Goal: Check status: Check status

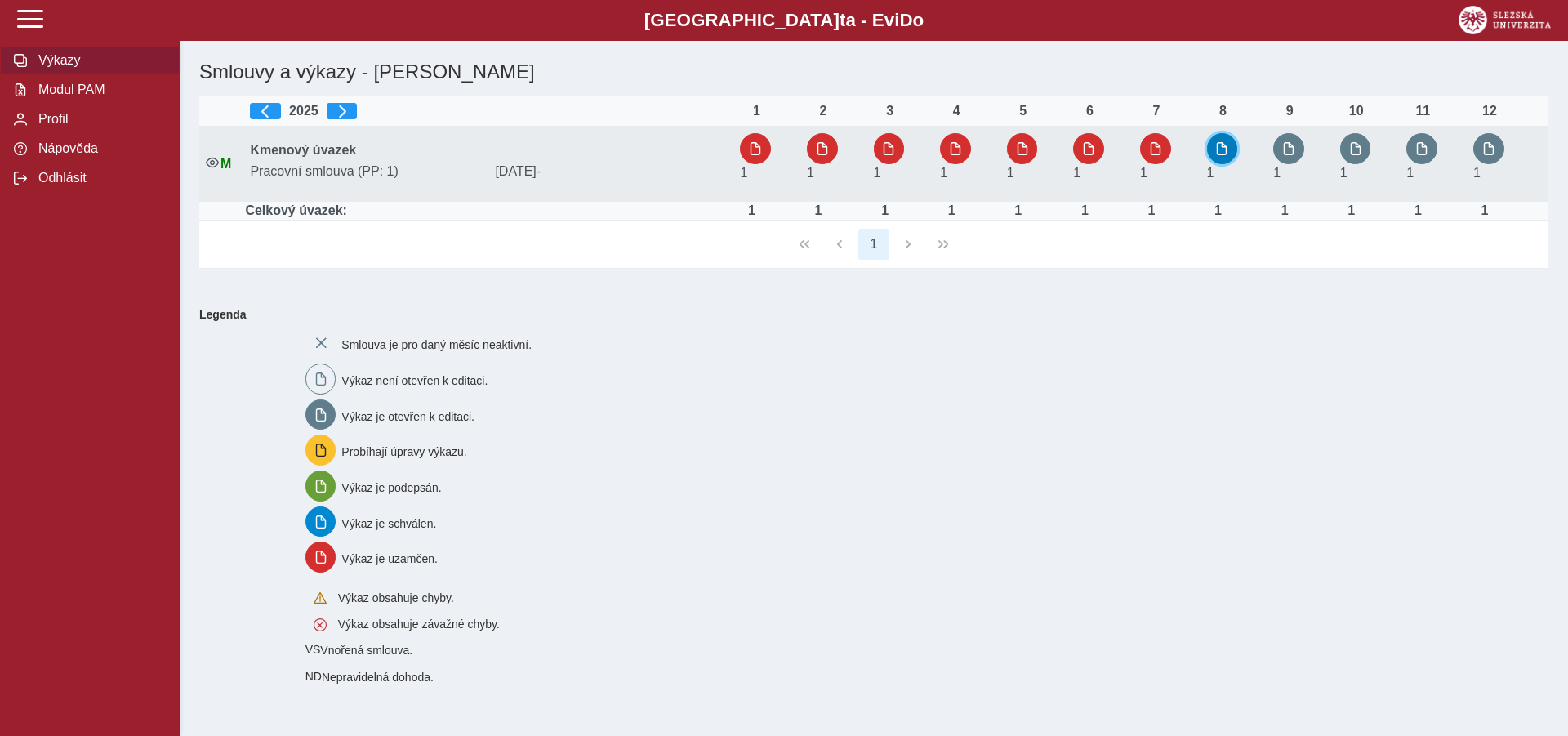
click at [1231, 147] on button "button" at bounding box center [1222, 148] width 31 height 31
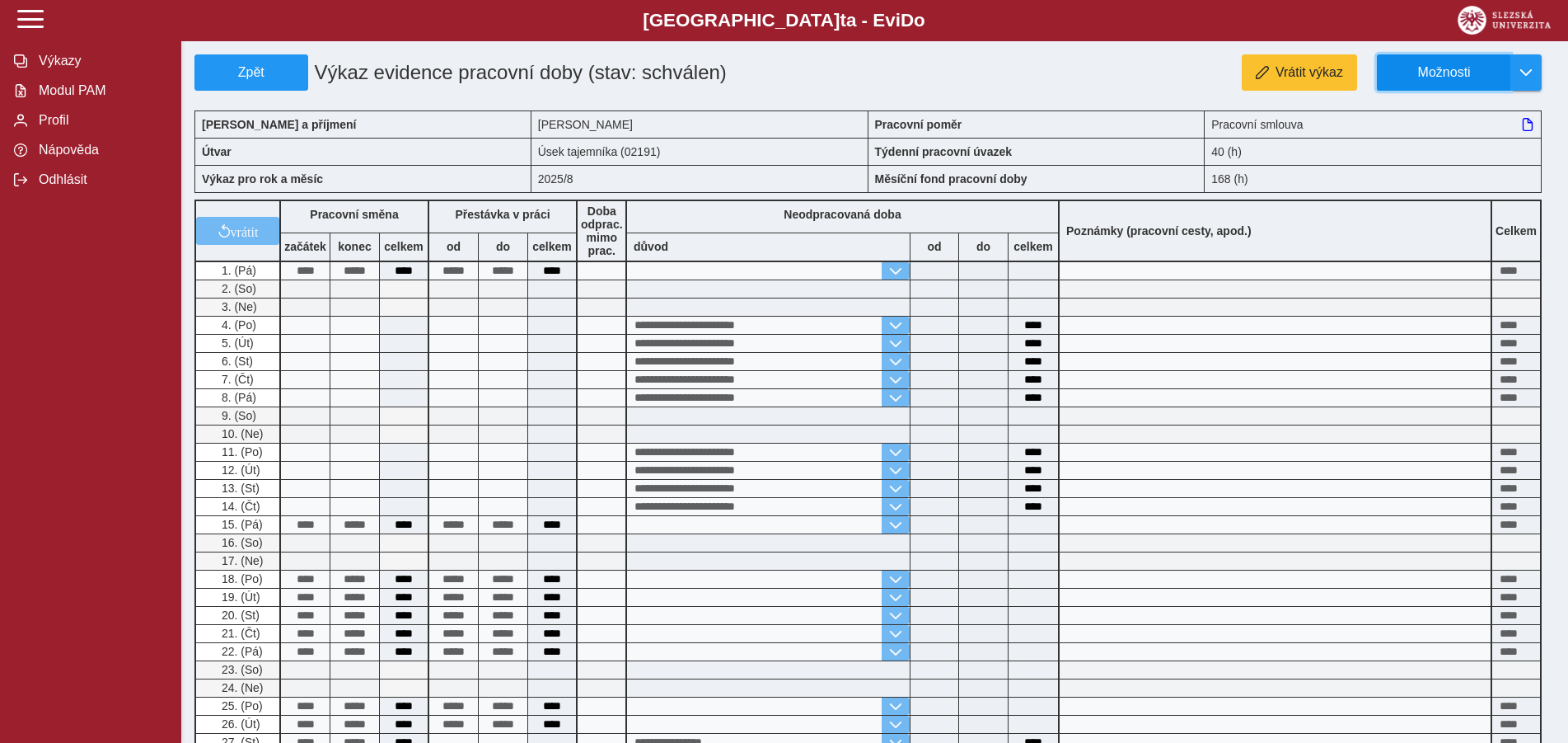
click at [1509, 69] on button "Možnosti" at bounding box center [1443, 73] width 134 height 36
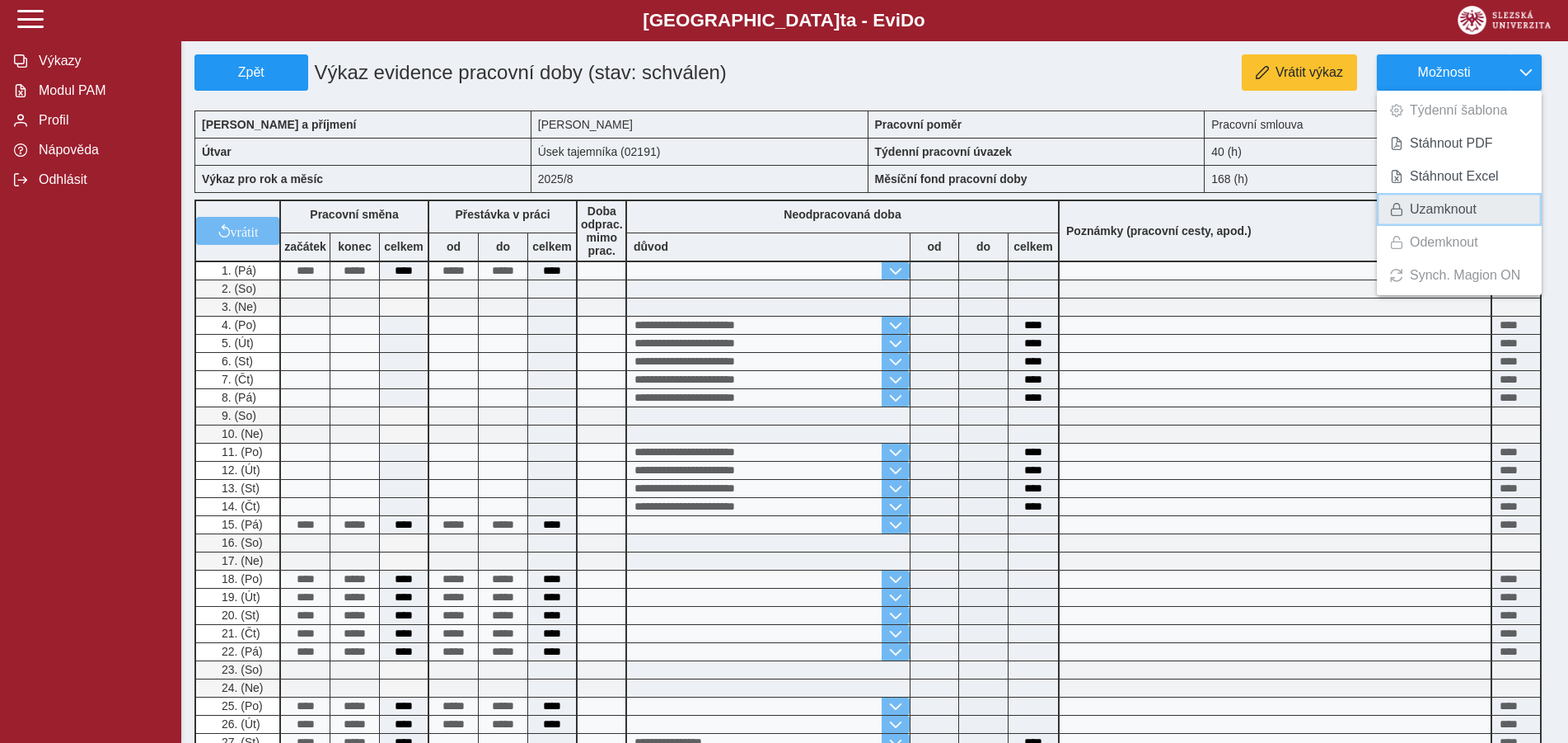
click at [1458, 208] on span "Uzamknout" at bounding box center [1443, 209] width 66 height 13
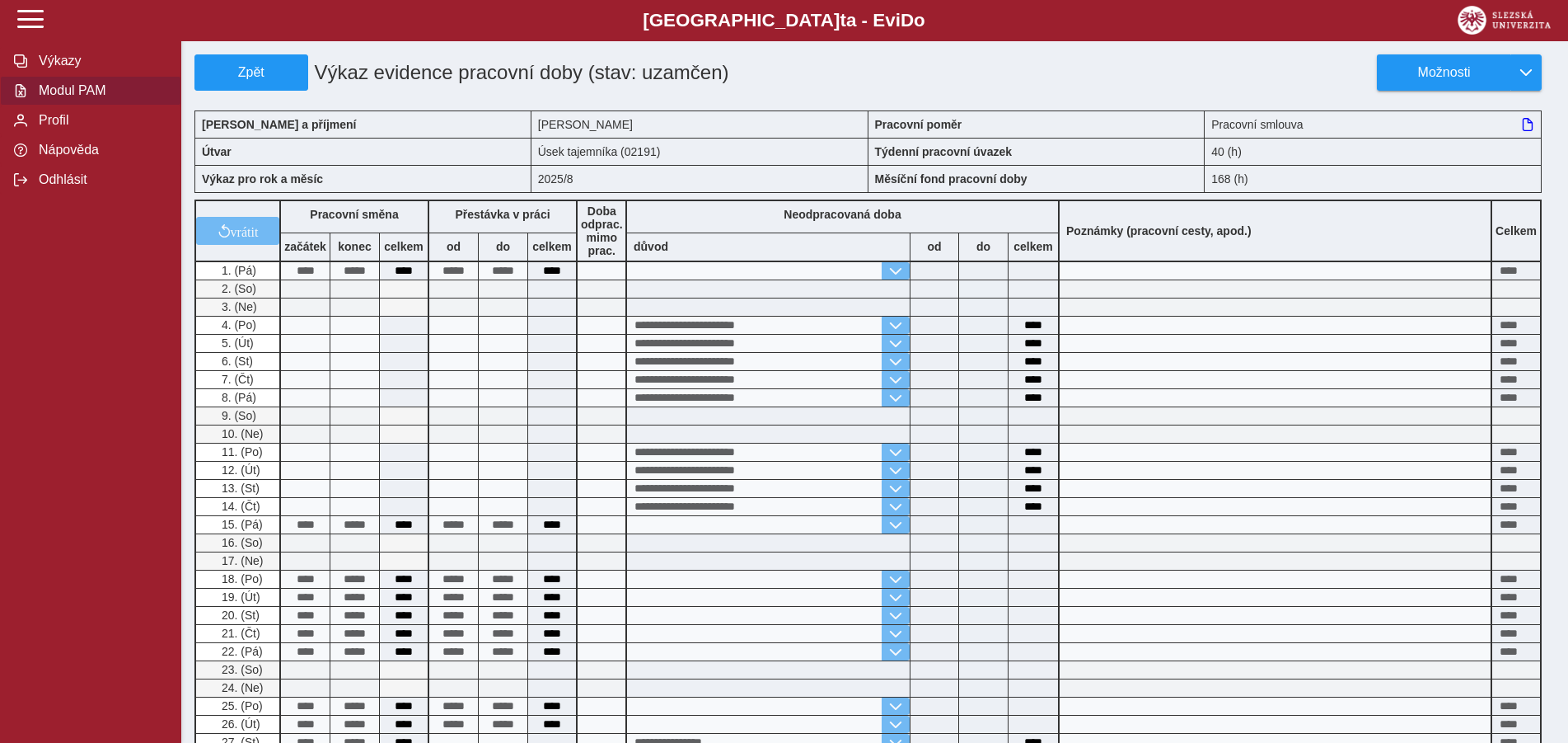
click at [79, 98] on span "Modul PAM" at bounding box center [100, 91] width 134 height 15
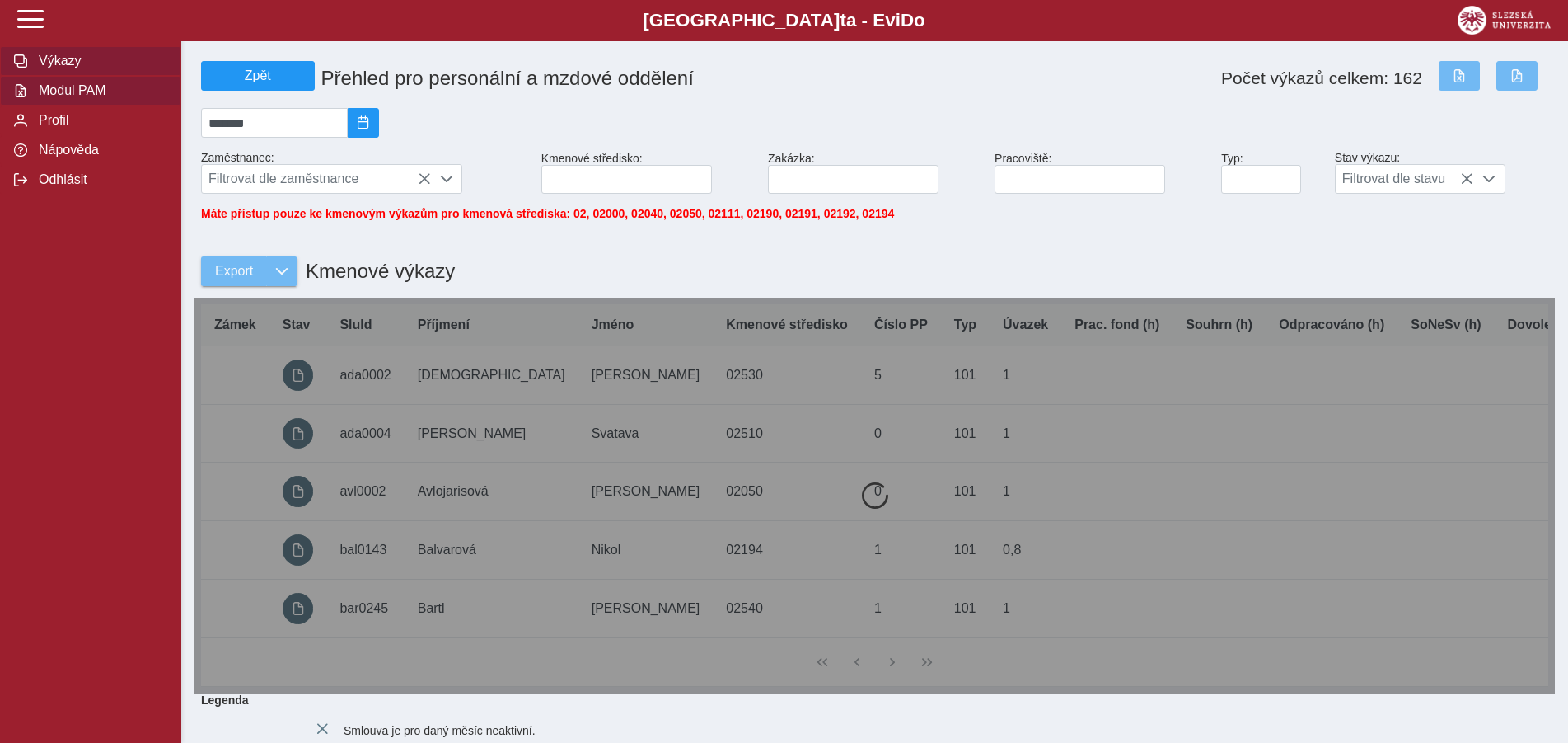
click at [59, 68] on span "Výkazy" at bounding box center [100, 61] width 134 height 15
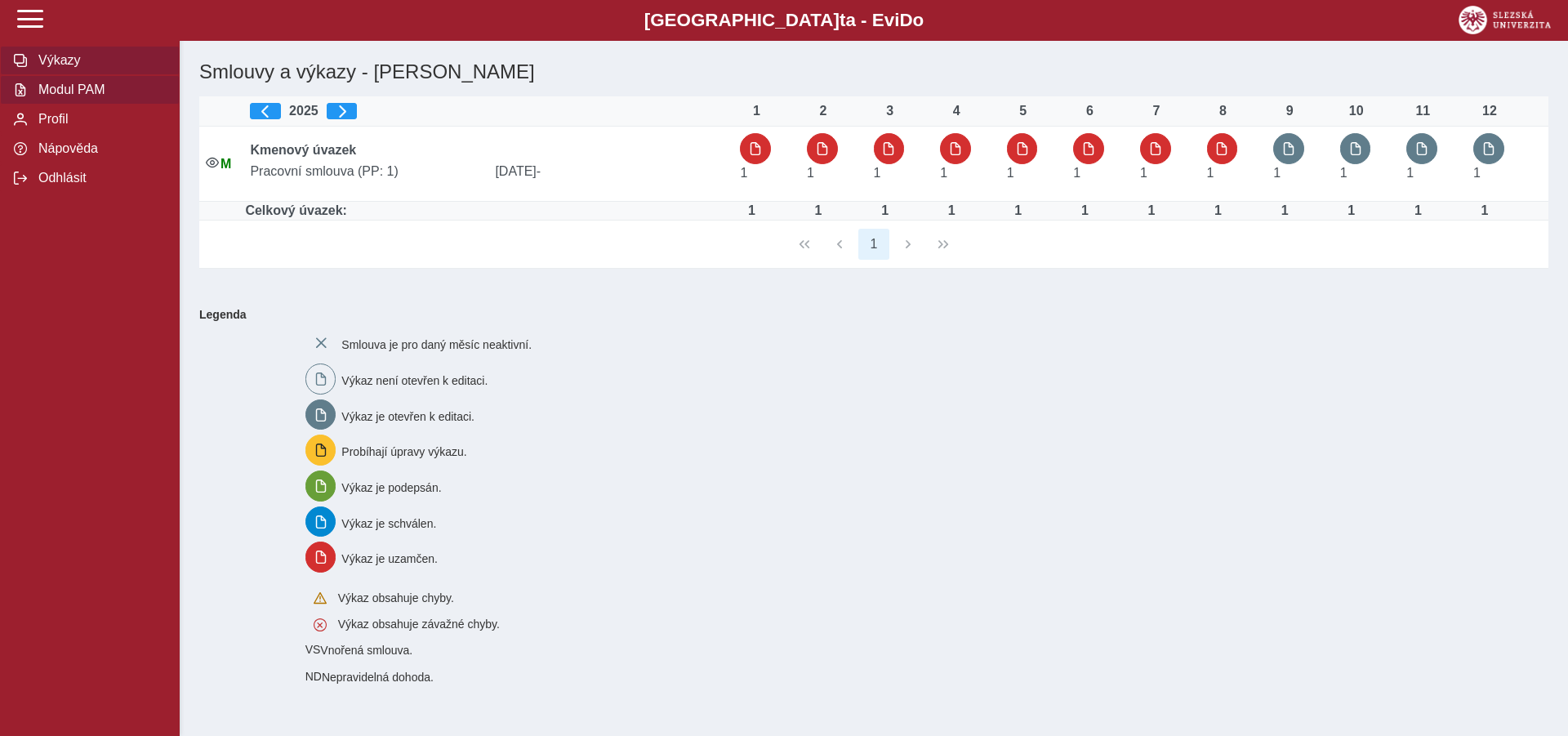
click at [57, 97] on span "Modul PAM" at bounding box center [100, 90] width 132 height 15
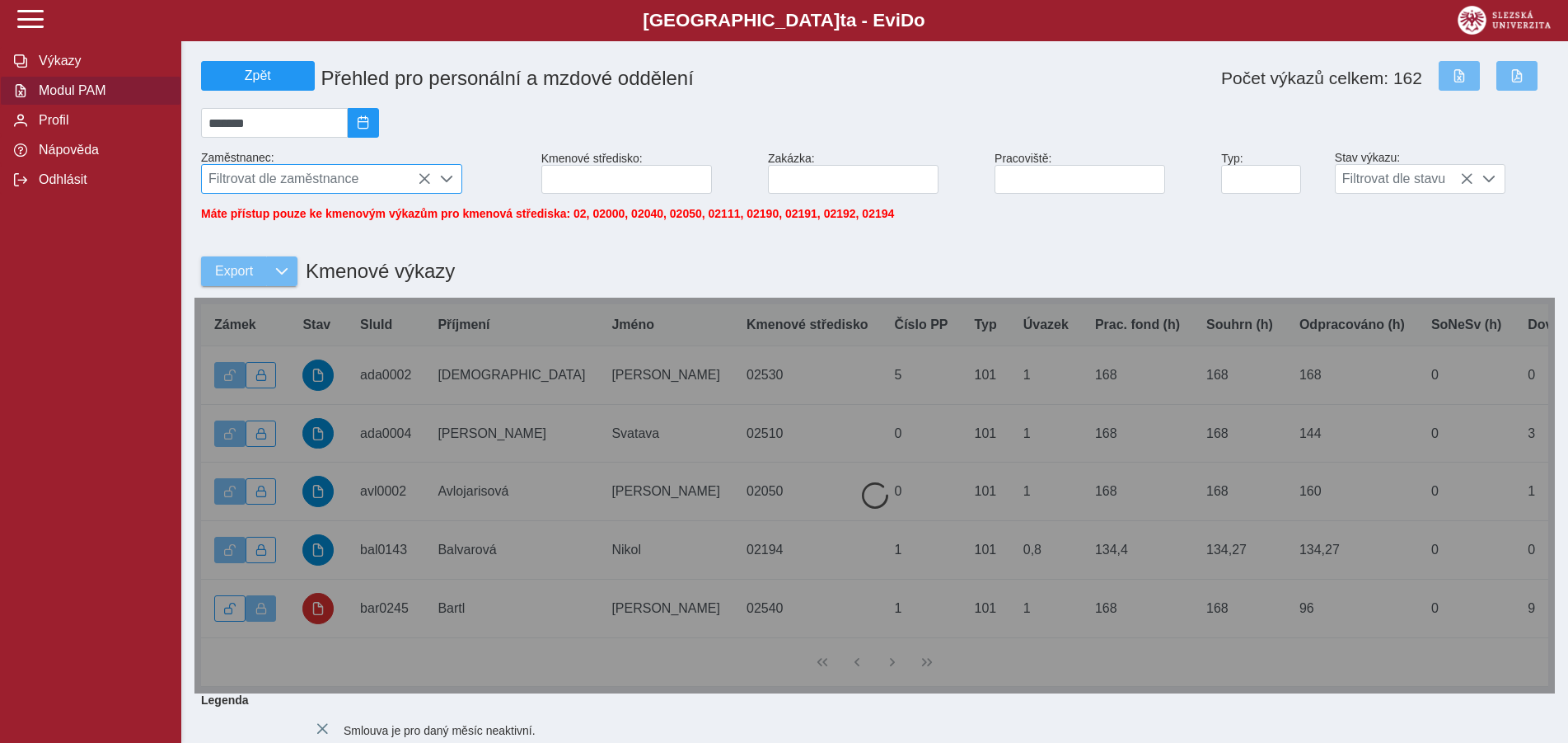
click at [241, 184] on span "Filtrovat dle zaměstnance" at bounding box center [316, 179] width 229 height 28
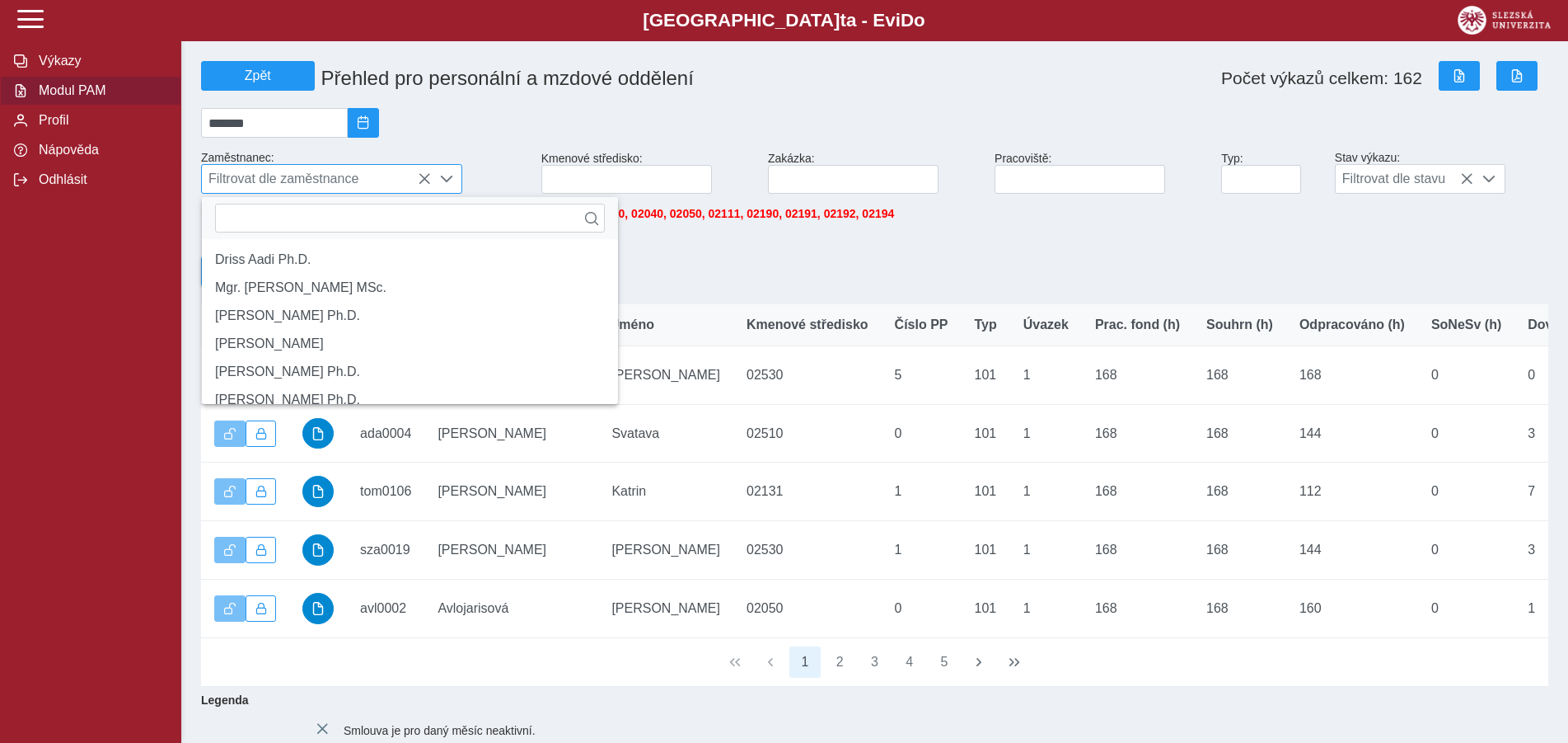
scroll to position [10, 67]
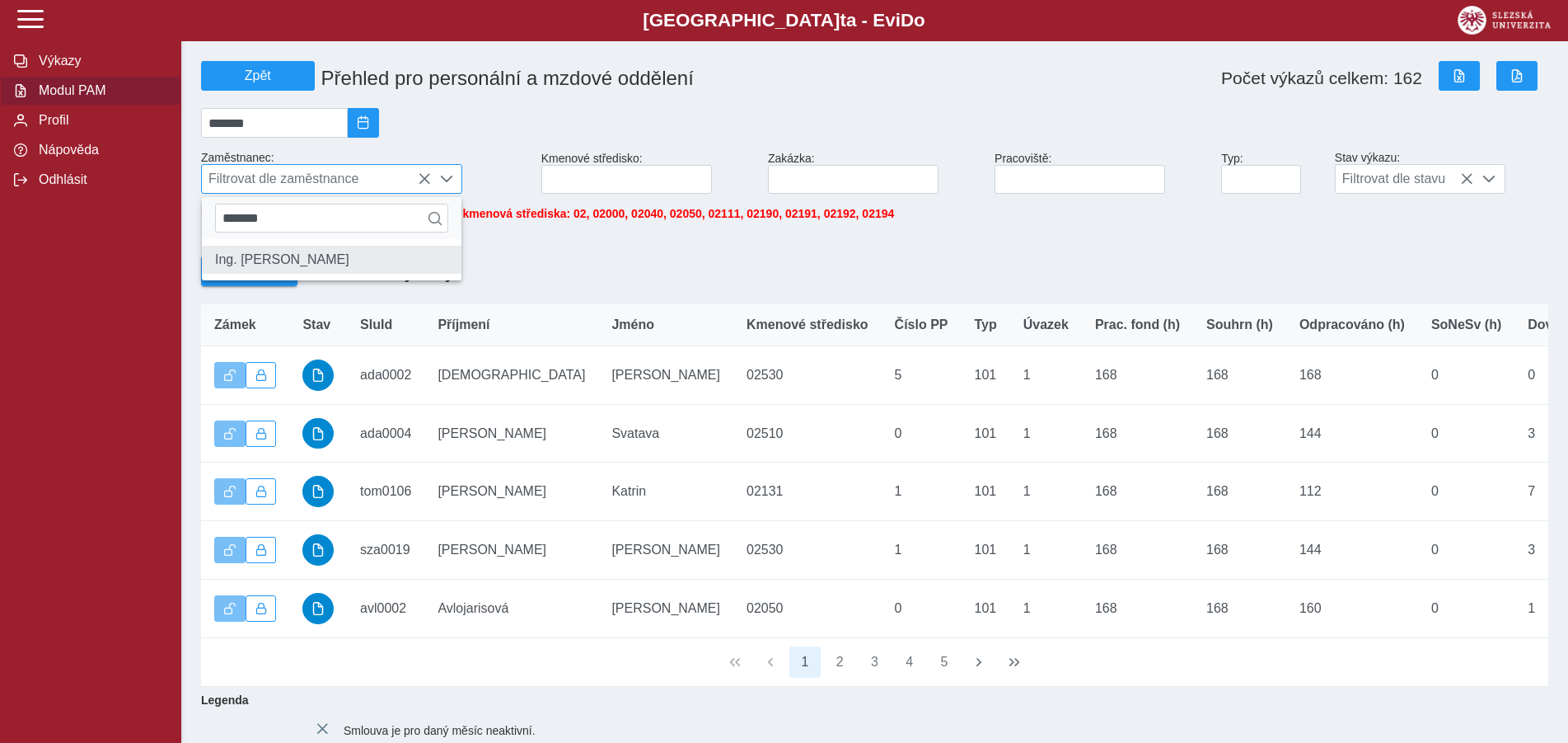
type input "*******"
click at [258, 268] on li "Ing. [PERSON_NAME]" at bounding box center [331, 259] width 259 height 28
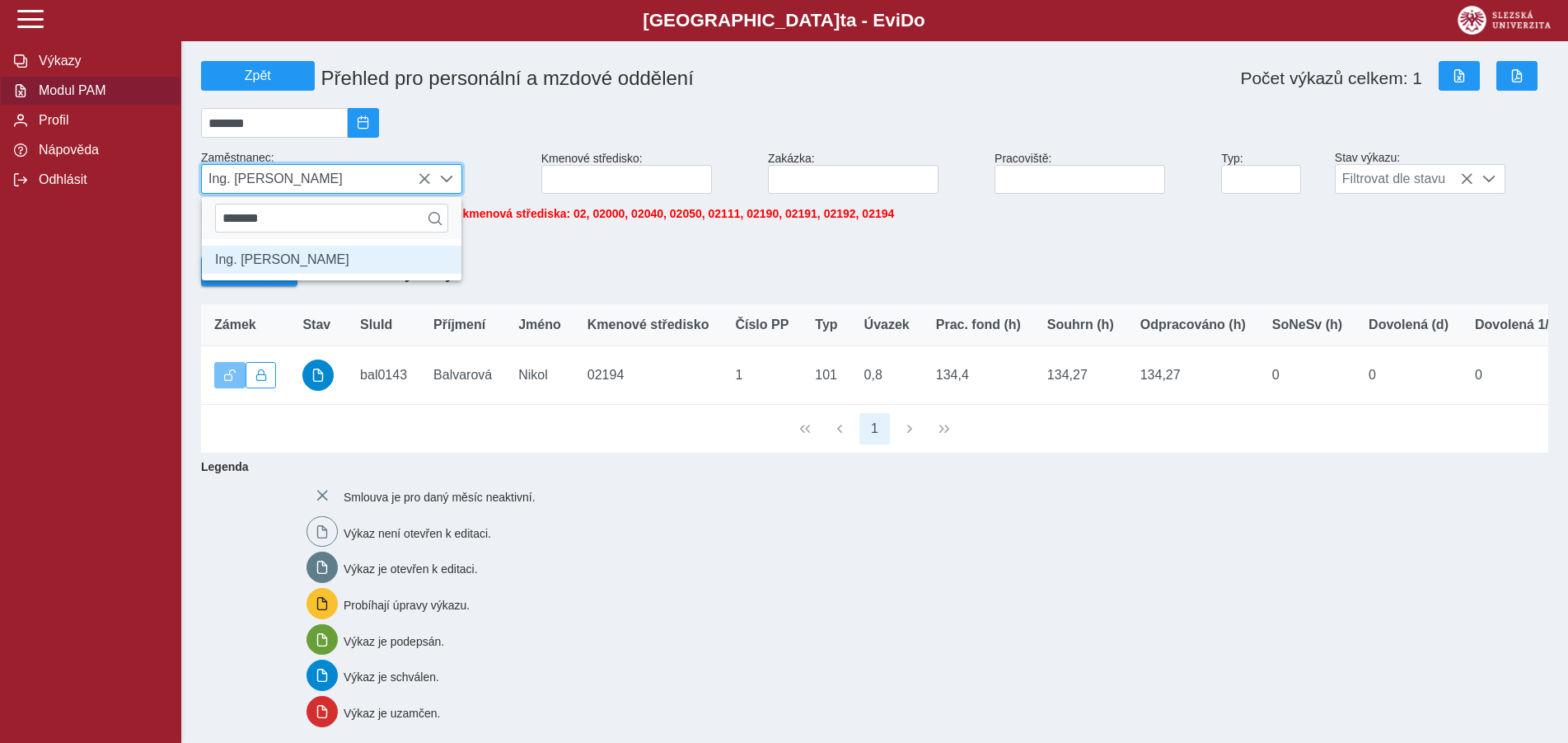
scroll to position [9, 67]
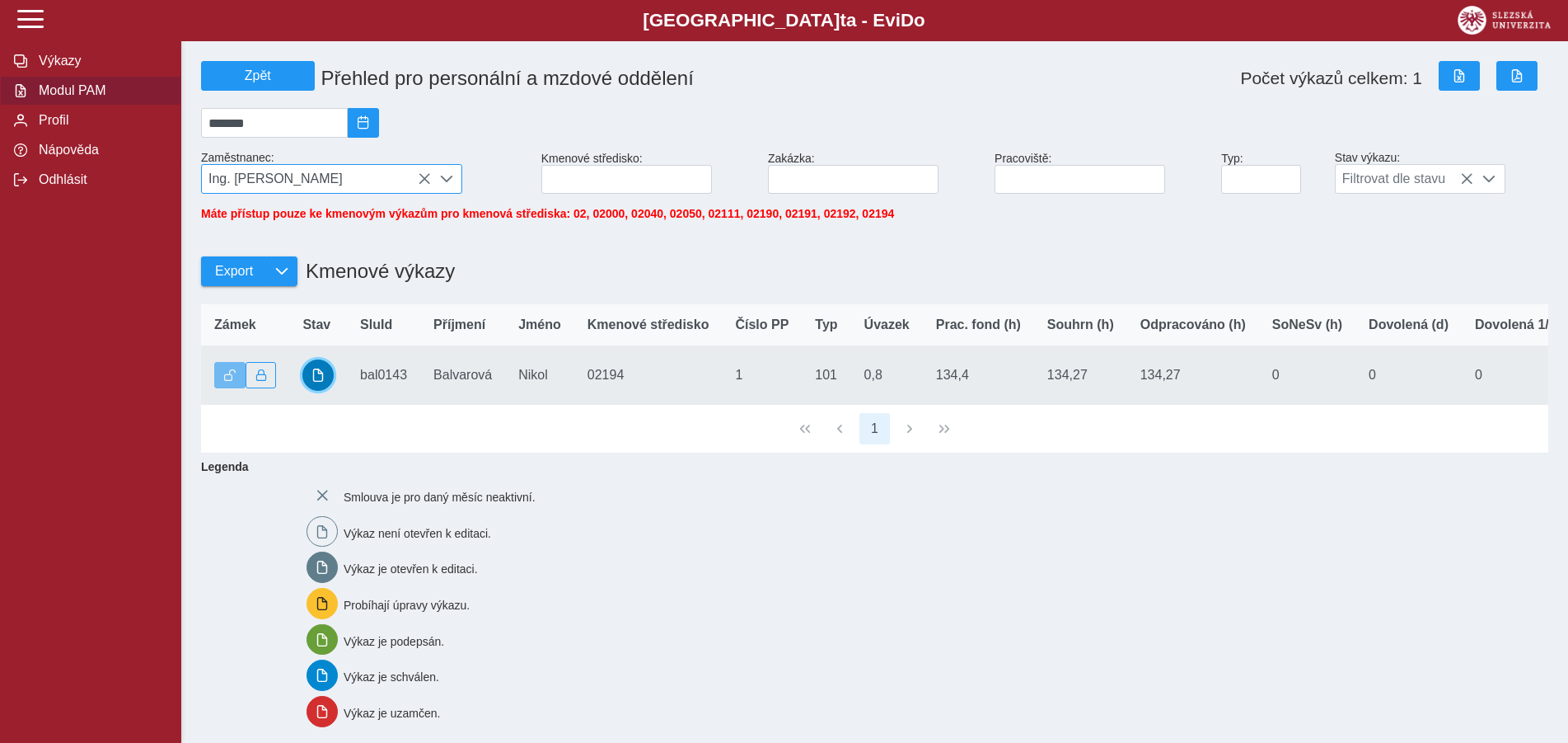
click at [328, 375] on button "button" at bounding box center [318, 374] width 31 height 31
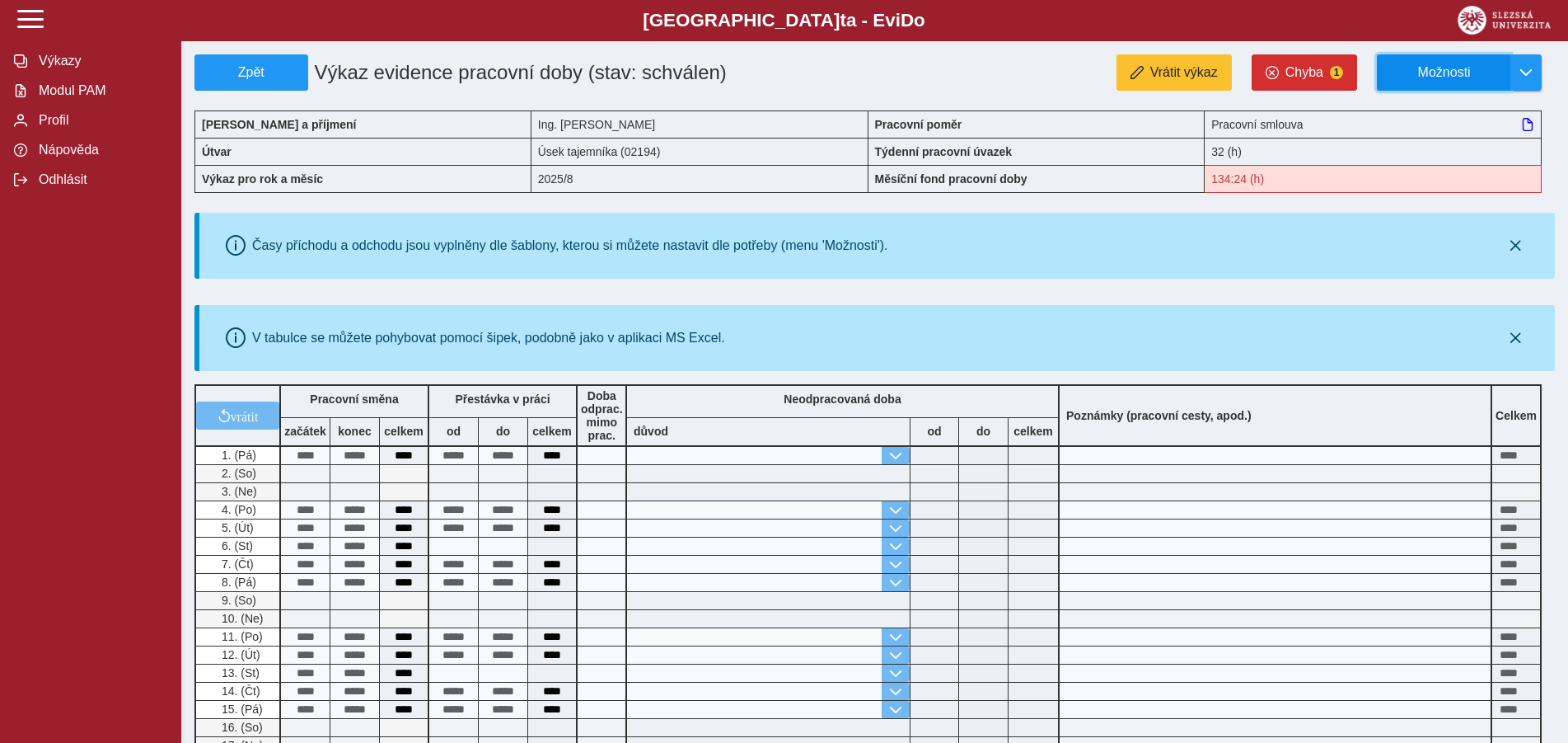
click at [1494, 71] on span "Možnosti" at bounding box center [1444, 73] width 106 height 15
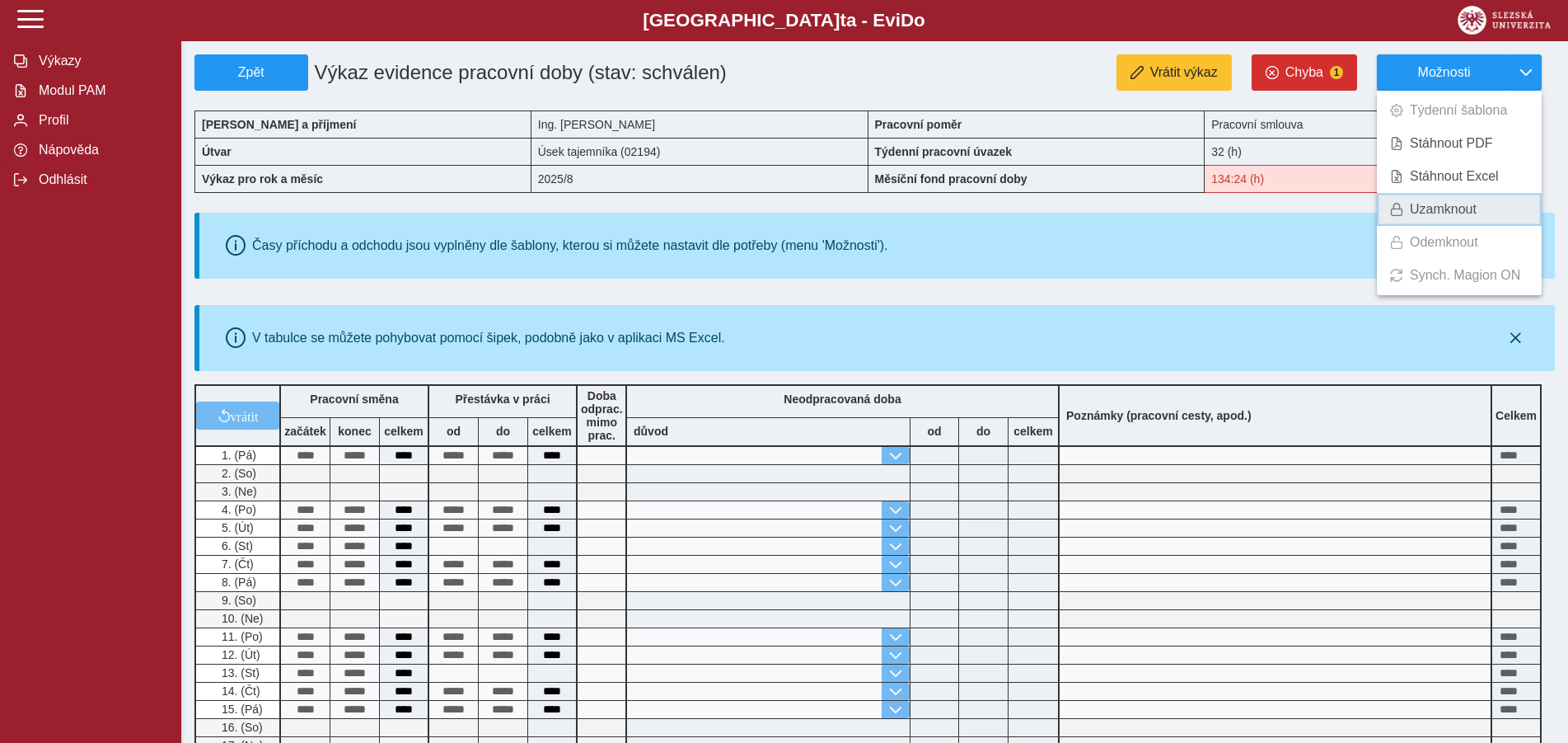
click at [1452, 208] on span "Uzamknout" at bounding box center [1443, 209] width 66 height 13
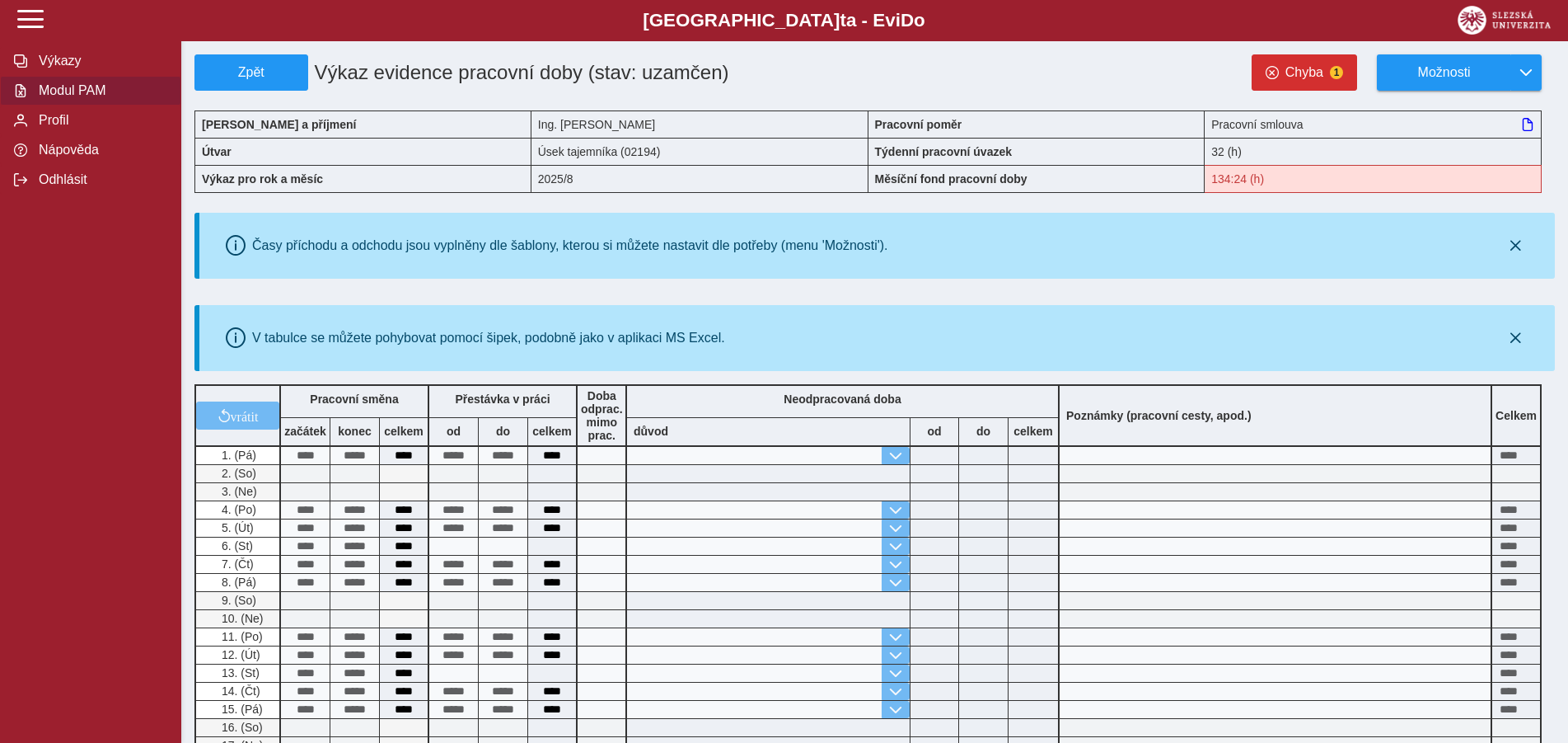
click at [93, 98] on span "Modul PAM" at bounding box center [100, 91] width 134 height 15
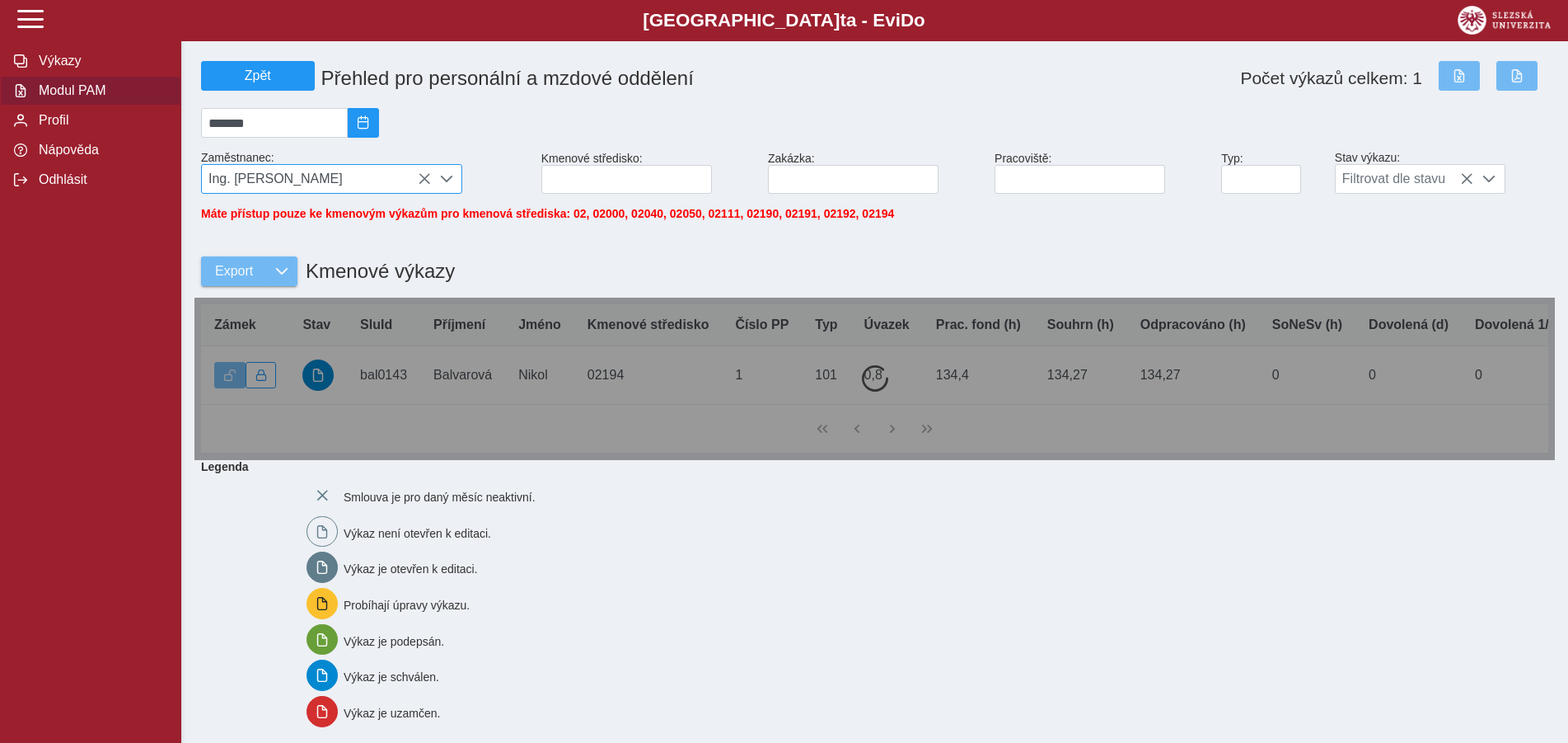
click at [417, 179] on span "Ing. [PERSON_NAME]" at bounding box center [316, 179] width 229 height 28
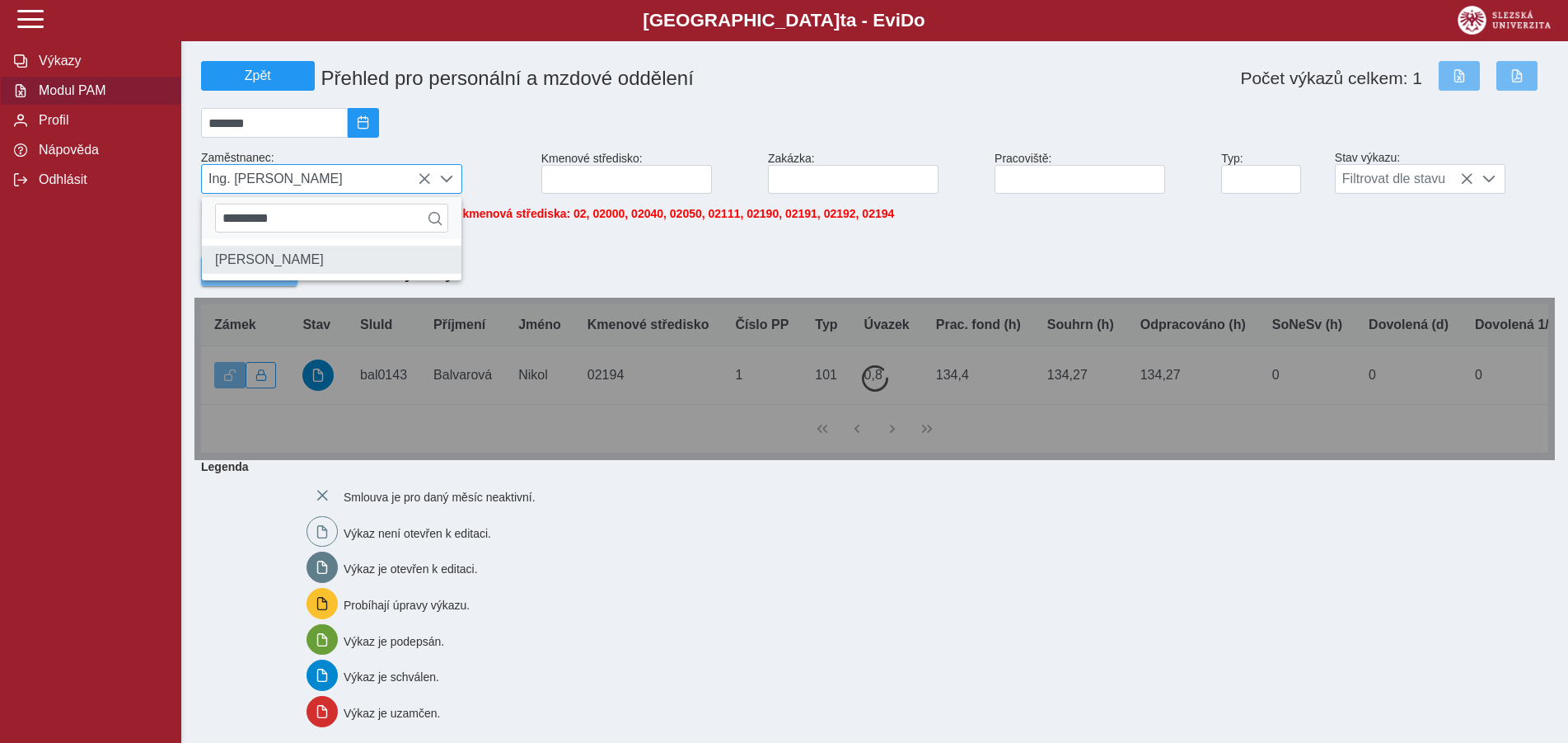
type input "*********"
click at [274, 274] on li "[PERSON_NAME]" at bounding box center [331, 259] width 259 height 28
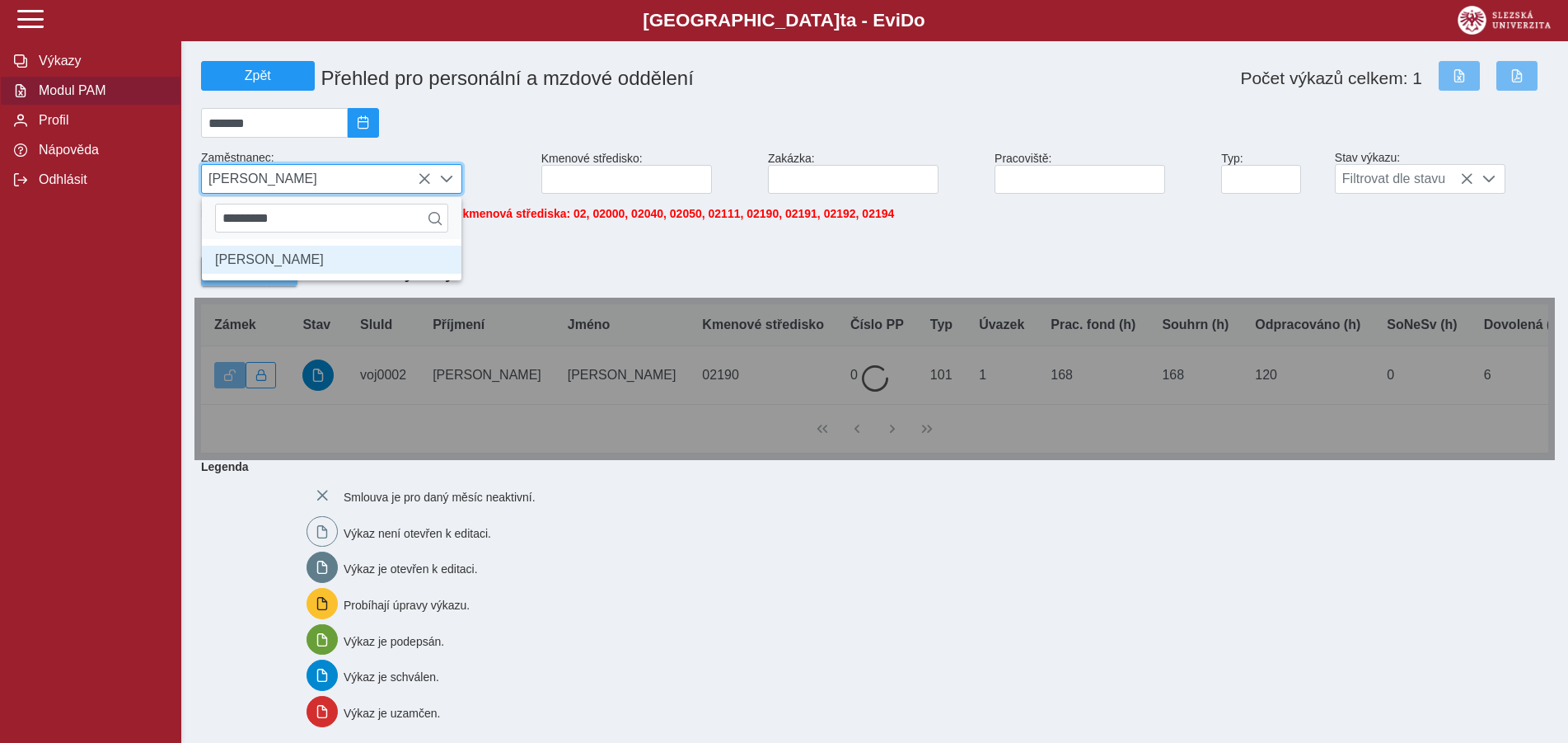
scroll to position [9, 67]
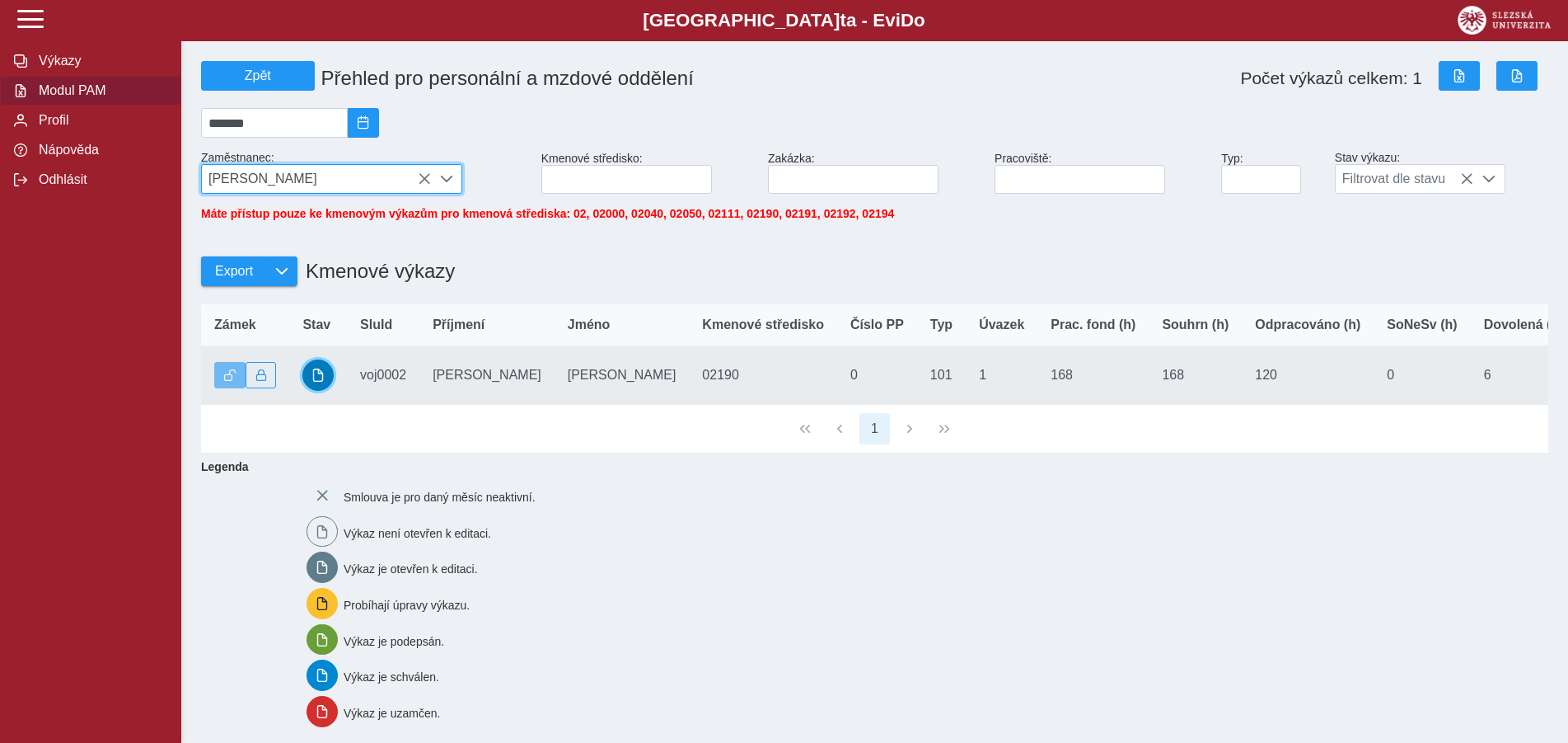
click at [318, 378] on button "button" at bounding box center [318, 374] width 31 height 31
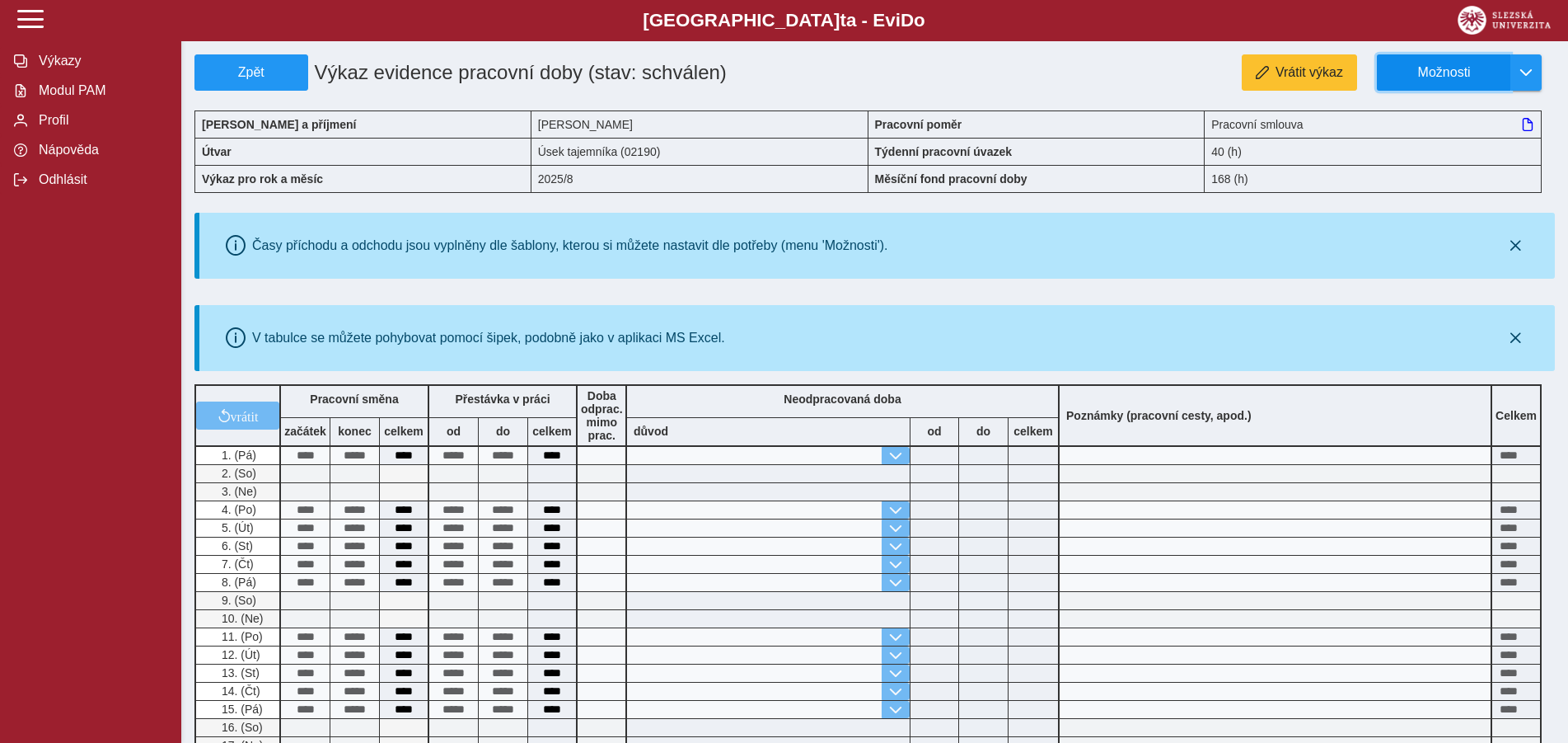
click at [1485, 67] on span "Možnosti" at bounding box center [1444, 73] width 106 height 15
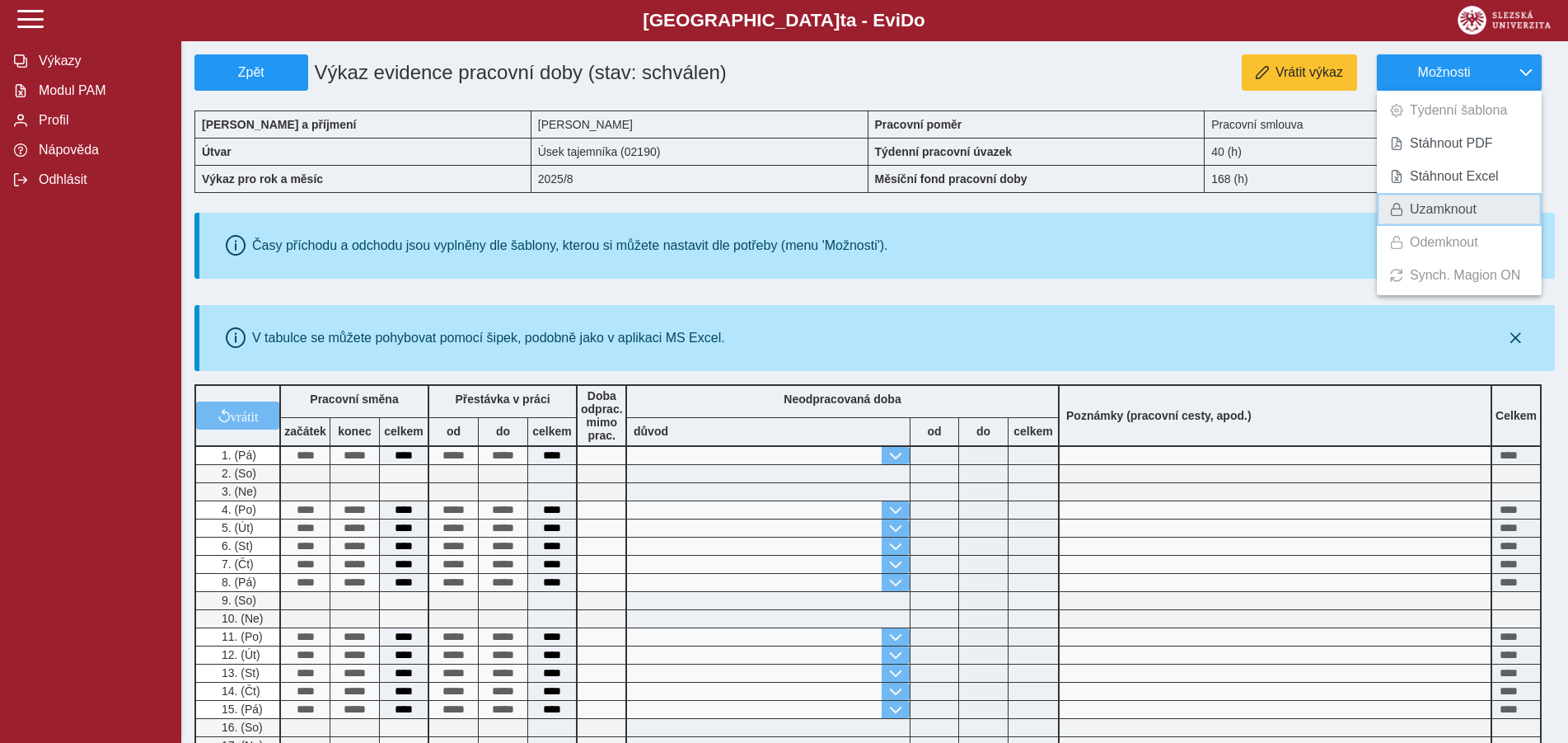
click at [1472, 207] on span "Uzamknout" at bounding box center [1443, 209] width 66 height 13
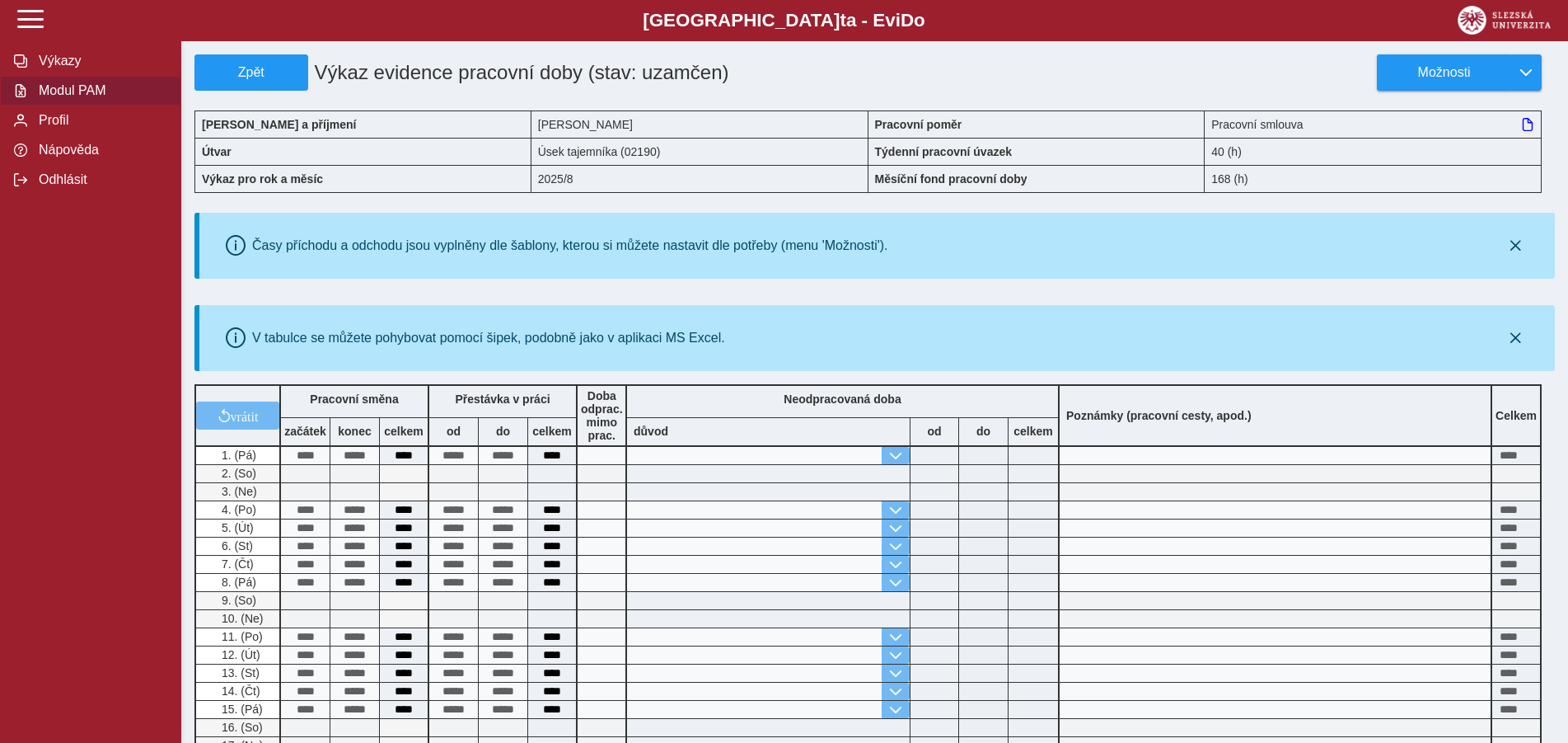
click at [82, 98] on span "Modul PAM" at bounding box center [100, 91] width 134 height 15
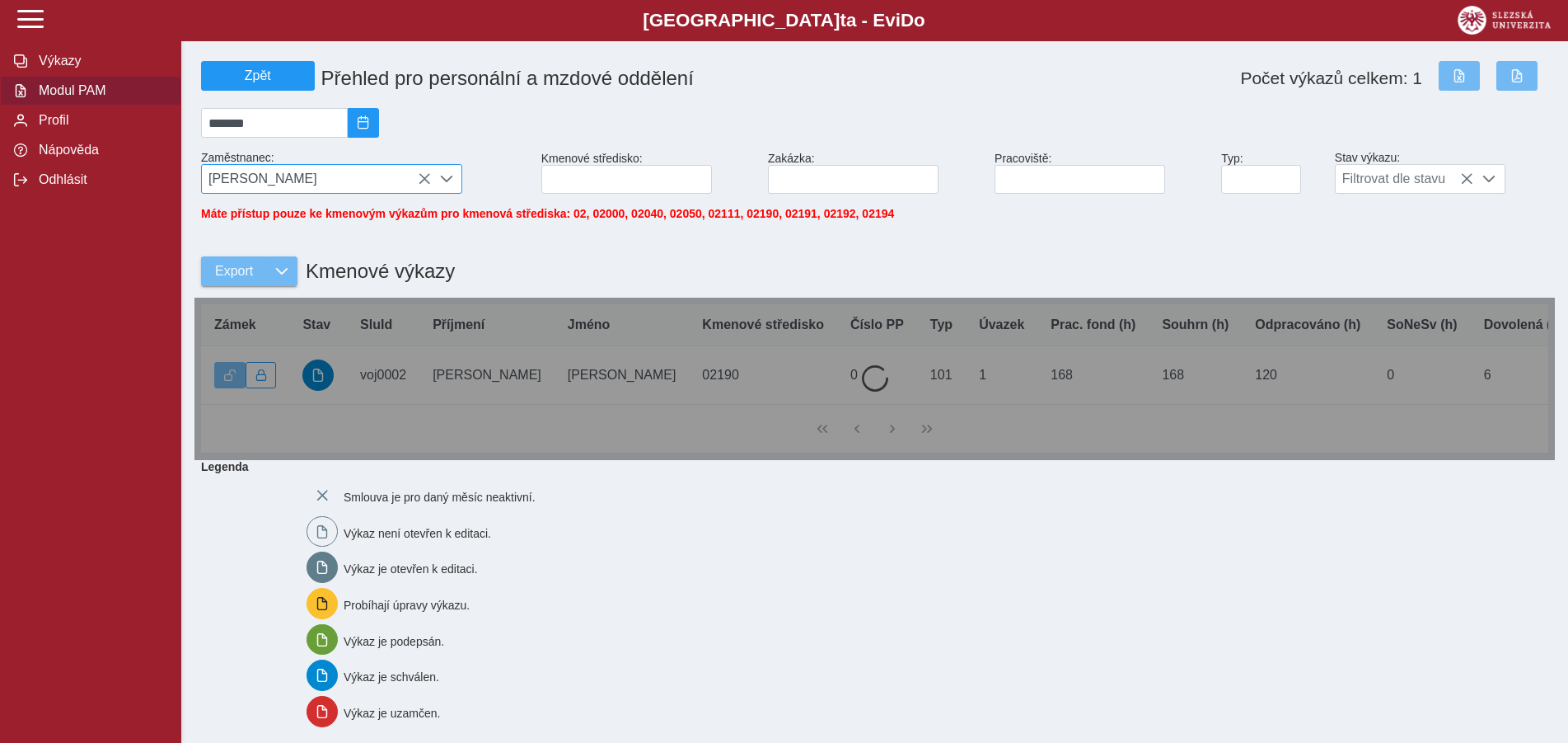
click at [420, 179] on icon at bounding box center [424, 179] width 13 height 13
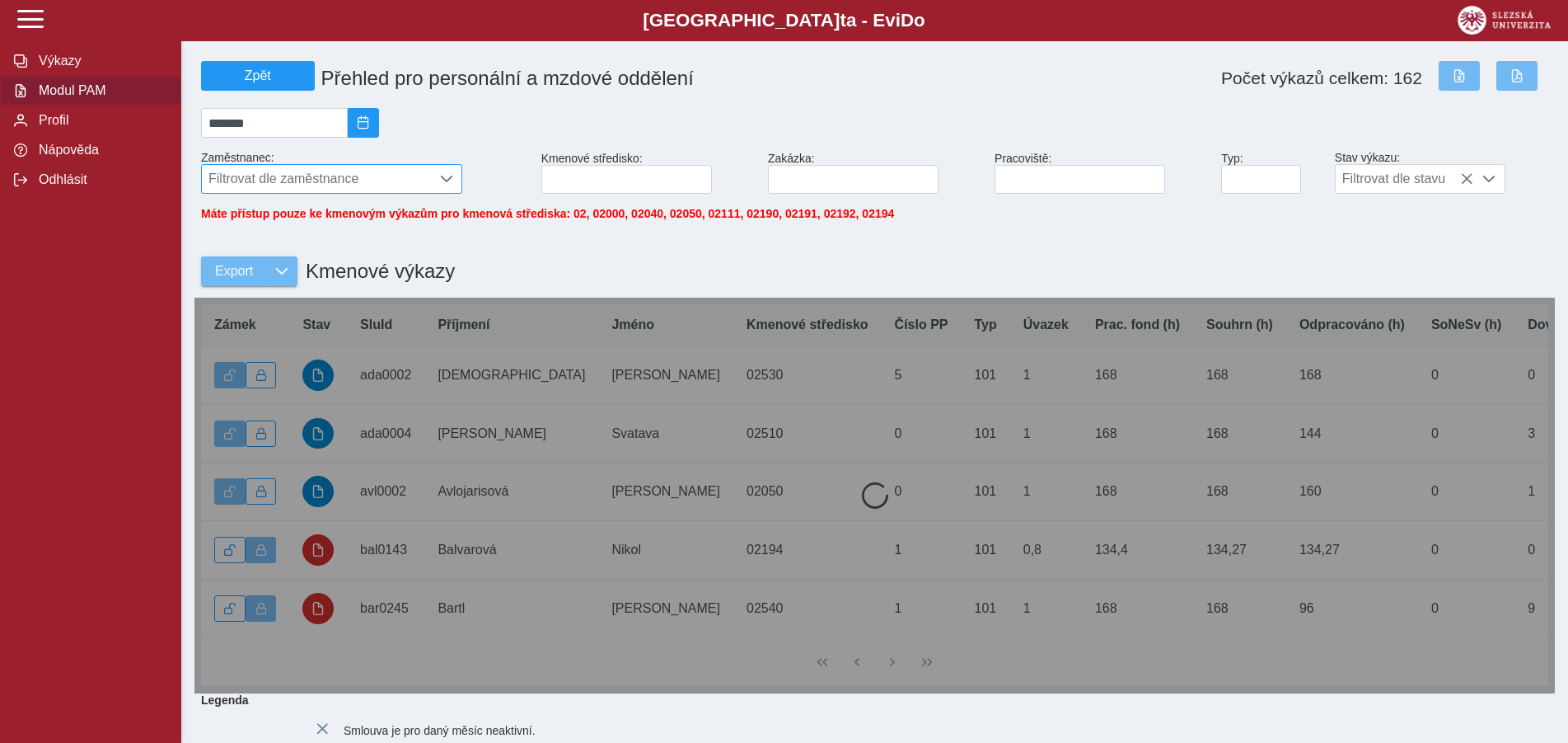
click at [225, 177] on span "Filtrovat dle zaměstnance" at bounding box center [316, 179] width 229 height 28
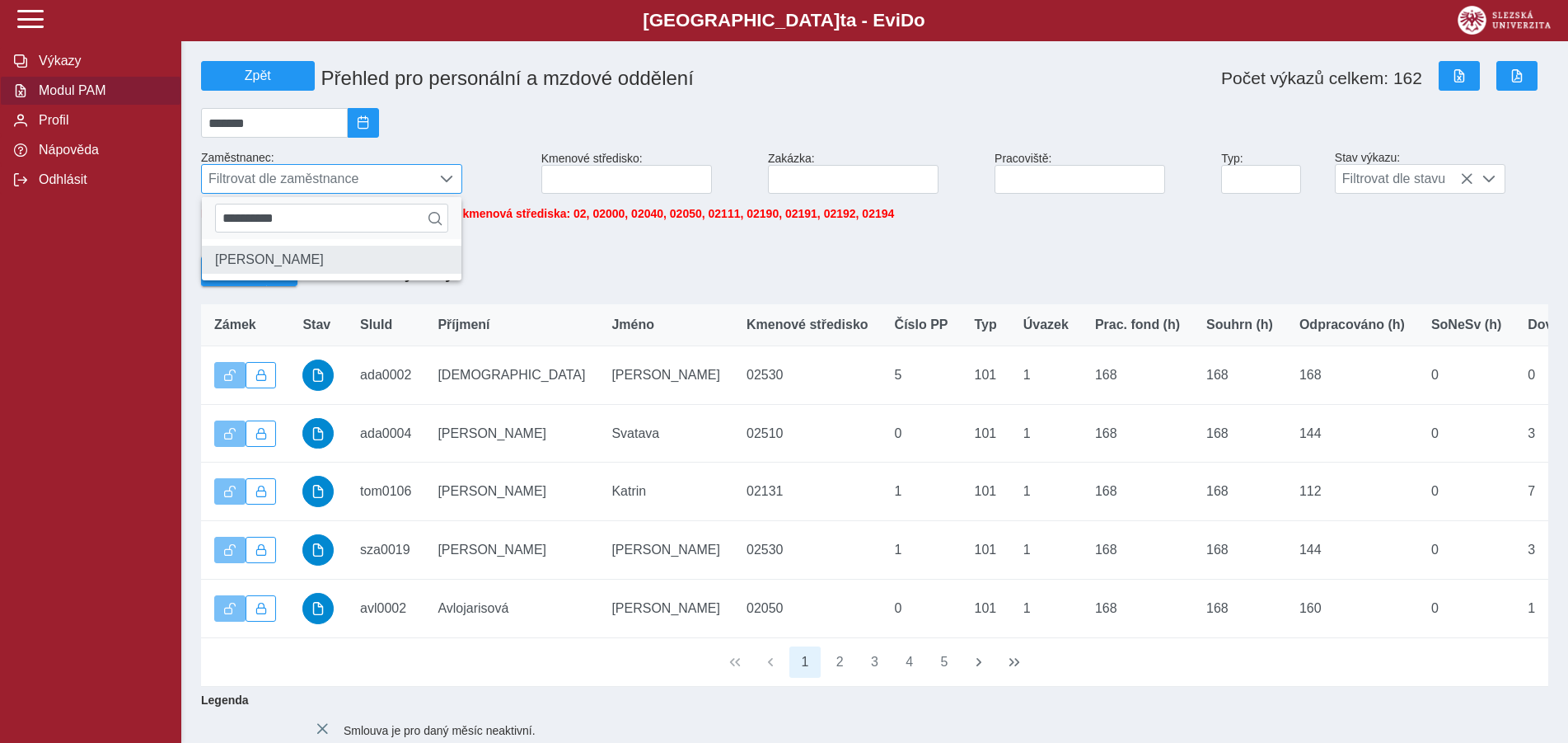
type input "**********"
click at [322, 267] on li "[PERSON_NAME]" at bounding box center [331, 259] width 259 height 28
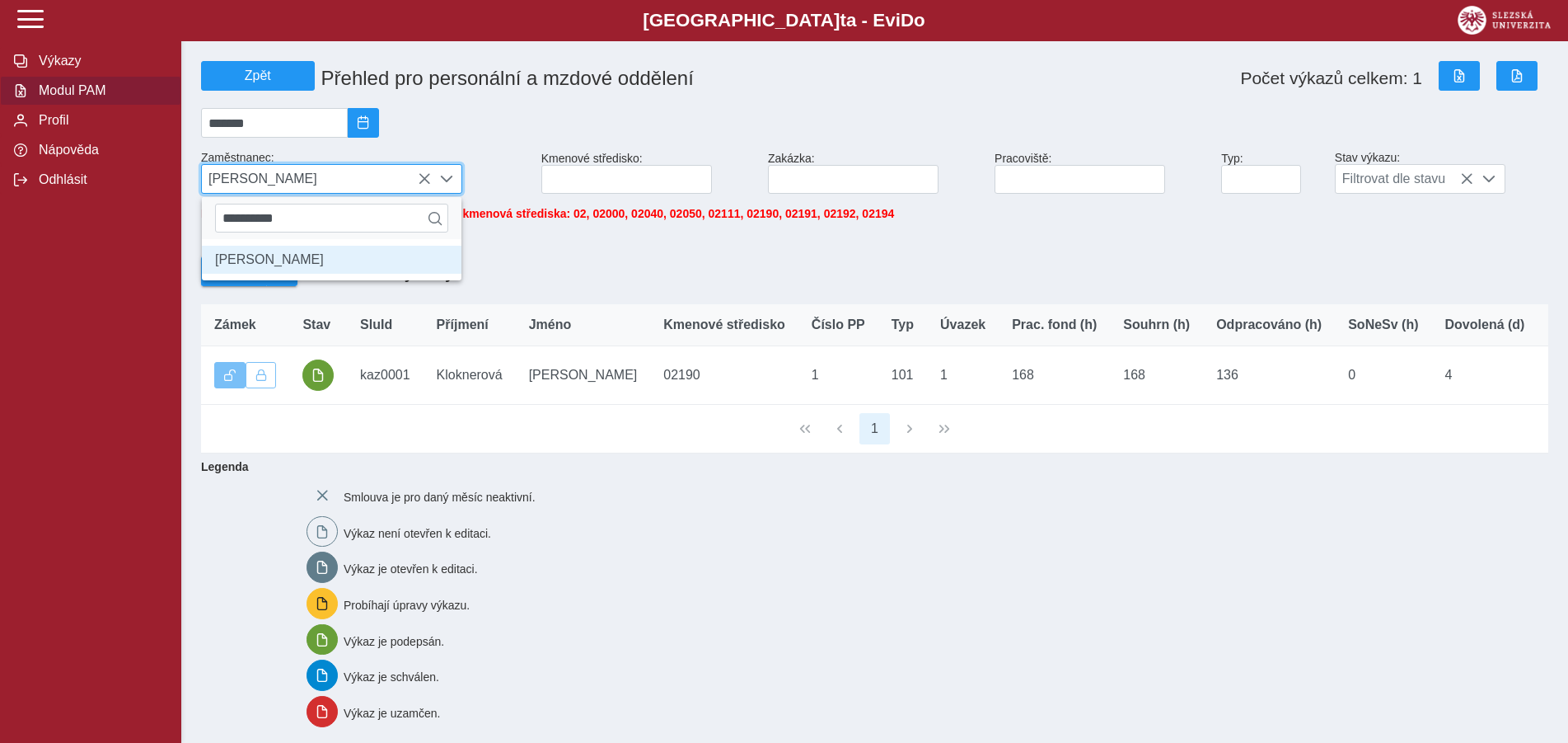
scroll to position [9, 67]
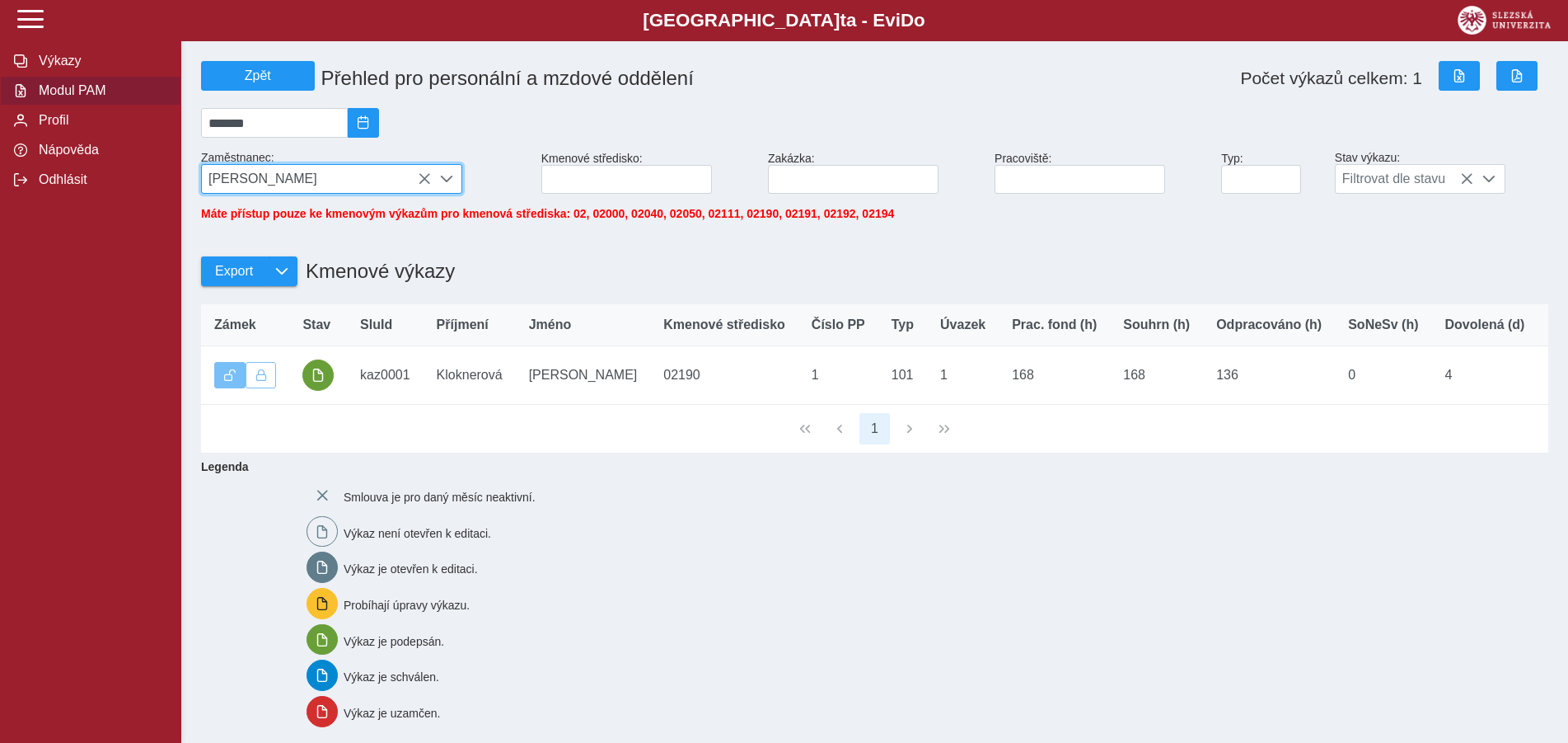
click at [425, 179] on icon at bounding box center [424, 179] width 13 height 13
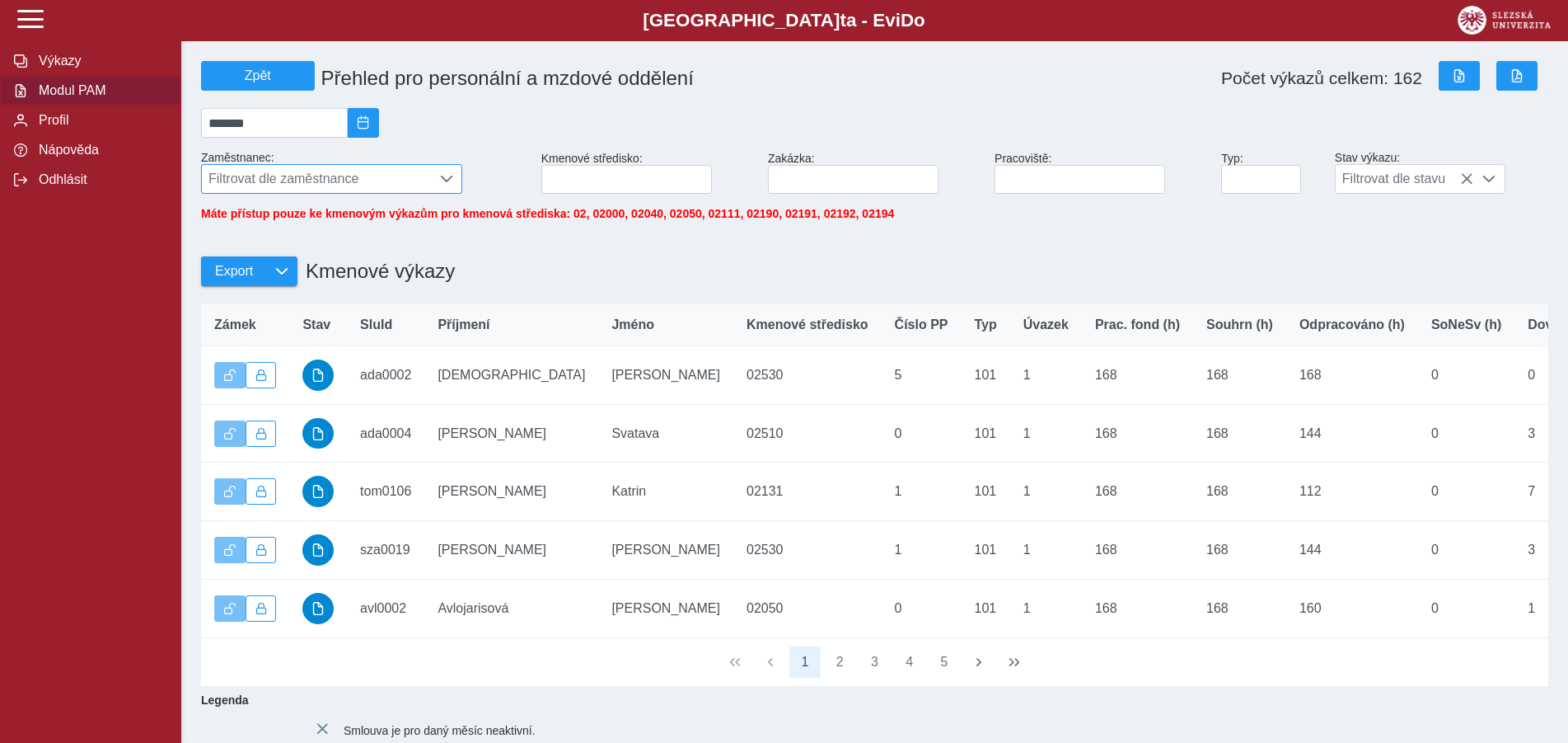
click at [234, 183] on span "Filtrovat dle zaměstnance" at bounding box center [316, 179] width 229 height 28
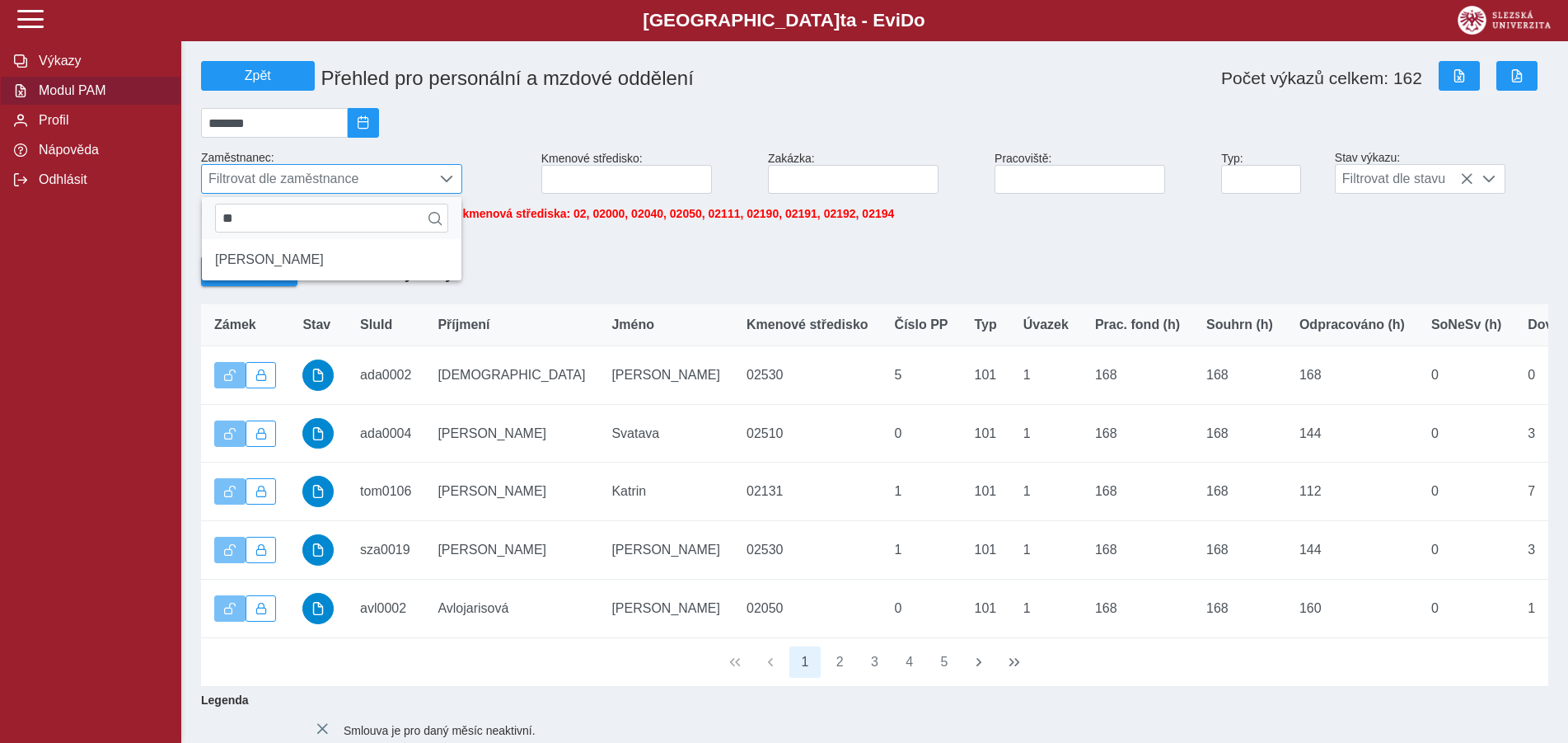
type input "*"
type input "****"
click at [261, 259] on li "[PERSON_NAME]" at bounding box center [331, 259] width 259 height 28
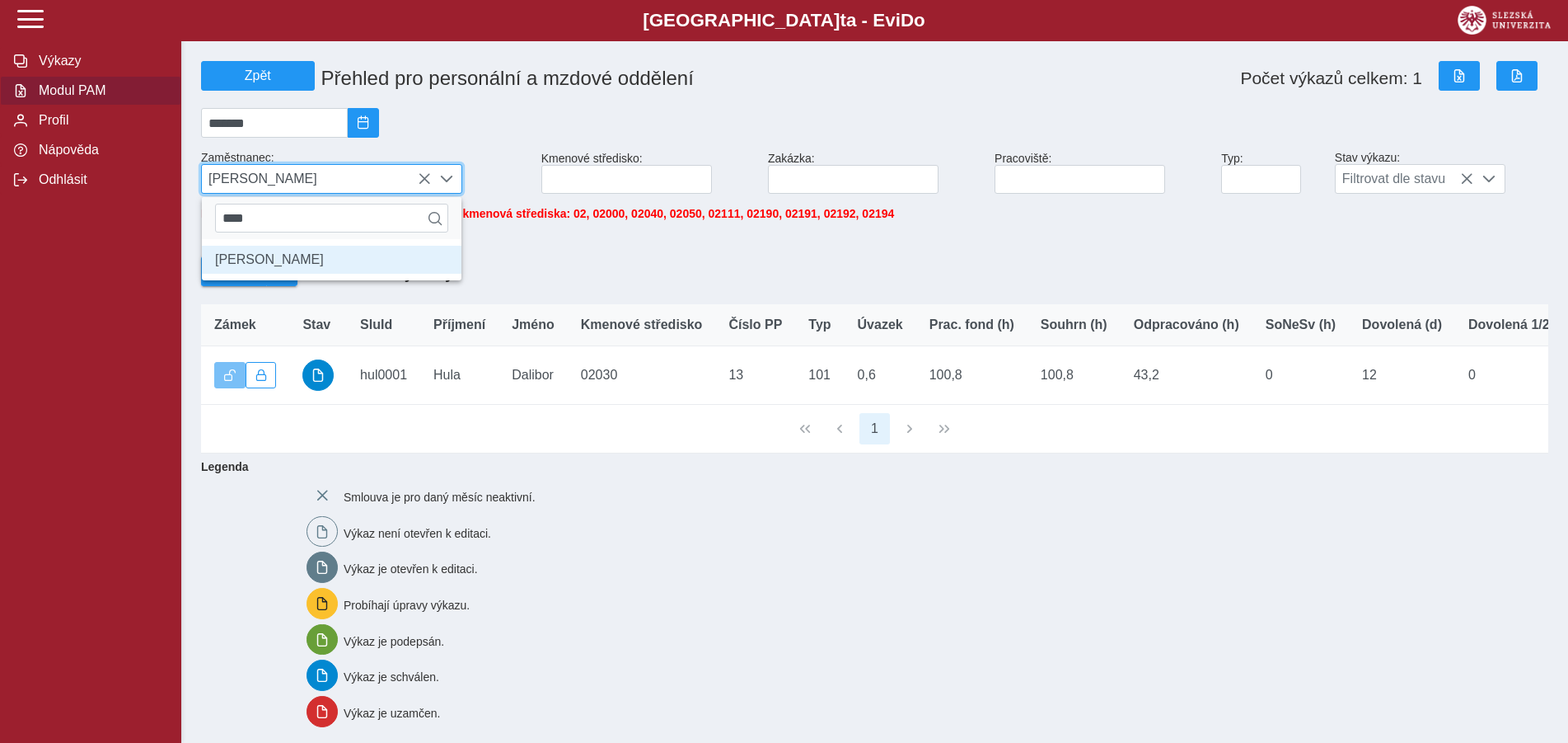
scroll to position [9, 67]
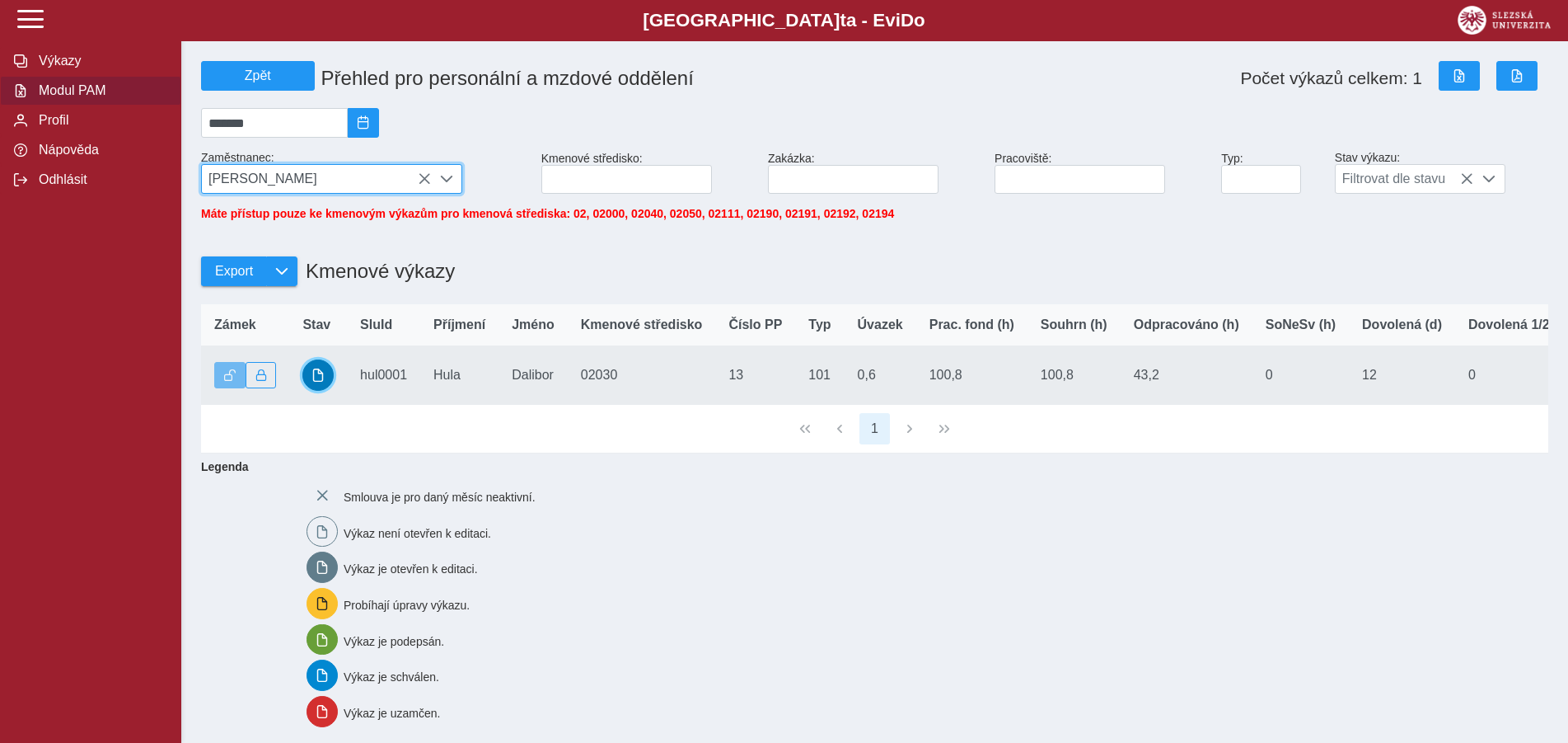
click at [315, 381] on span "button" at bounding box center [318, 375] width 13 height 13
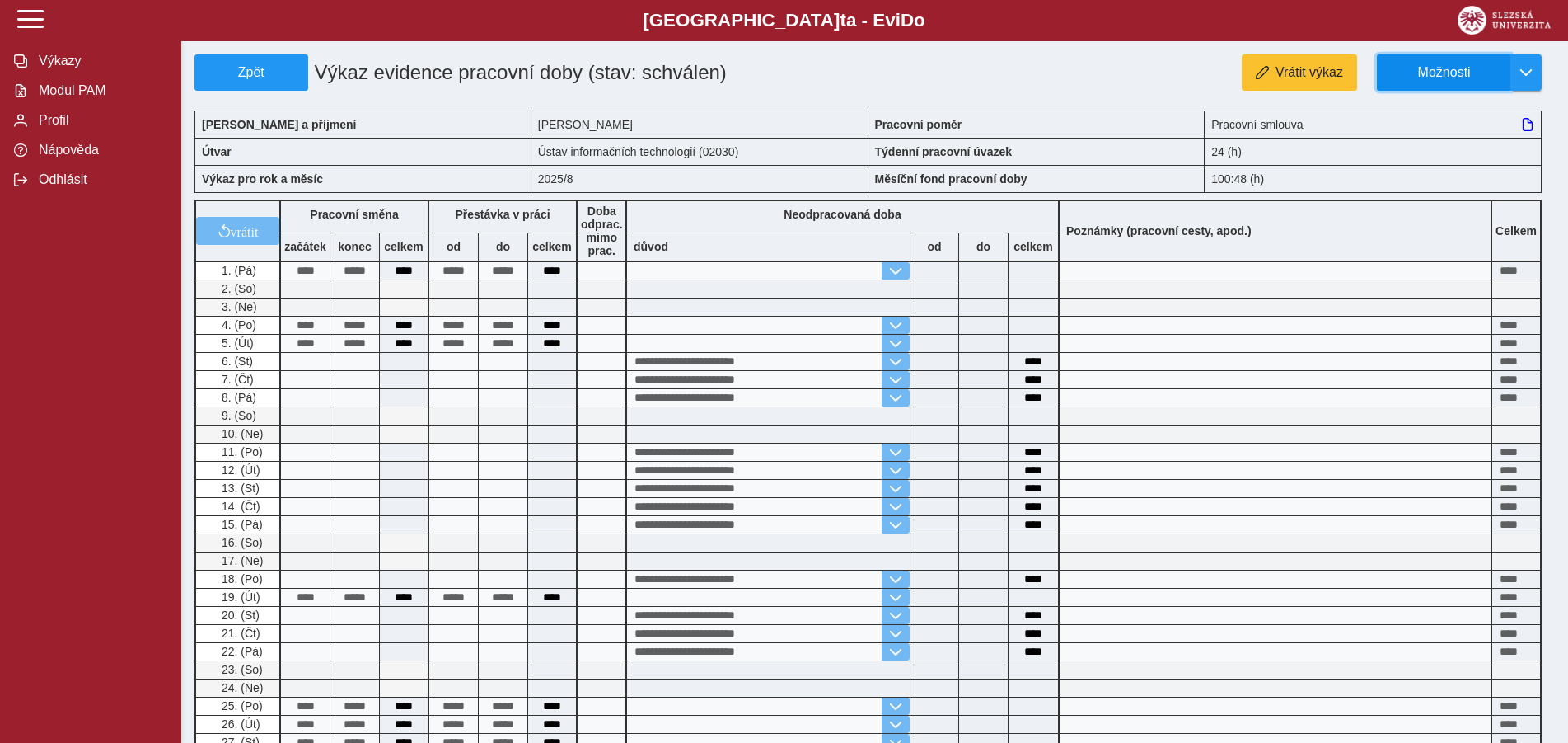
click at [1489, 69] on span "Možnosti" at bounding box center [1444, 73] width 106 height 15
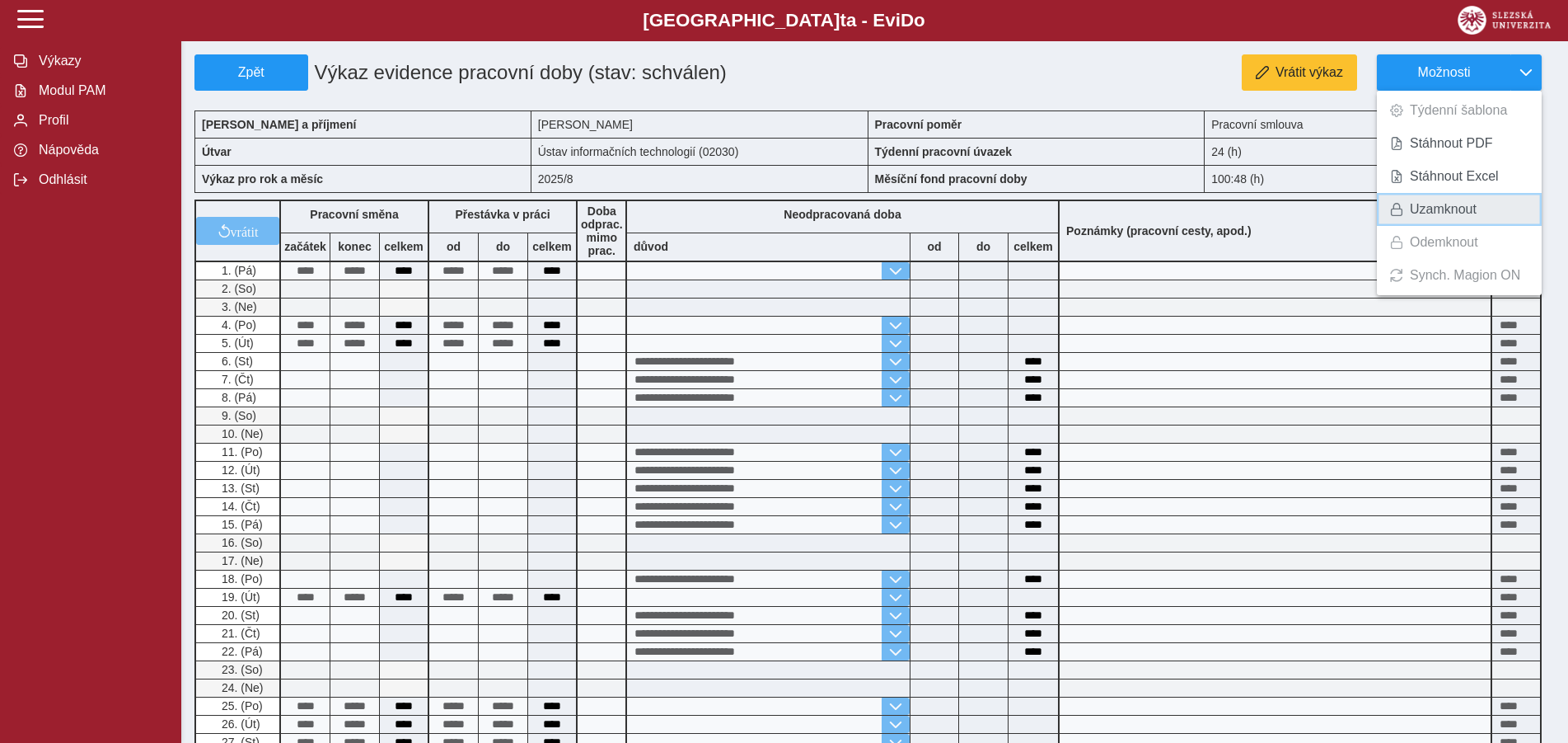
click at [1459, 205] on span "Uzamknout" at bounding box center [1443, 209] width 66 height 13
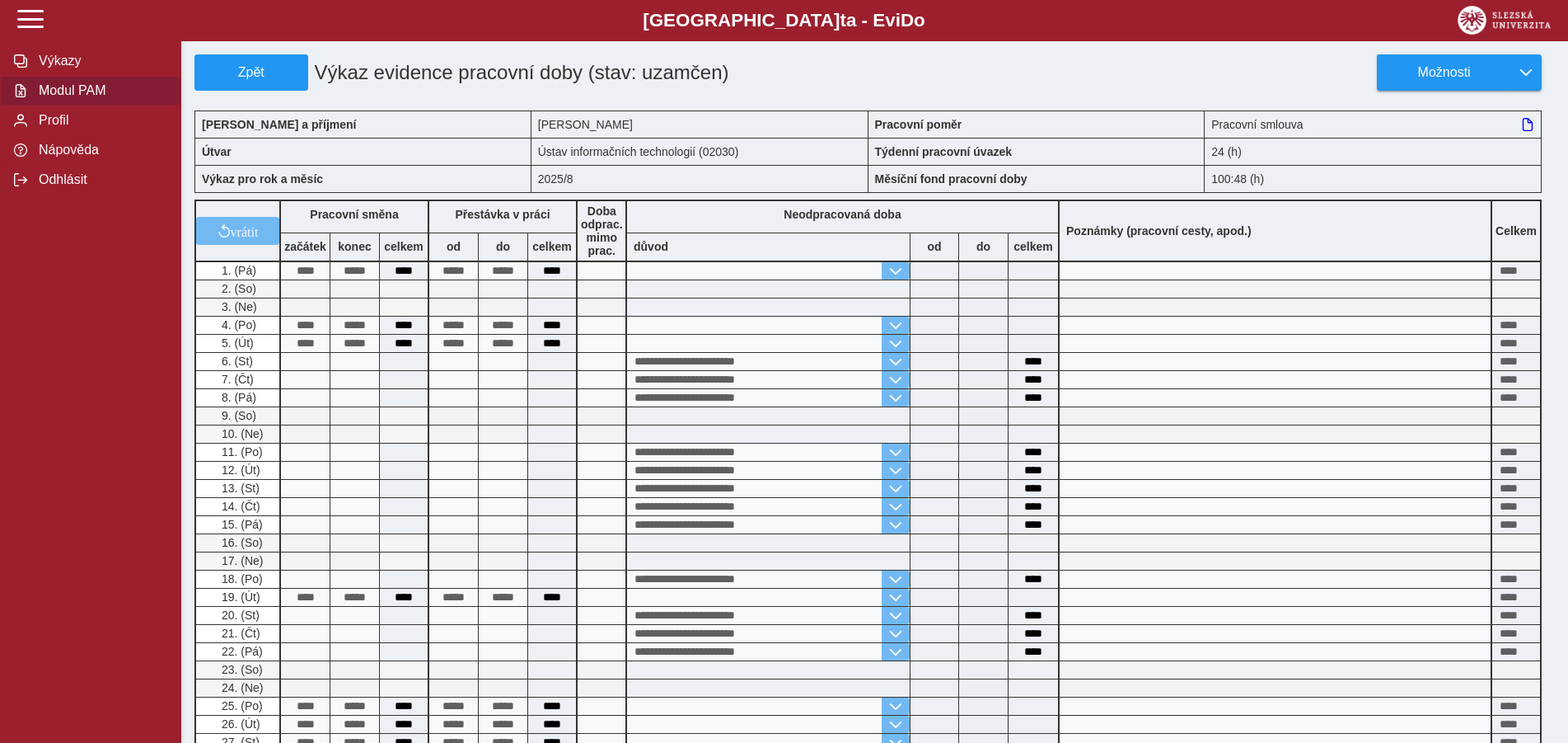
click at [93, 98] on span "Modul PAM" at bounding box center [100, 91] width 134 height 15
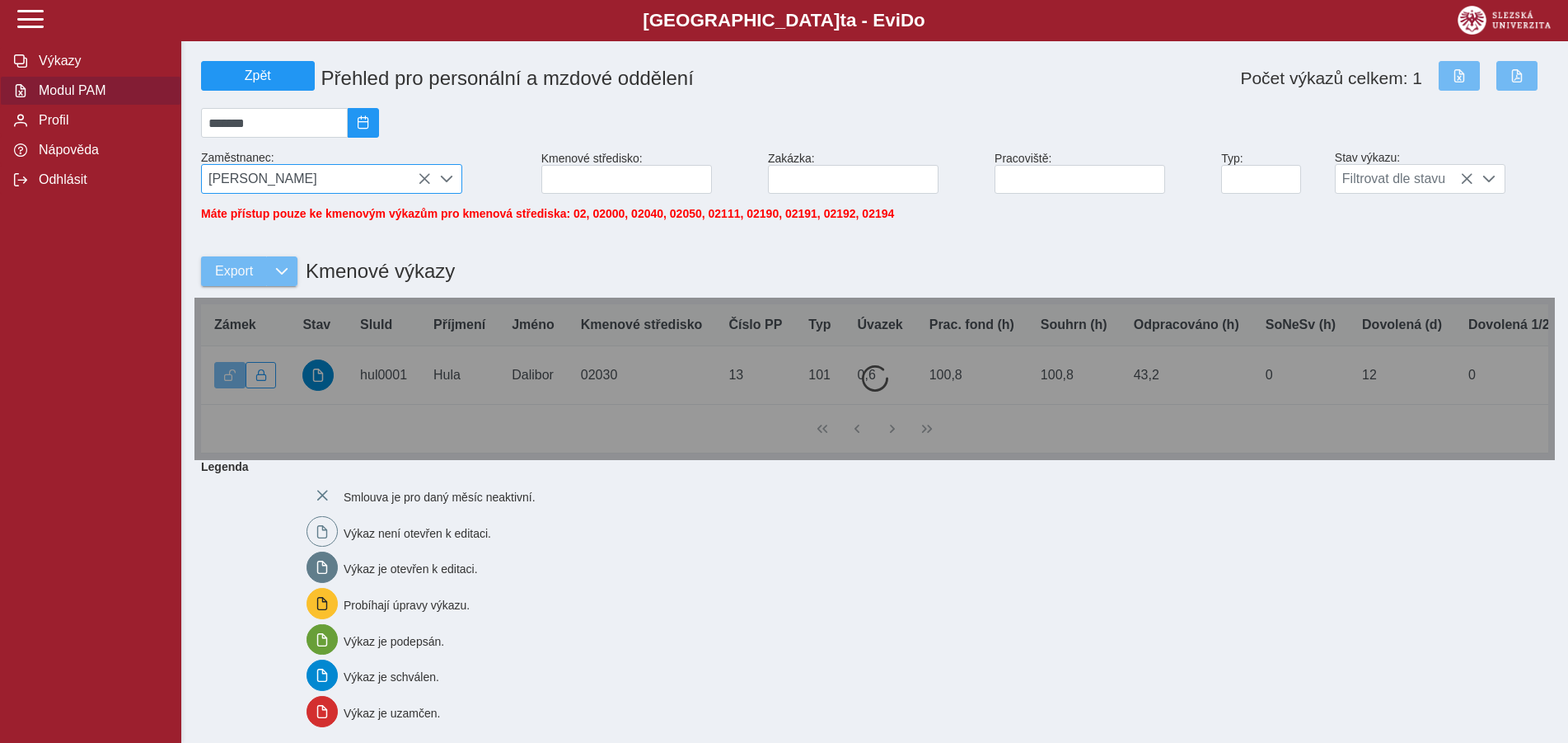
click at [418, 177] on span "[PERSON_NAME]" at bounding box center [316, 179] width 229 height 28
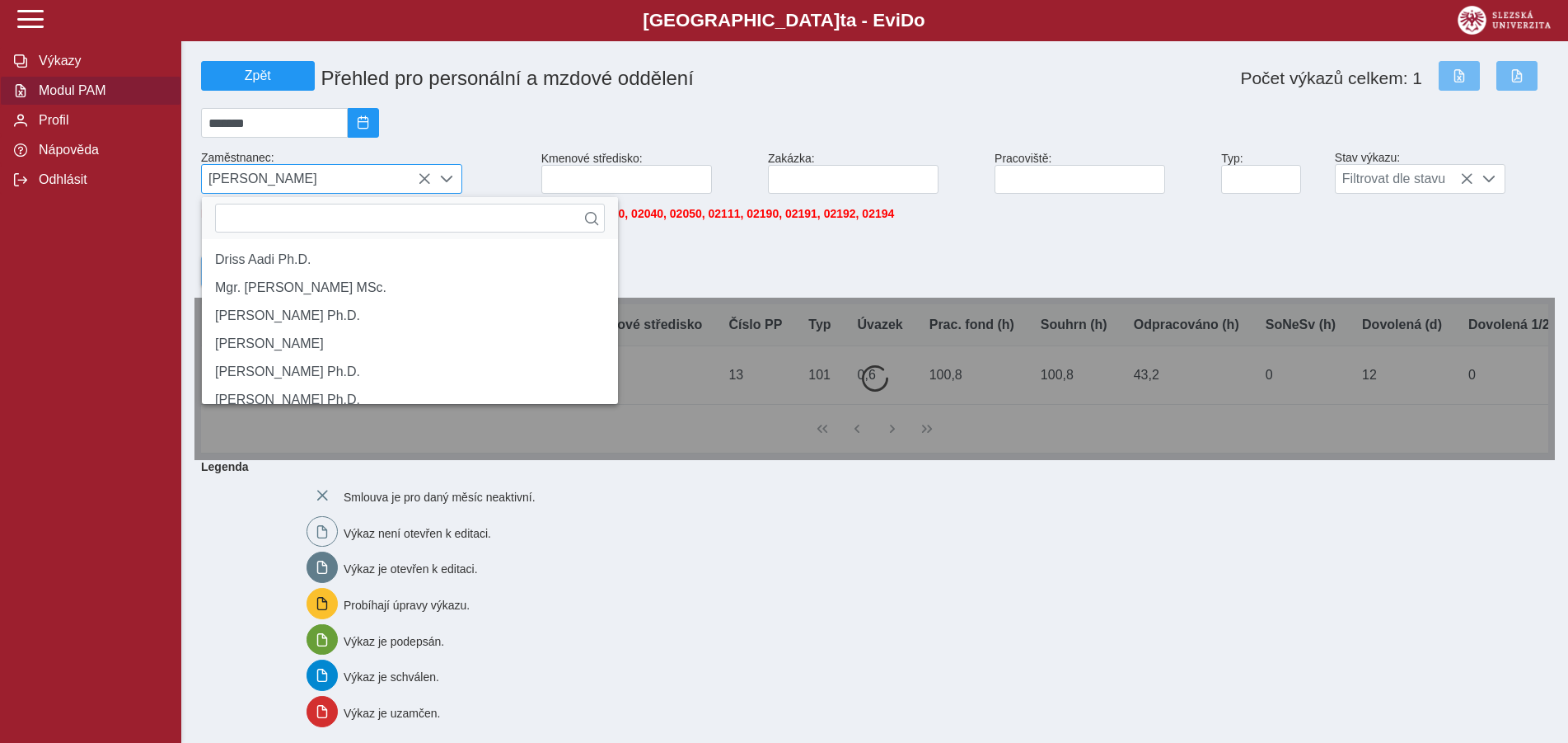
scroll to position [10, 67]
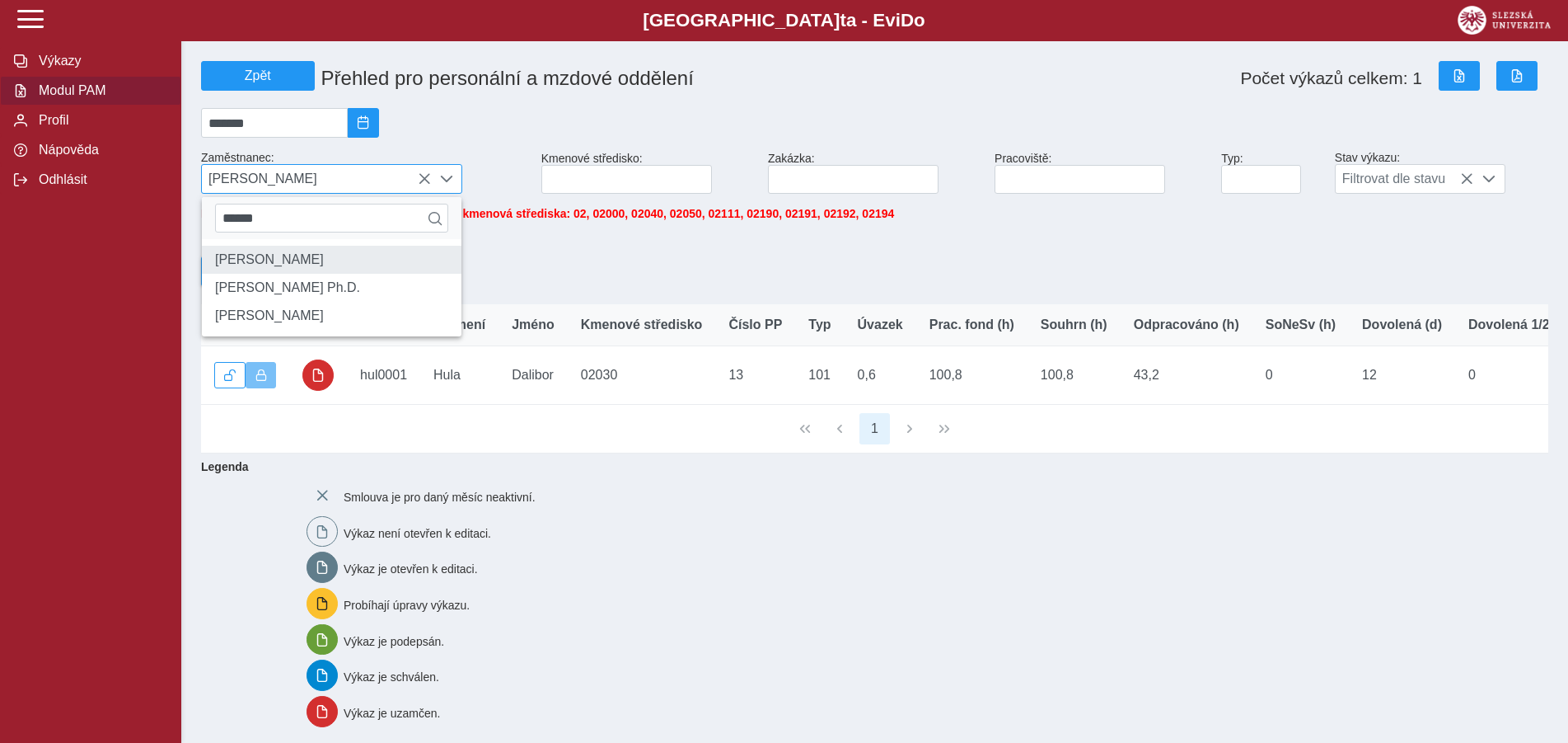
type input "******"
click at [255, 271] on li "[PERSON_NAME]" at bounding box center [331, 259] width 259 height 28
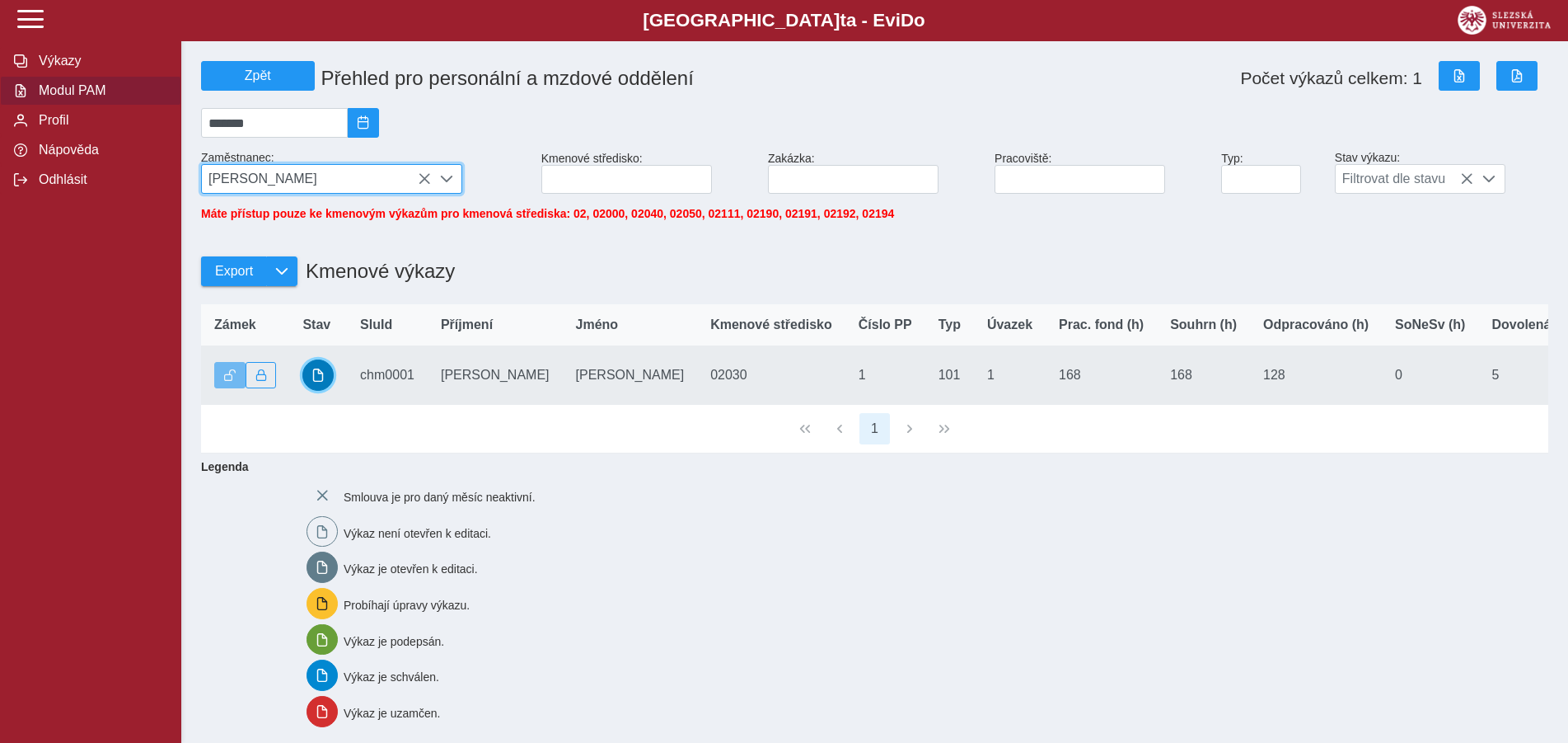
click at [323, 381] on span "button" at bounding box center [318, 375] width 13 height 13
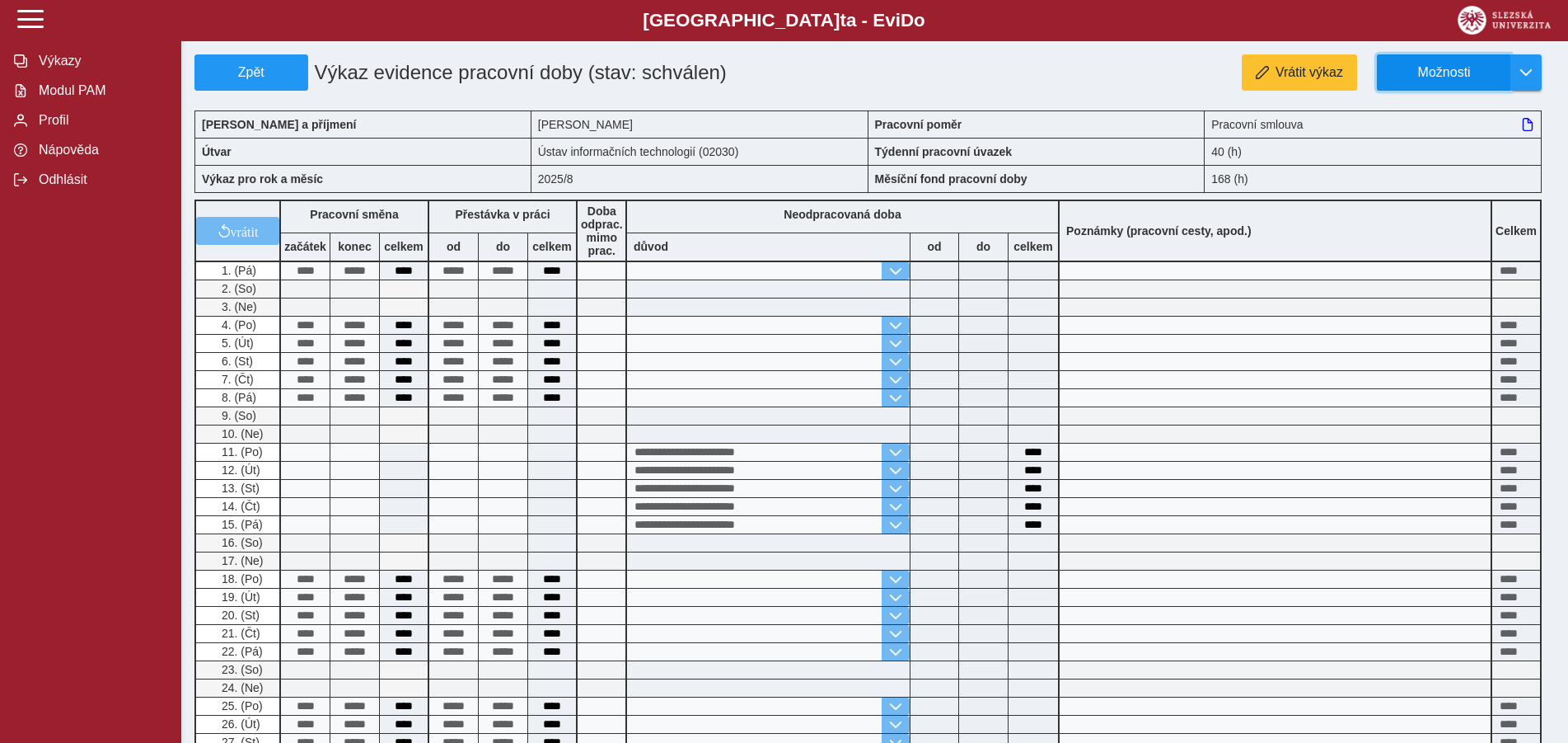
click at [1506, 69] on button "Možnosti" at bounding box center [1443, 73] width 134 height 36
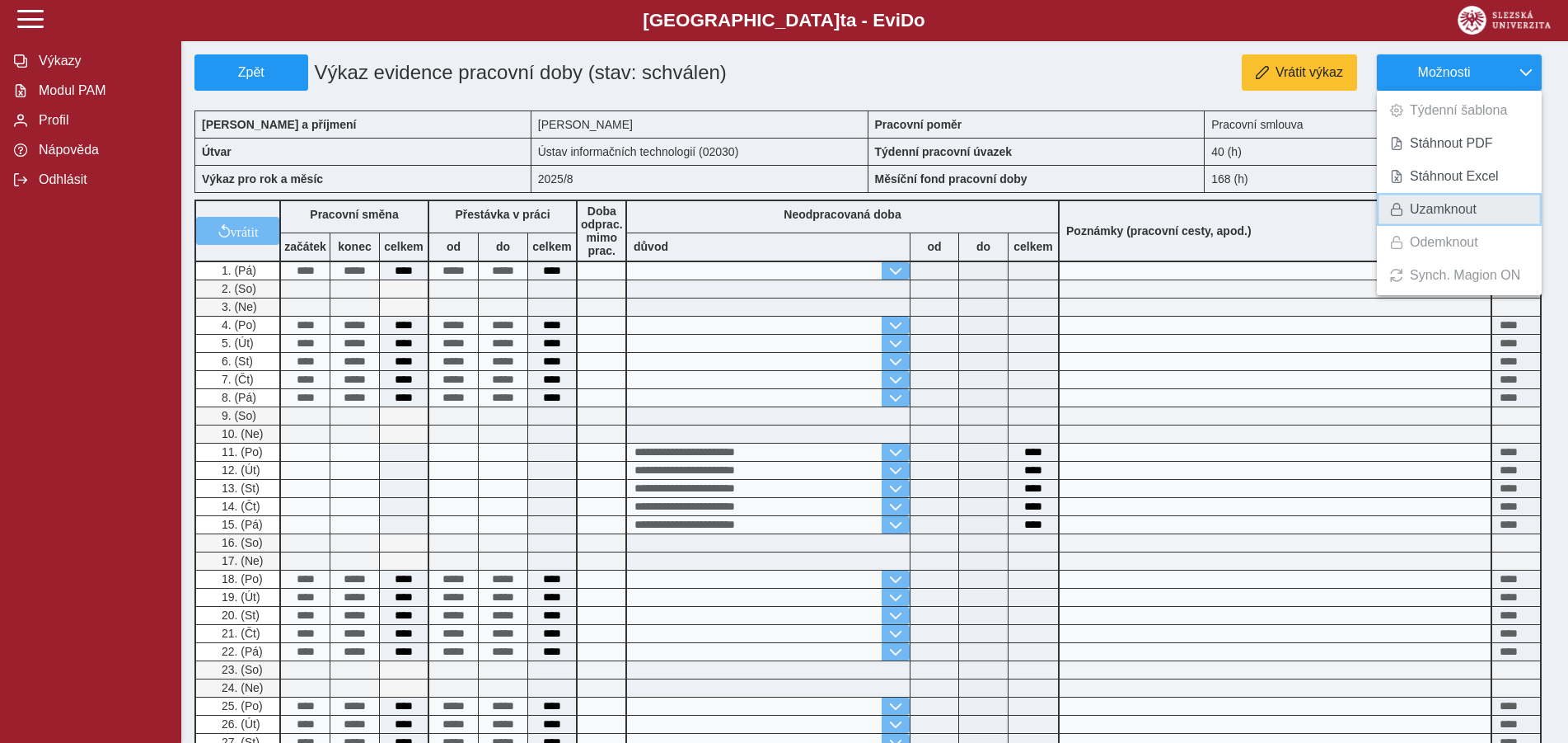
click at [1458, 206] on span "Uzamknout" at bounding box center [1443, 209] width 66 height 13
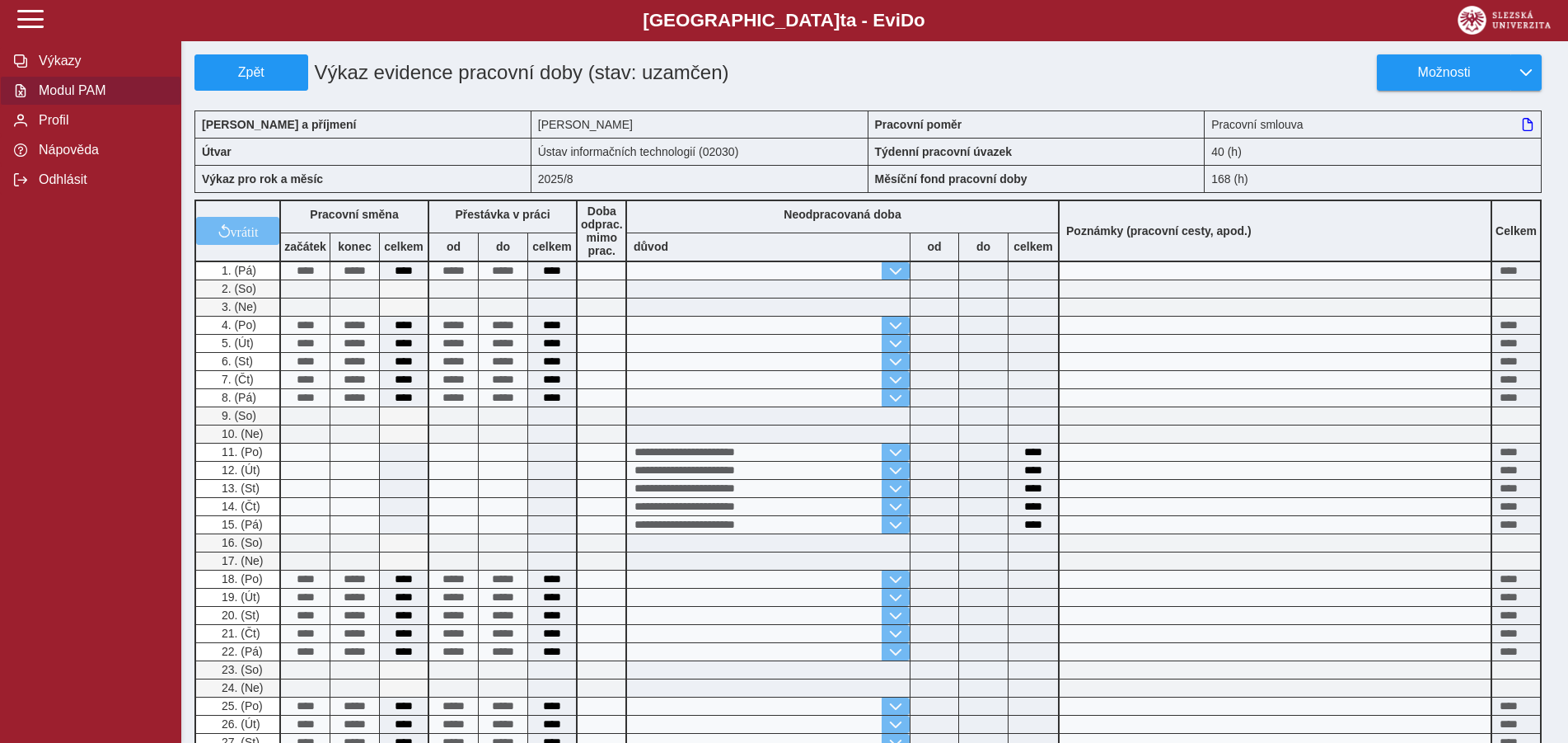
click at [90, 106] on button "Modul PAM" at bounding box center [91, 91] width 181 height 30
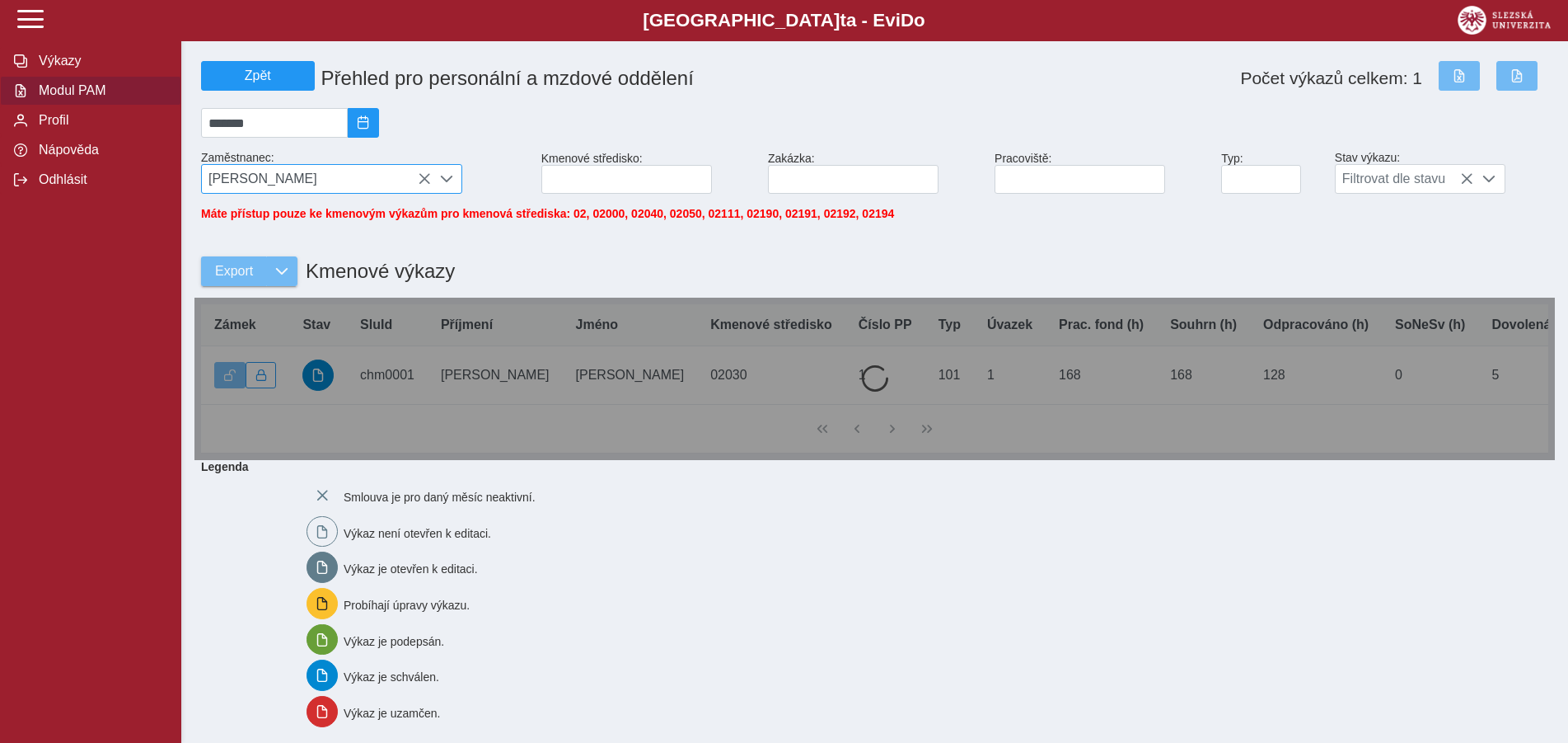
click at [424, 182] on icon at bounding box center [424, 179] width 13 height 13
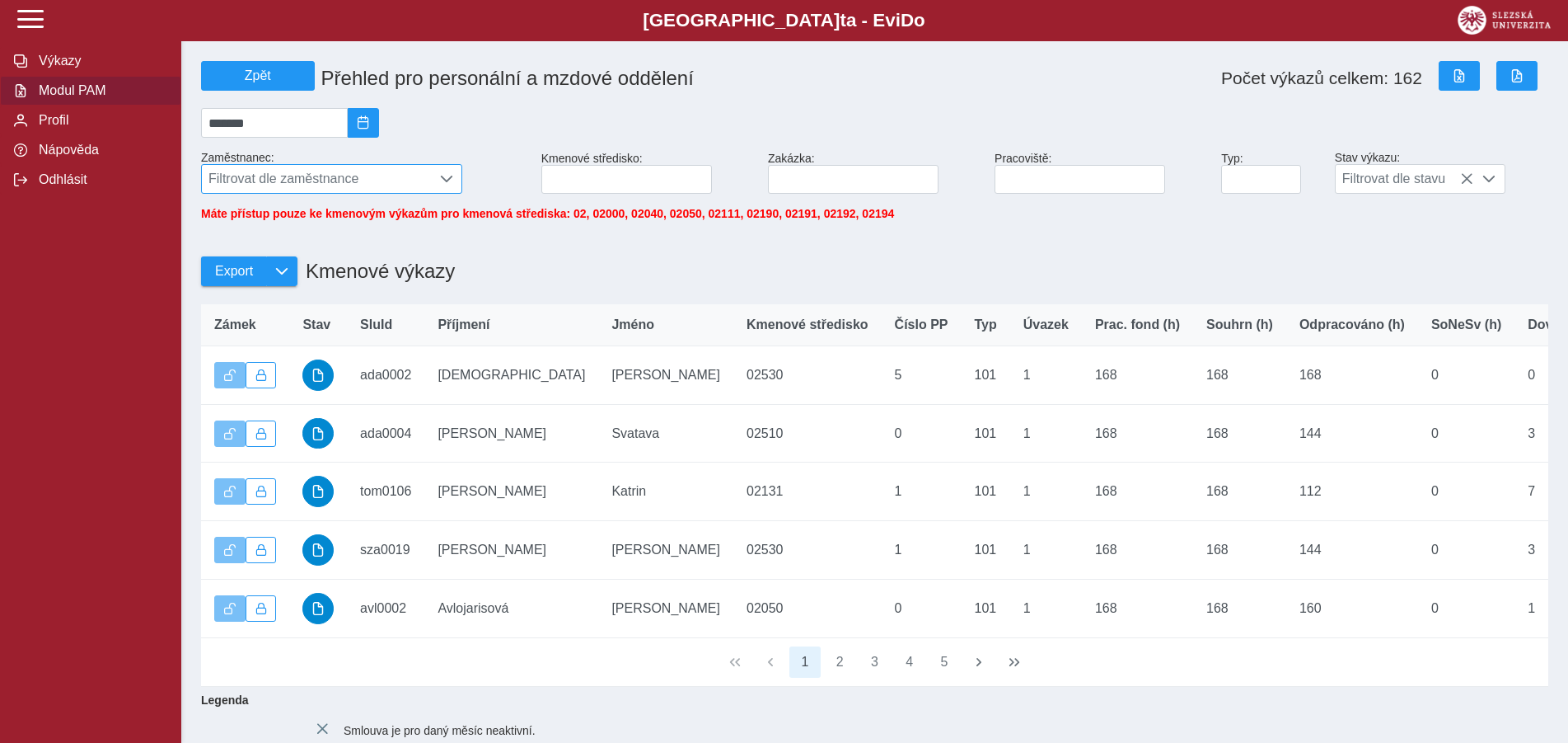
click at [244, 177] on span "Filtrovat dle zaměstnance" at bounding box center [316, 179] width 229 height 28
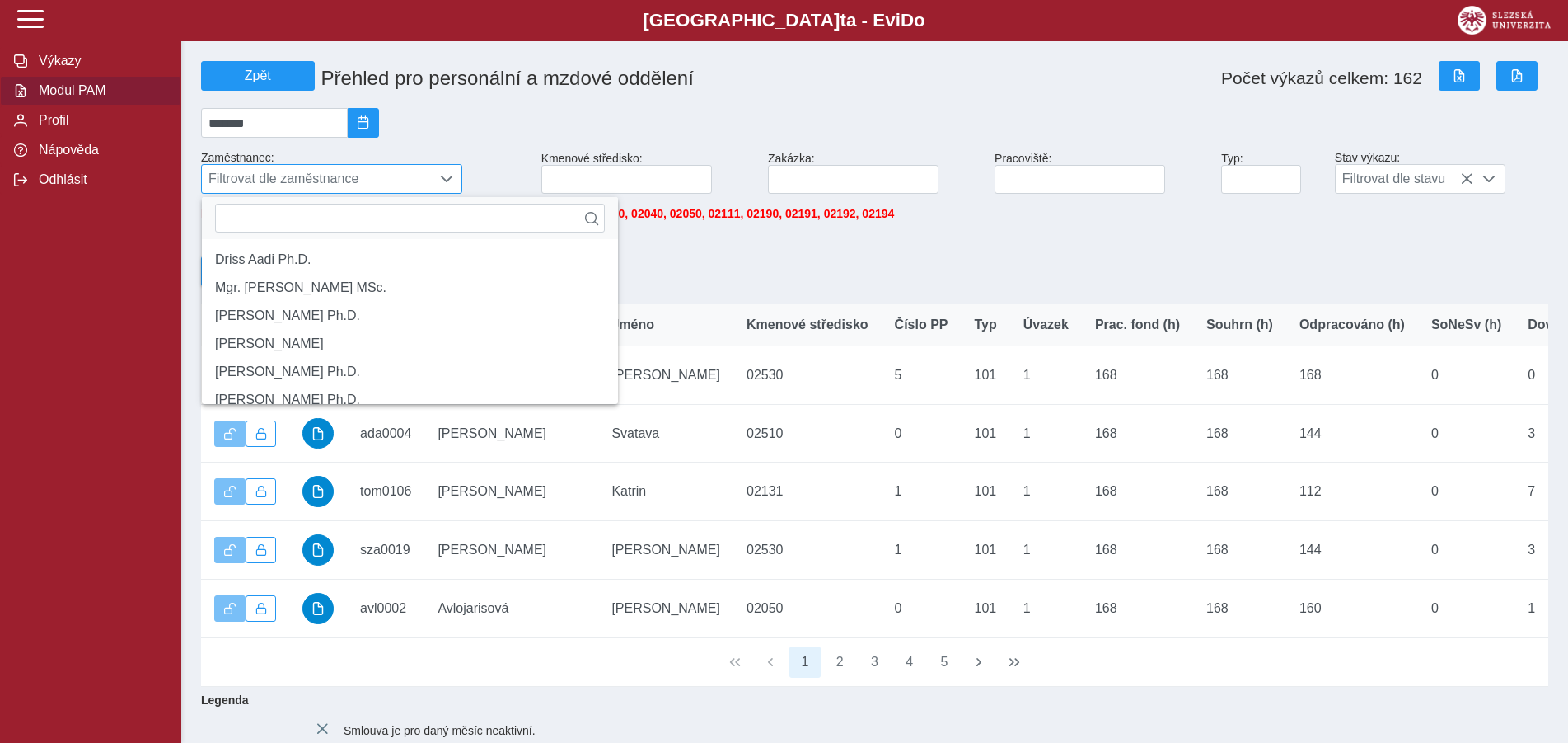
scroll to position [10, 67]
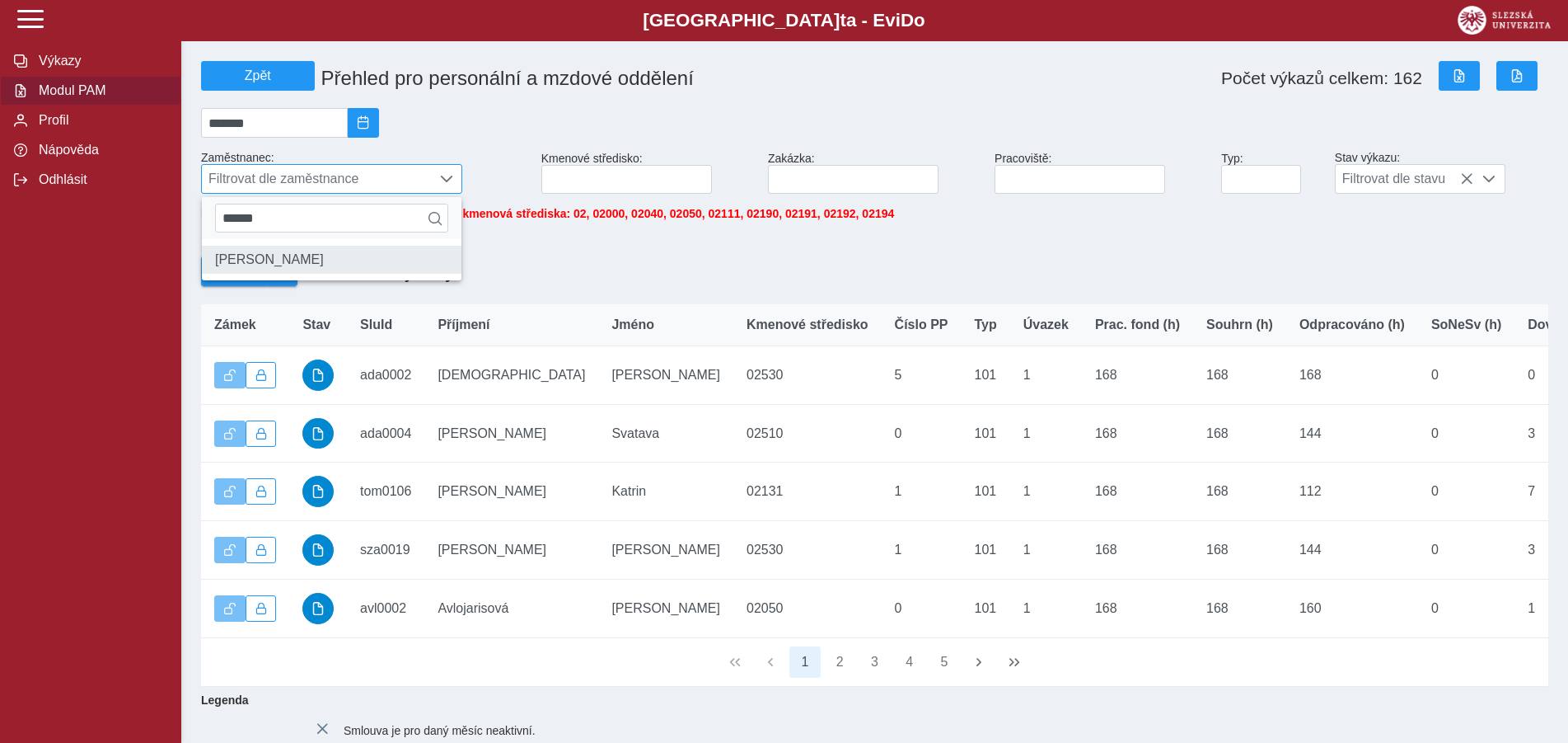
type input "******"
click at [298, 274] on li "[PERSON_NAME]" at bounding box center [331, 259] width 259 height 28
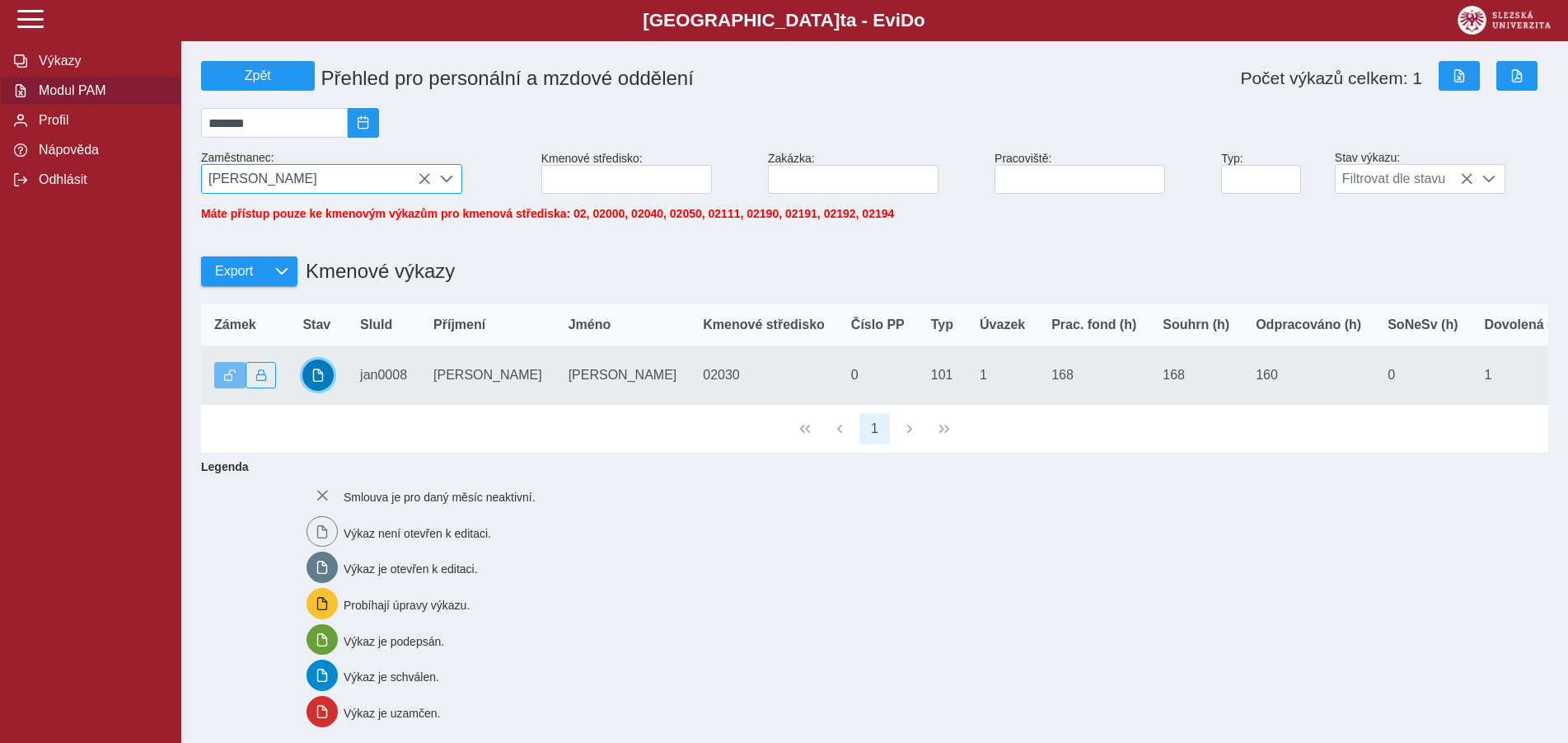
click at [324, 380] on button "button" at bounding box center [318, 374] width 31 height 31
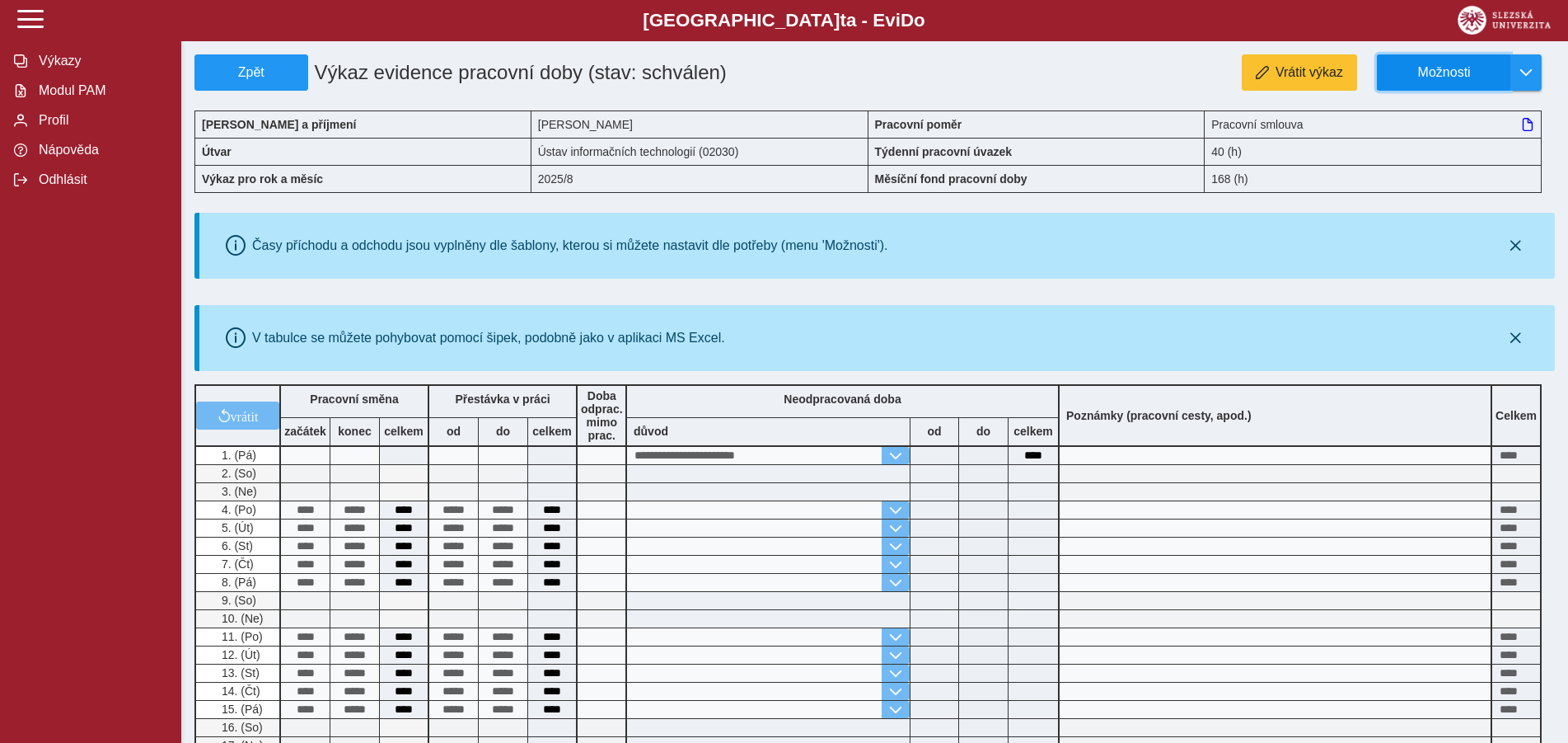
click at [1458, 66] on span "Možnosti" at bounding box center [1444, 73] width 106 height 15
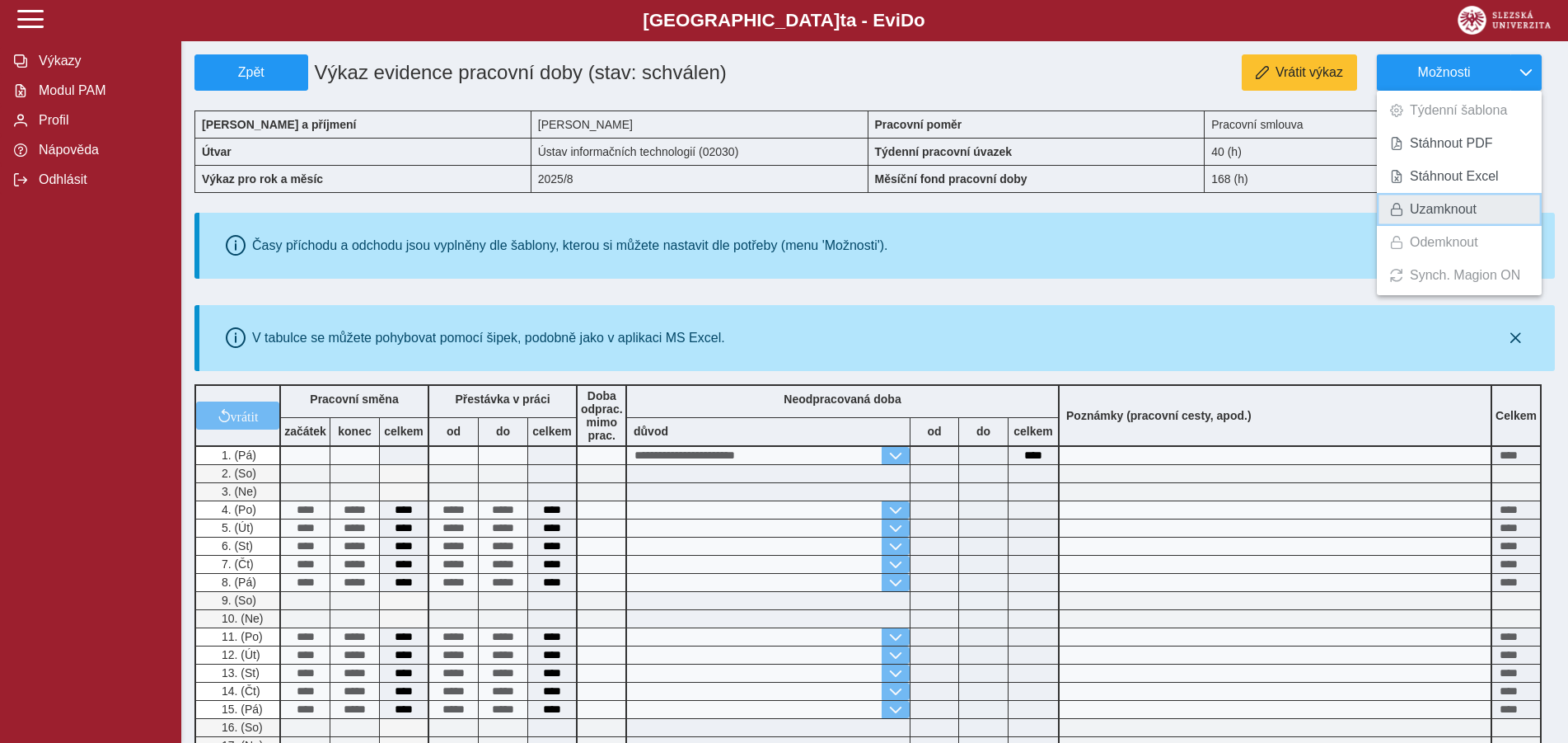
click at [1442, 204] on span "Uzamknout" at bounding box center [1443, 209] width 66 height 13
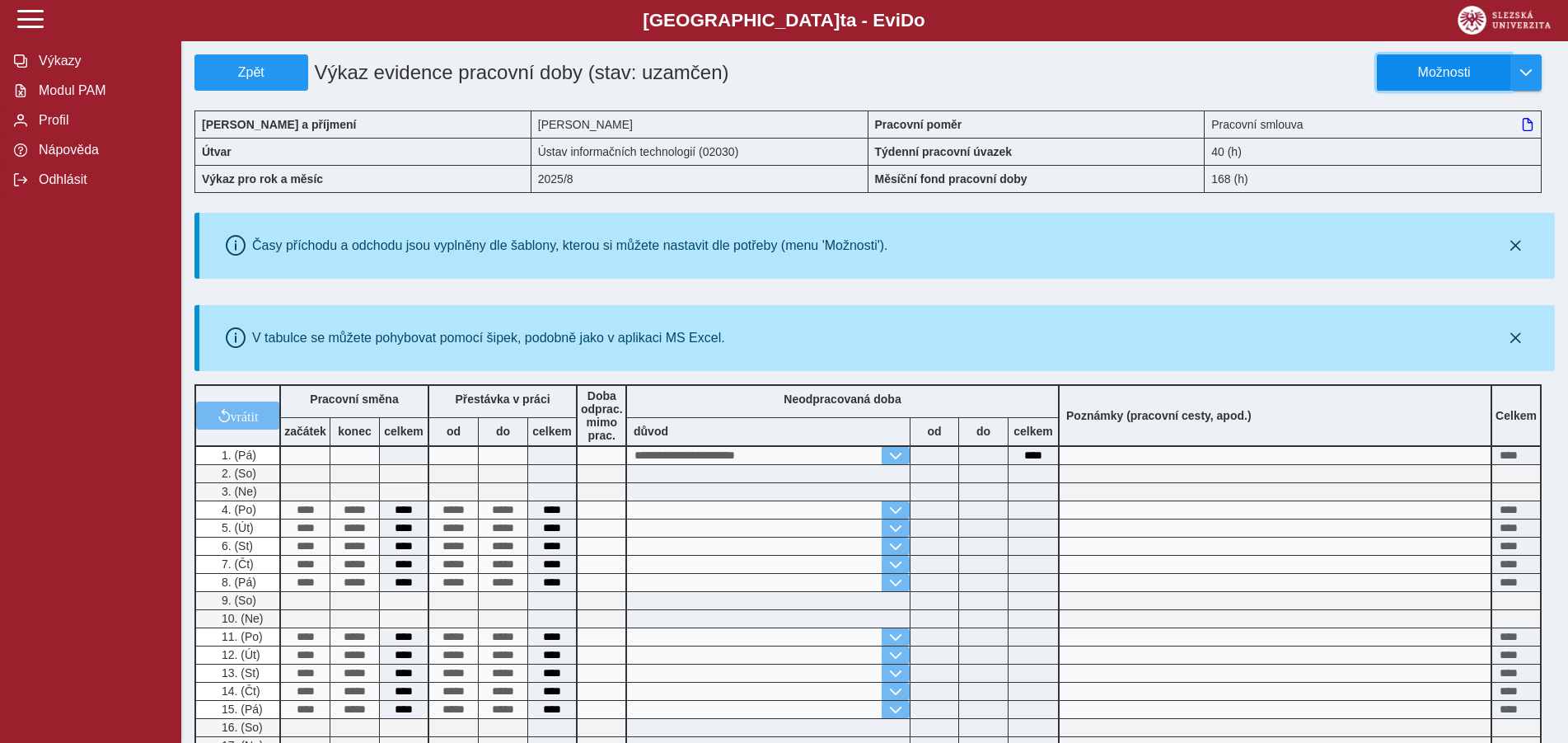
click at [1499, 66] on button "Možnosti" at bounding box center [1443, 73] width 134 height 36
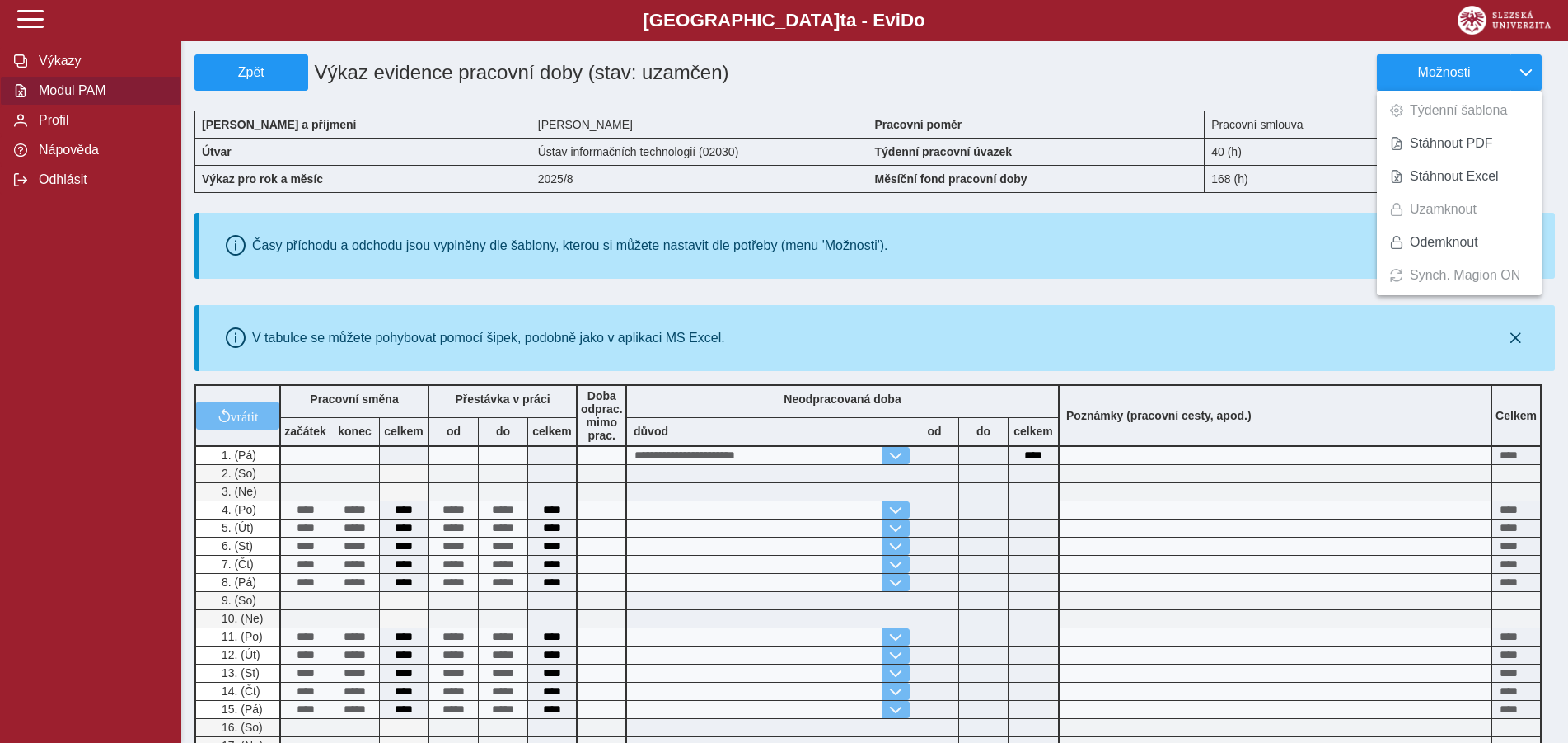
click at [83, 98] on span "Modul PAM" at bounding box center [100, 91] width 134 height 15
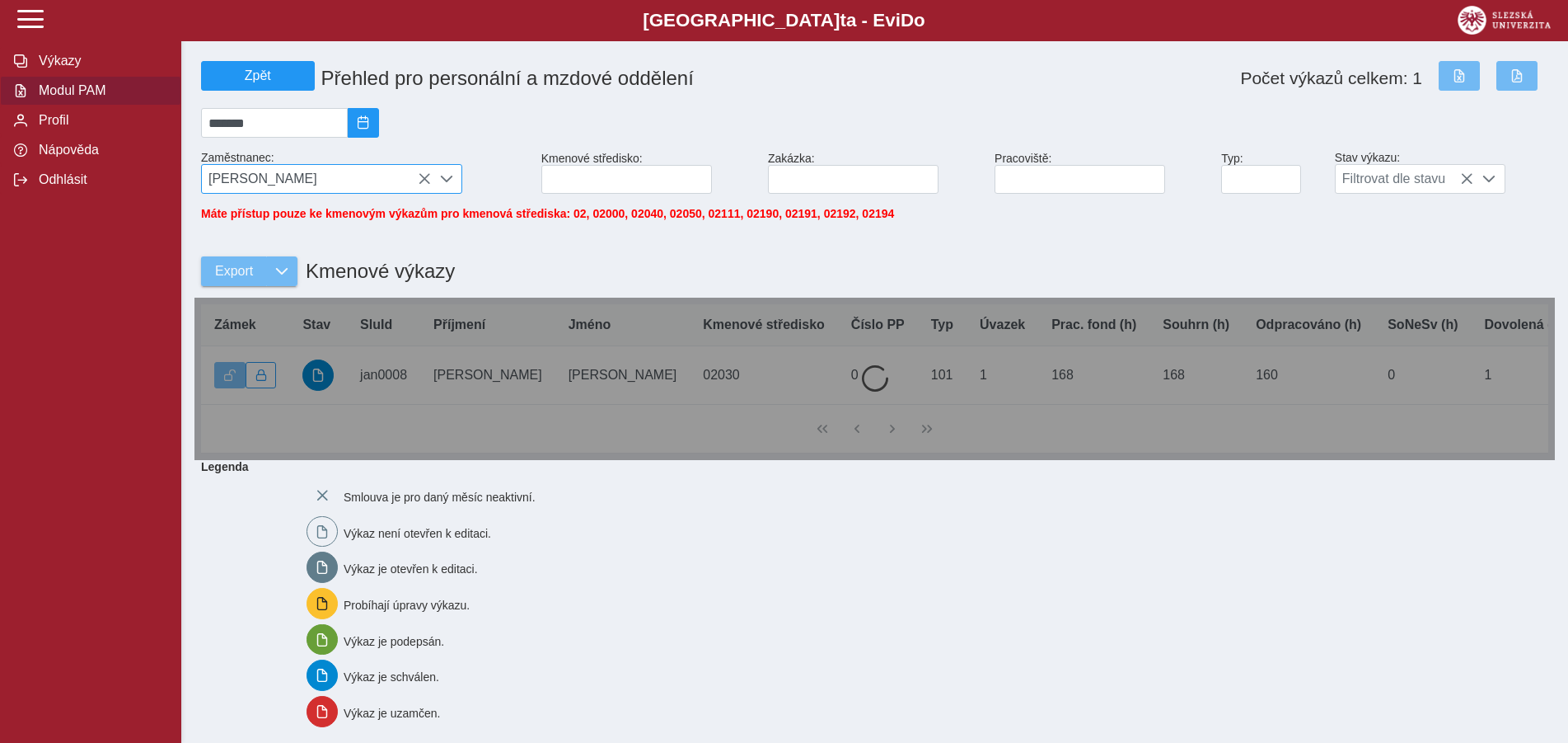
click at [420, 179] on icon at bounding box center [424, 179] width 13 height 13
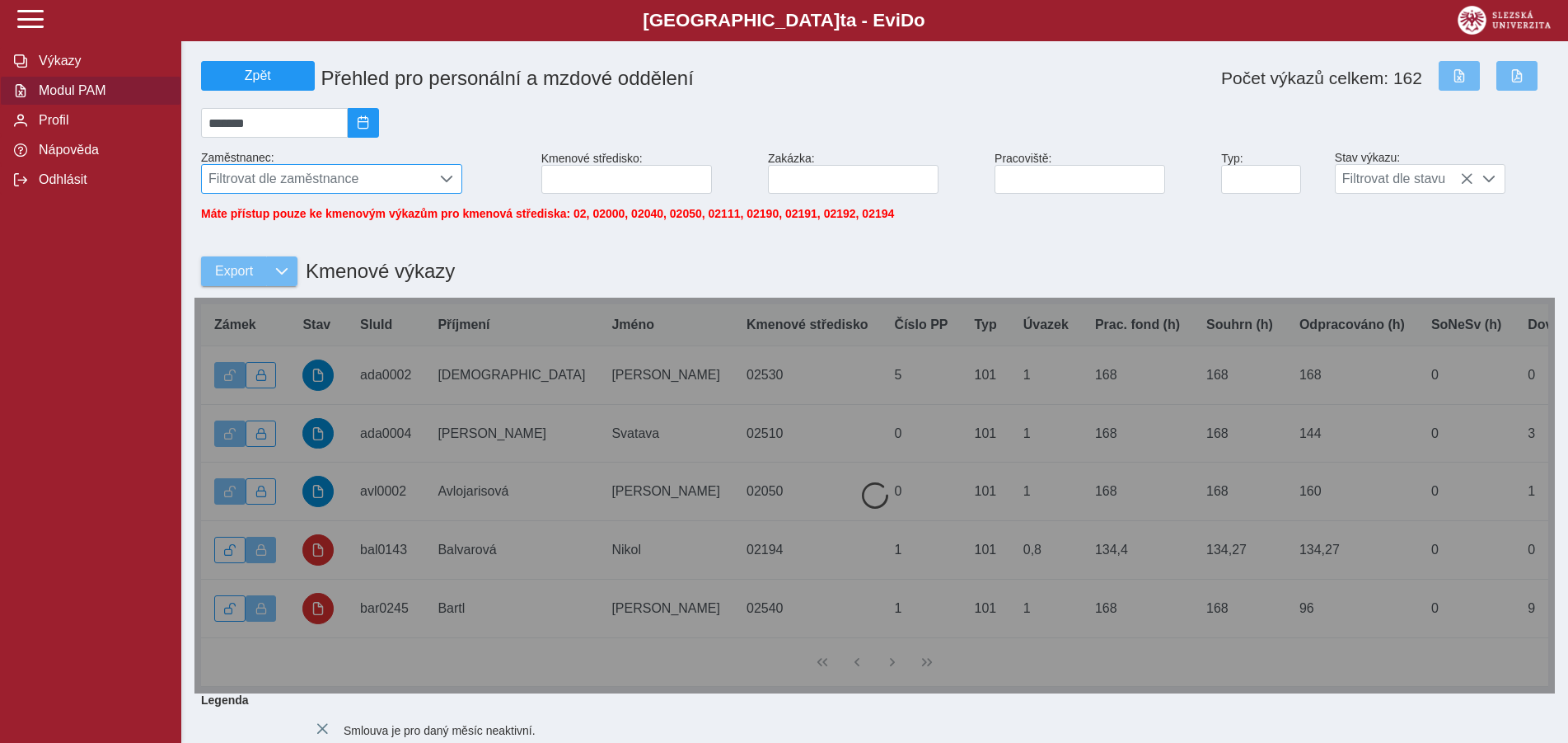
click at [223, 180] on span "Filtrovat dle zaměstnance" at bounding box center [316, 179] width 229 height 28
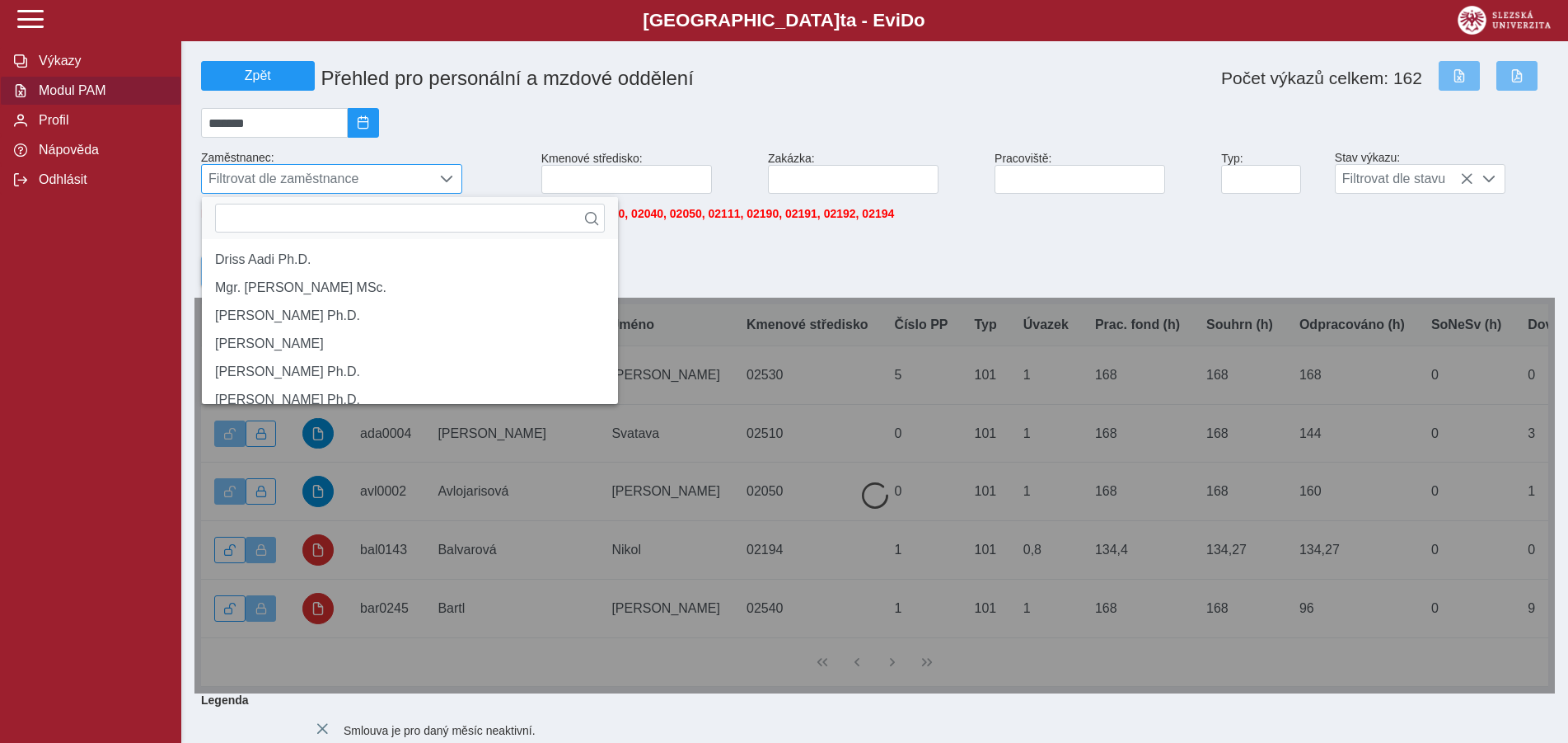
scroll to position [10, 67]
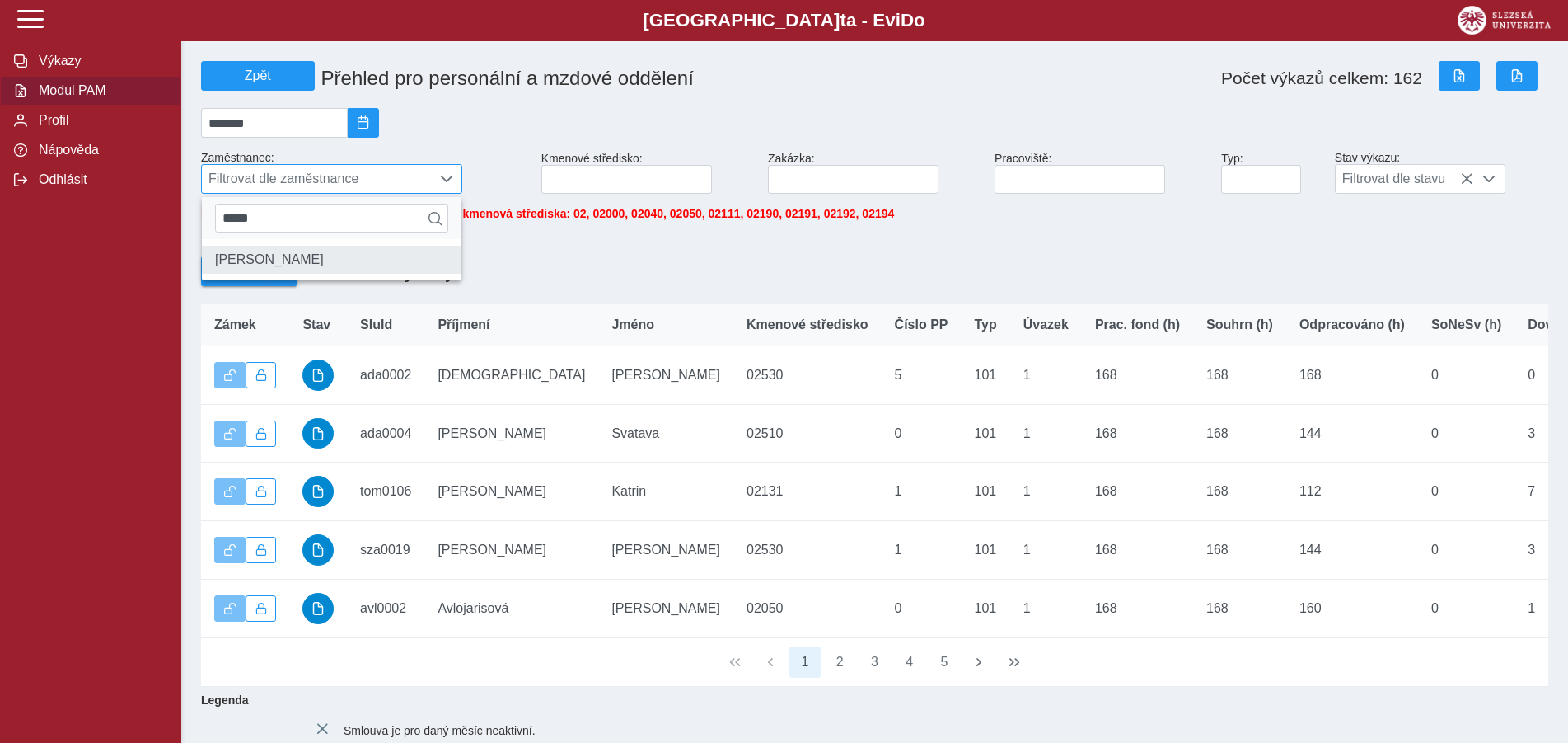
type input "*****"
click at [277, 274] on li "[PERSON_NAME]" at bounding box center [331, 259] width 259 height 28
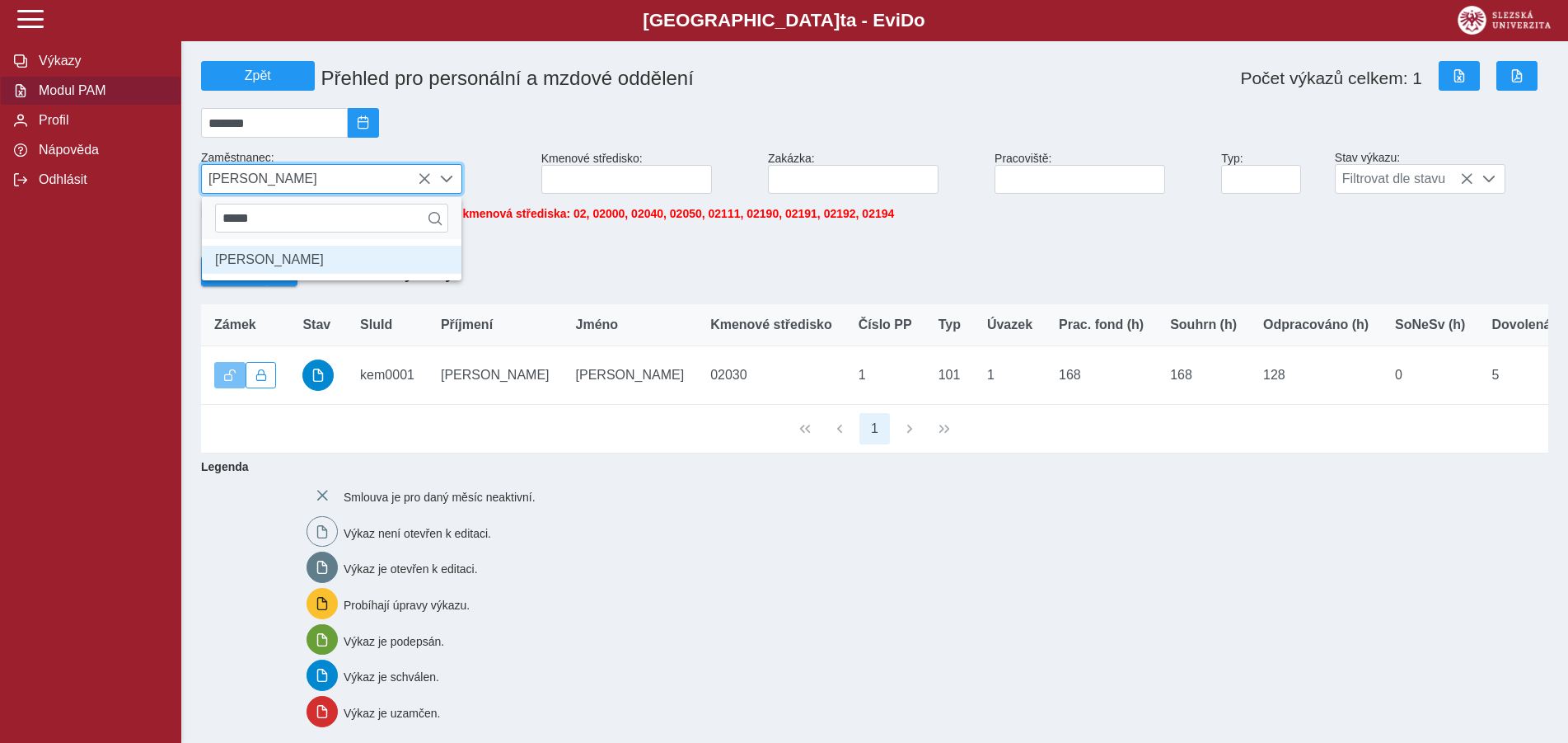
scroll to position [9, 67]
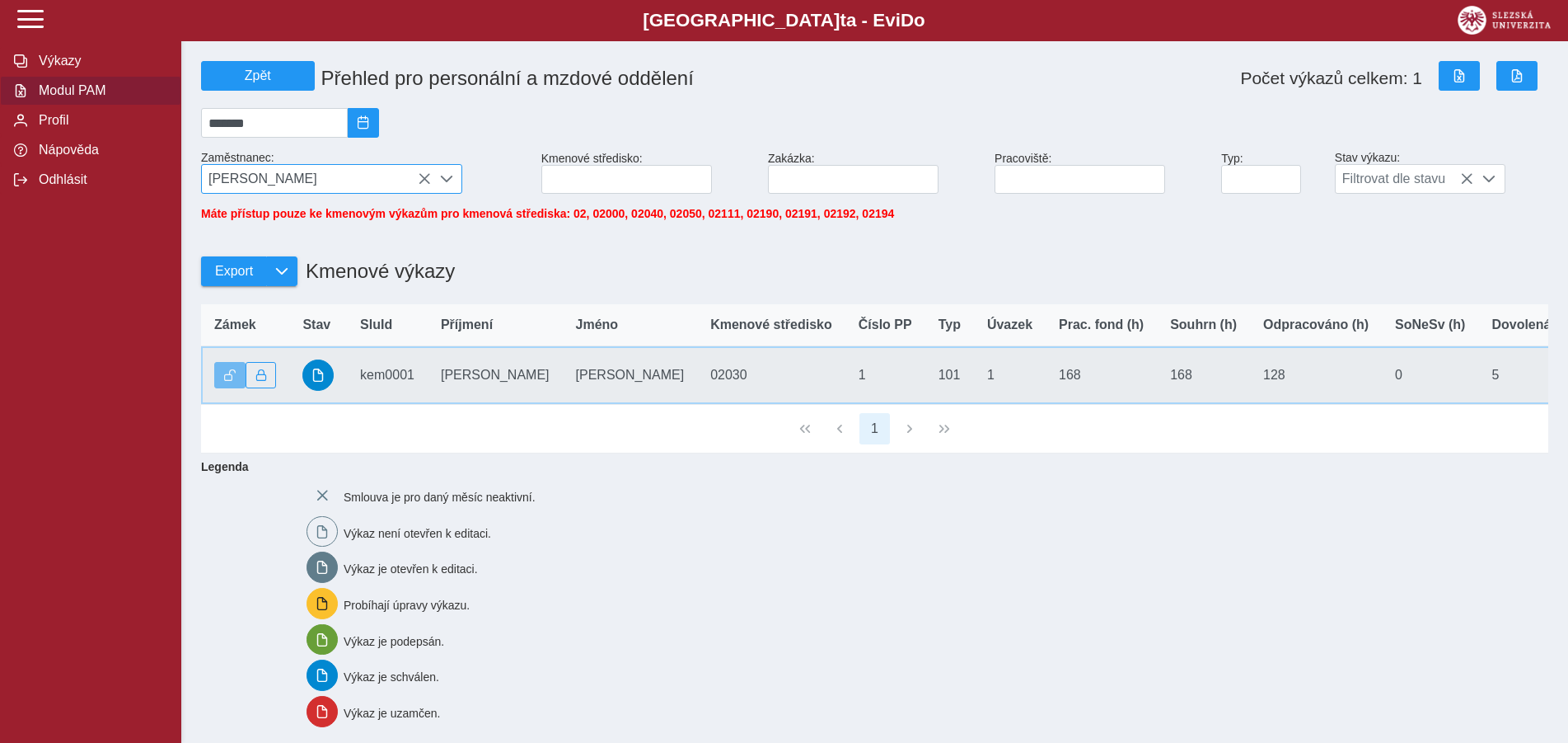
click at [341, 384] on td "Stav" at bounding box center [318, 375] width 57 height 58
click at [316, 380] on span "button" at bounding box center [318, 375] width 13 height 13
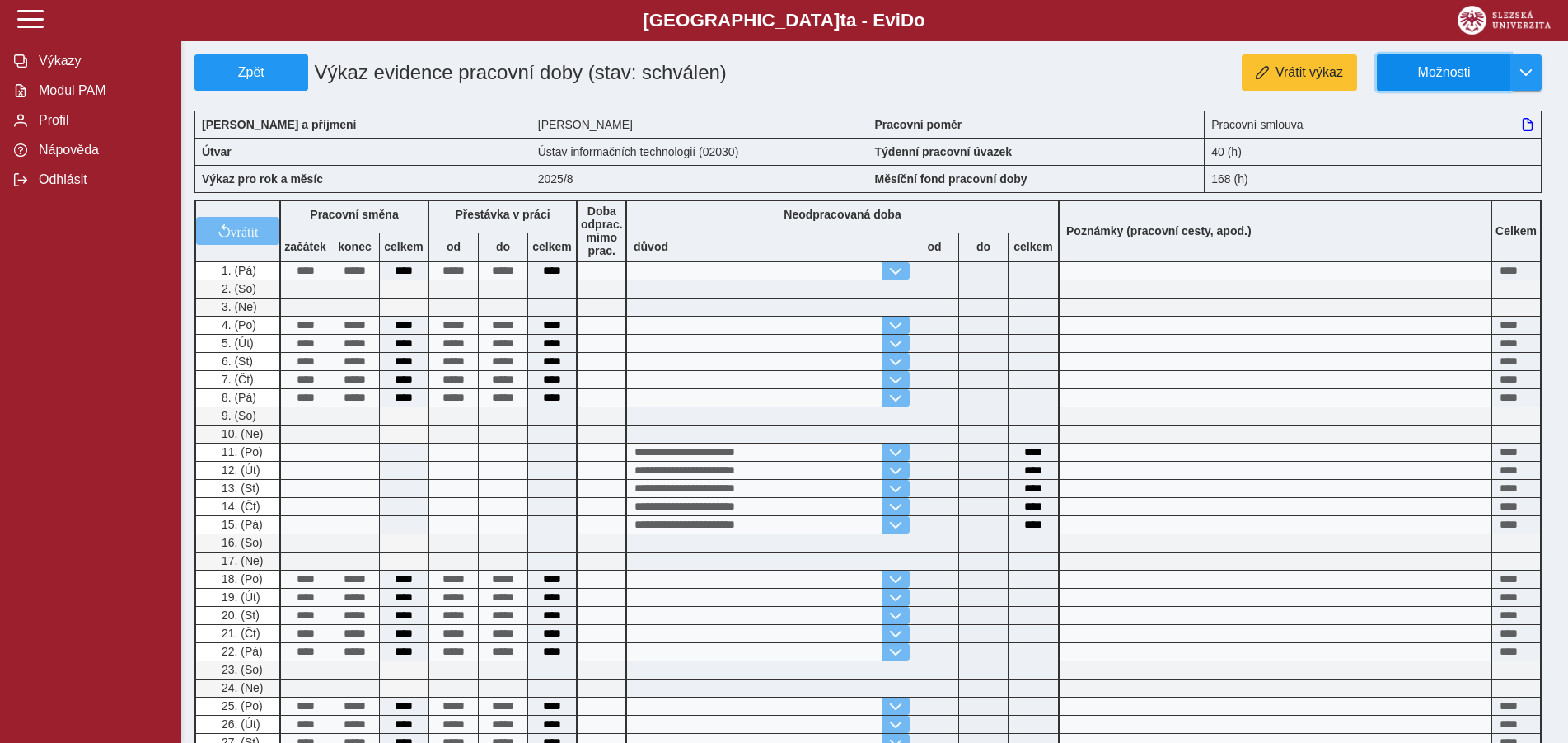
click at [1451, 62] on button "Možnosti" at bounding box center [1443, 73] width 134 height 36
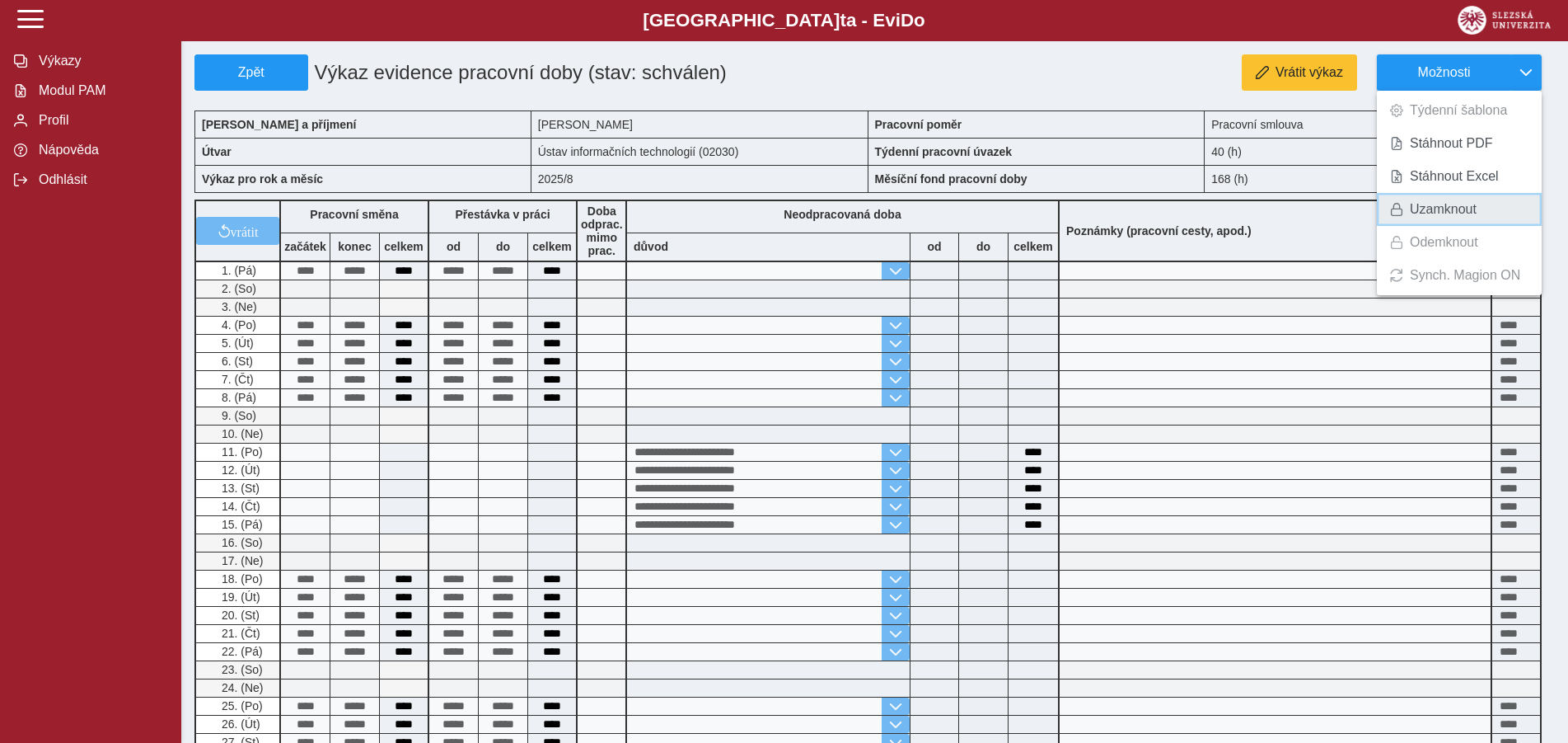
click at [1438, 211] on span "Uzamknout" at bounding box center [1443, 209] width 66 height 13
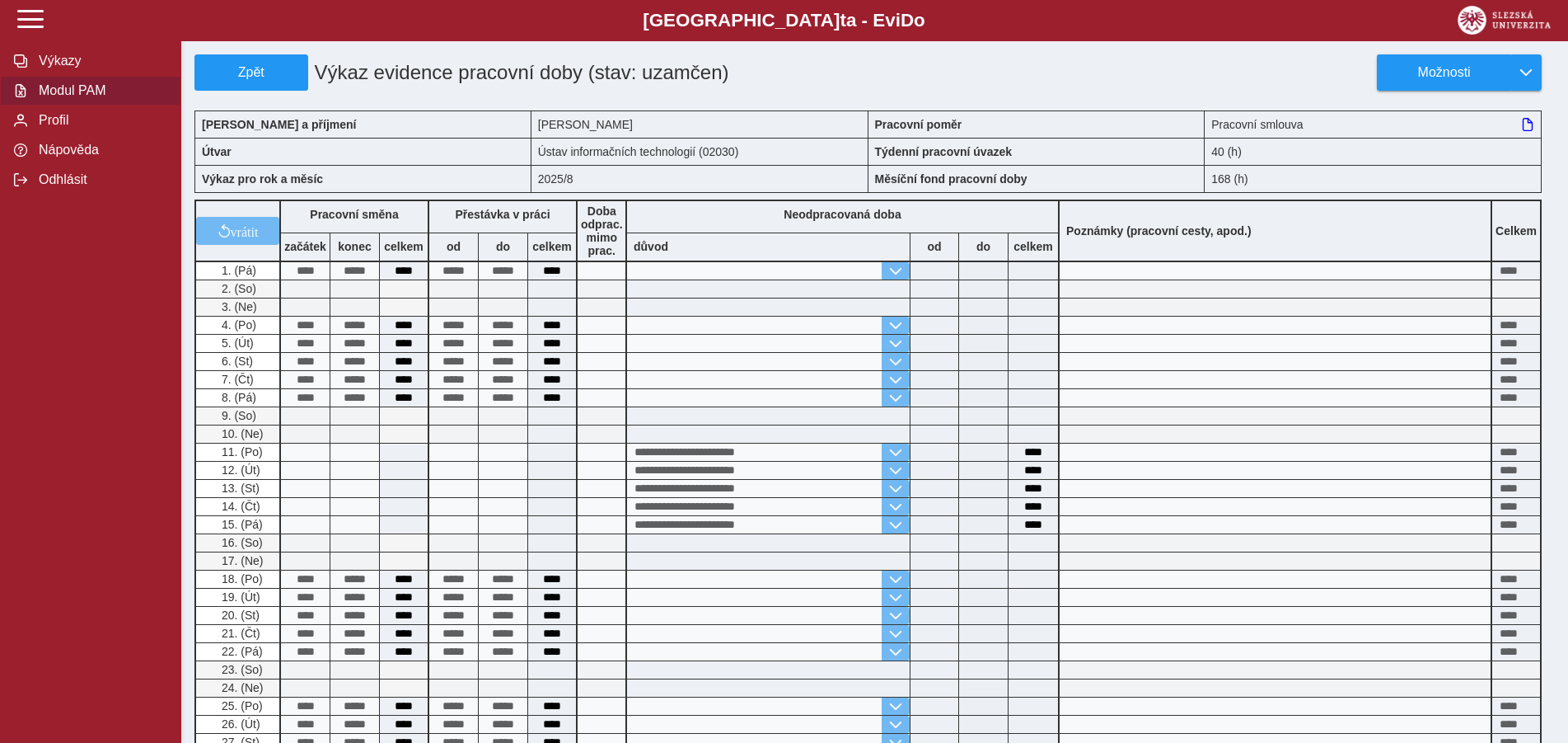
click at [88, 98] on span "Modul PAM" at bounding box center [100, 91] width 134 height 15
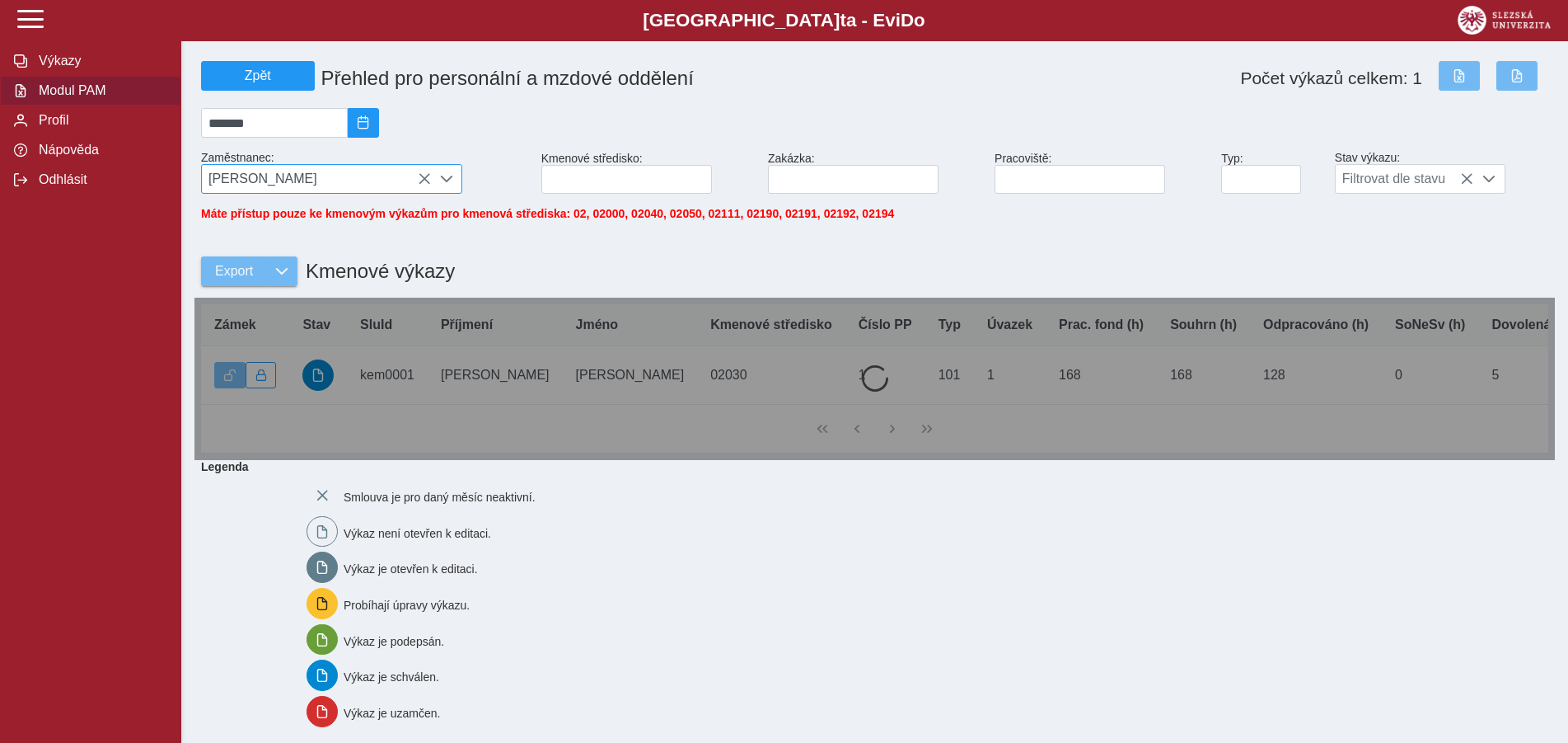
click at [420, 181] on icon at bounding box center [424, 179] width 13 height 13
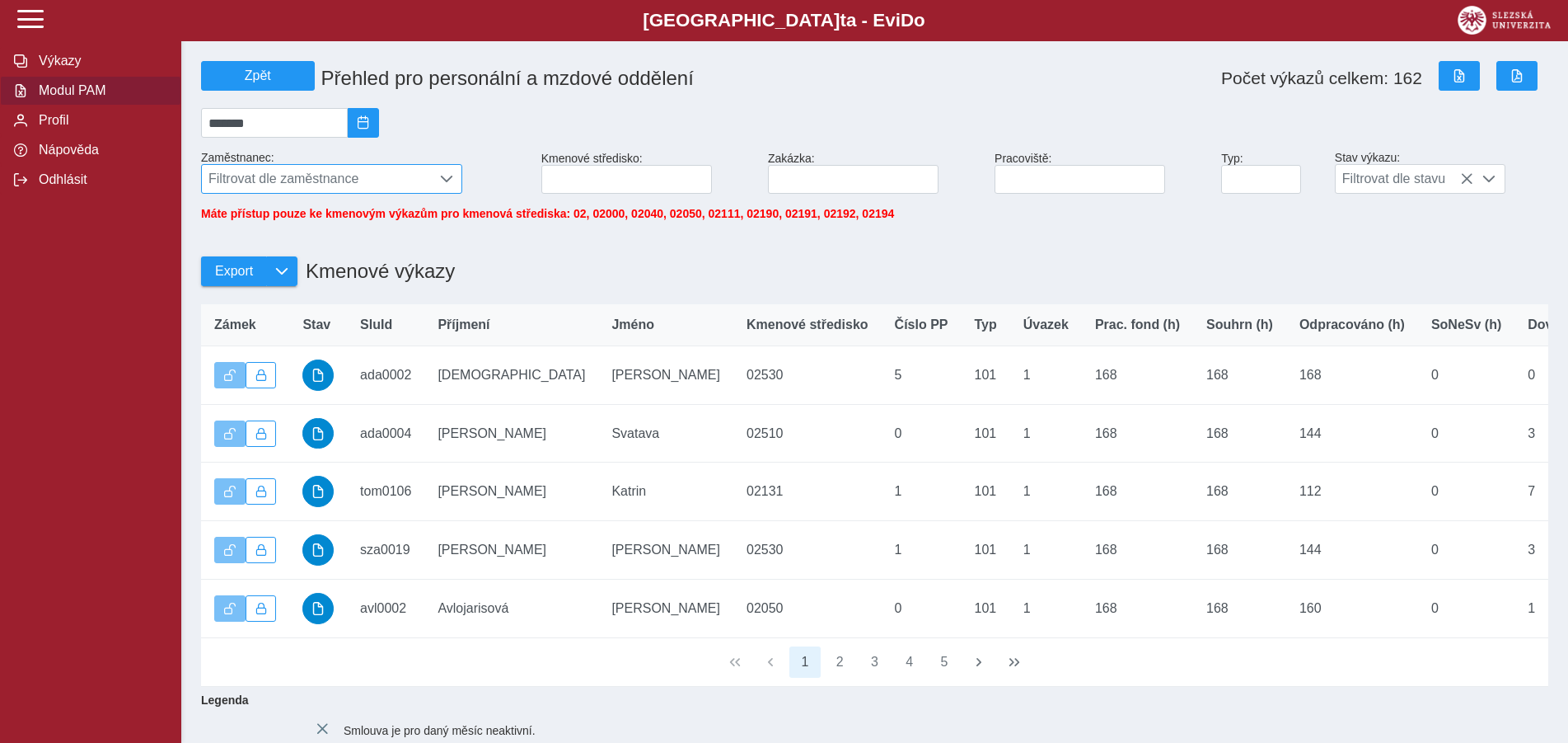
click at [298, 178] on span "Filtrovat dle zaměstnance" at bounding box center [316, 179] width 229 height 28
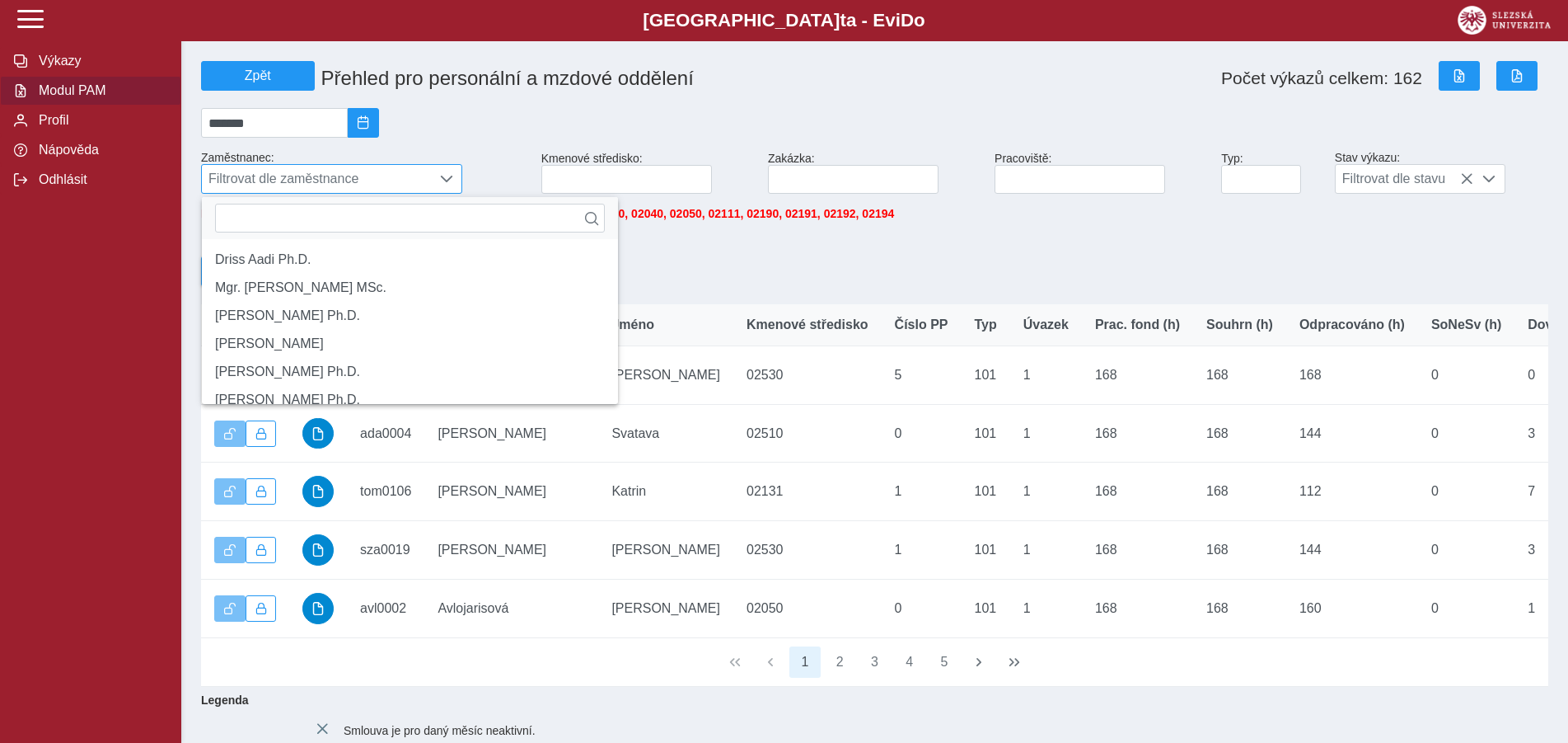
scroll to position [10, 67]
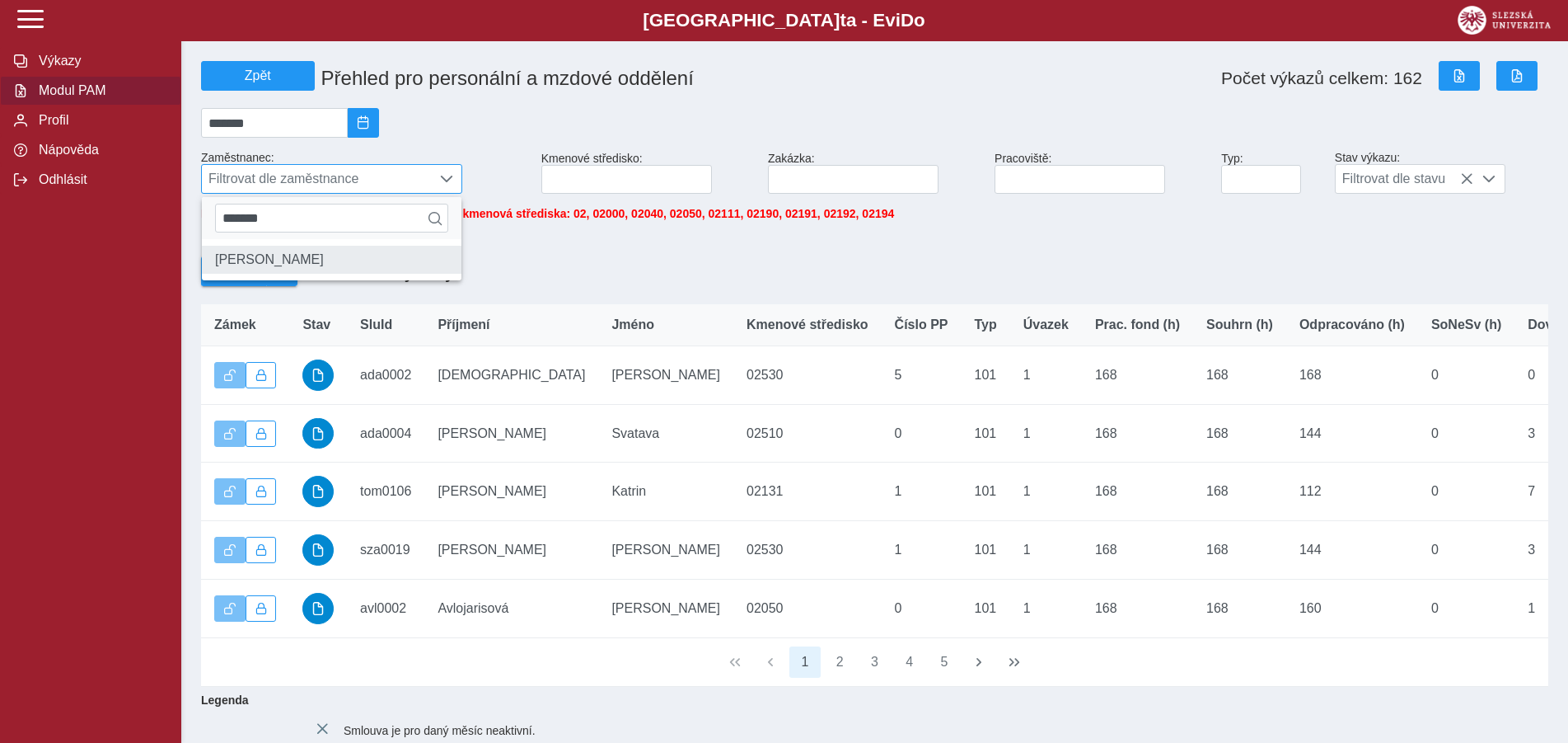
type input "*******"
click at [292, 270] on li "[PERSON_NAME]" at bounding box center [331, 259] width 259 height 28
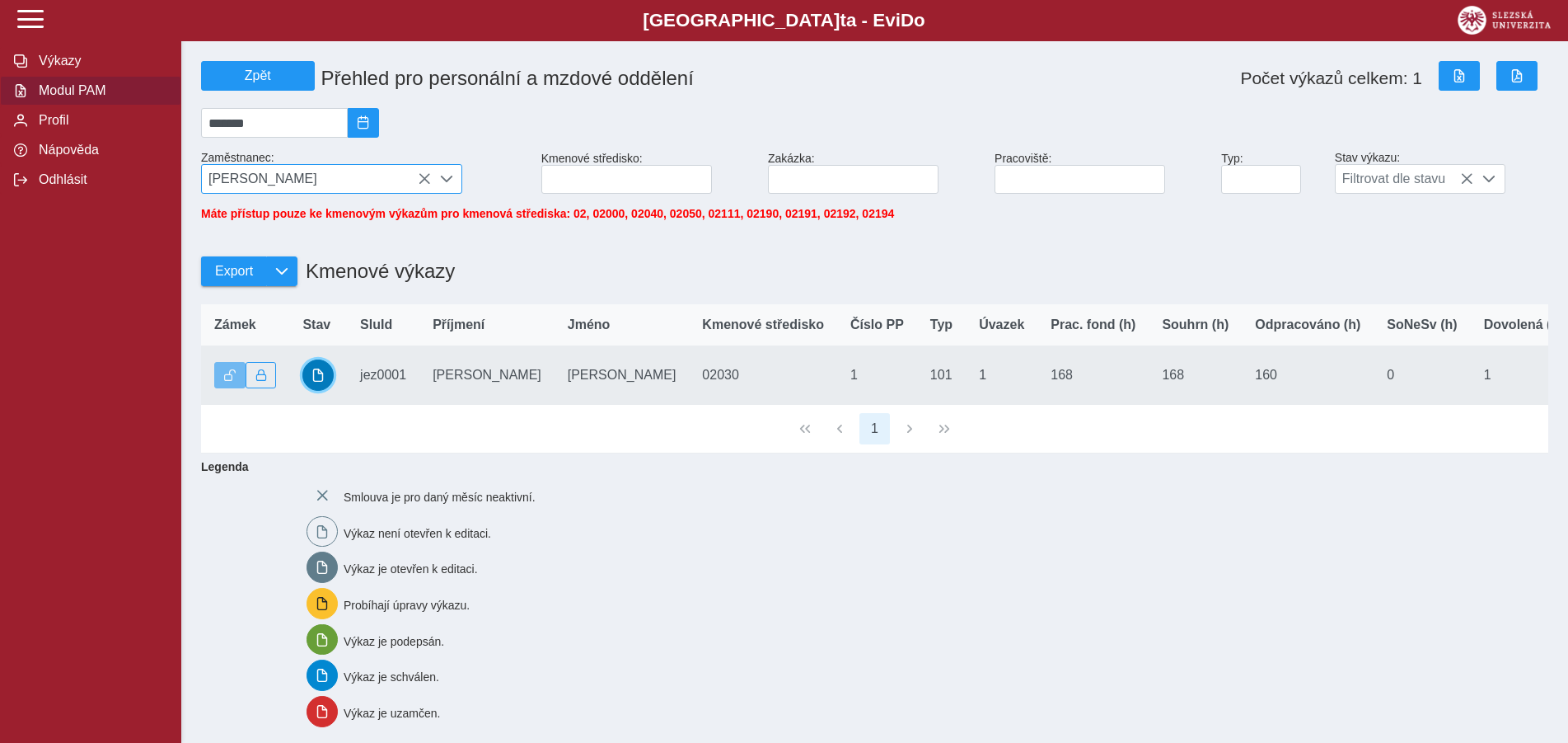
click at [318, 381] on span "button" at bounding box center [318, 375] width 13 height 13
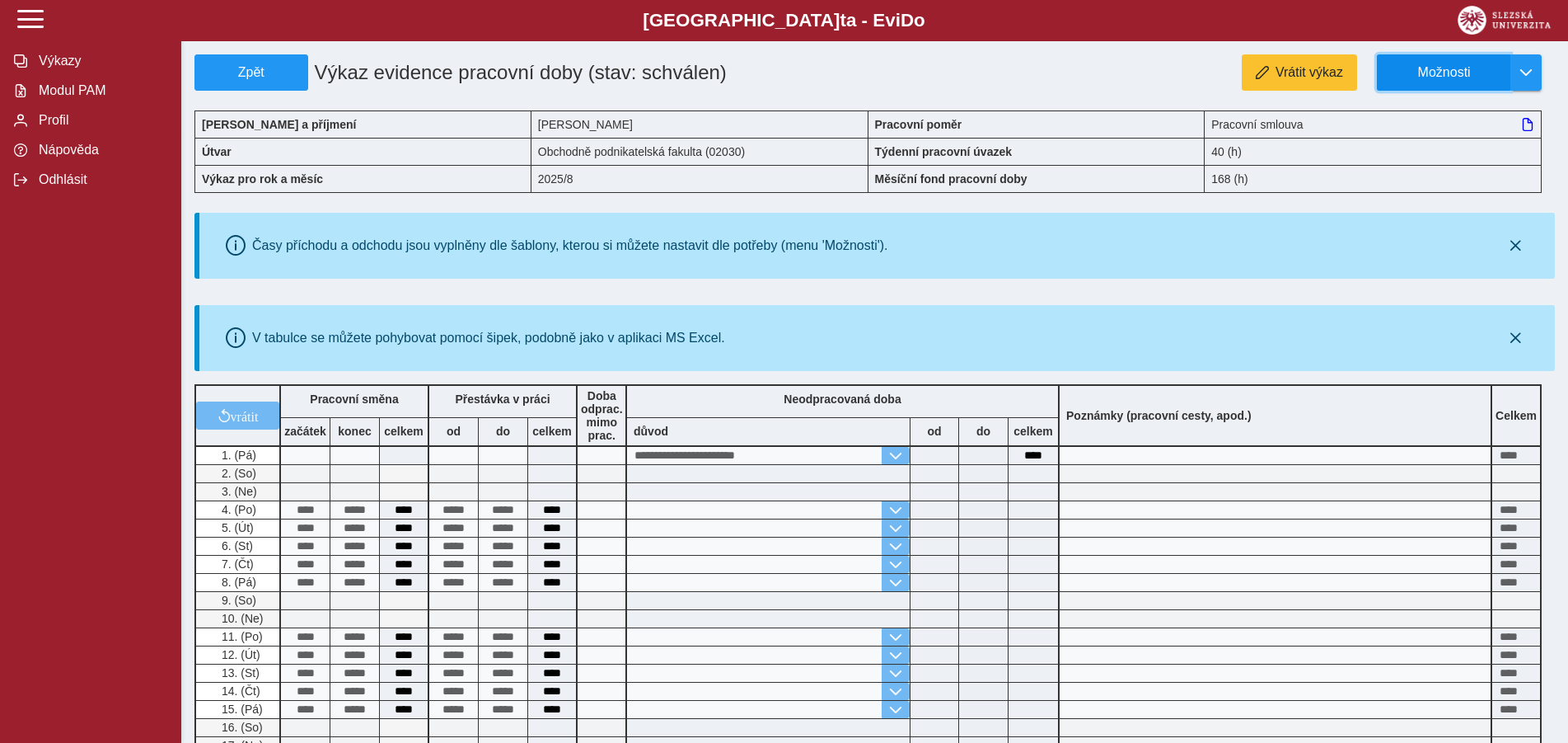
click at [1448, 66] on span "Možnosti" at bounding box center [1444, 73] width 106 height 15
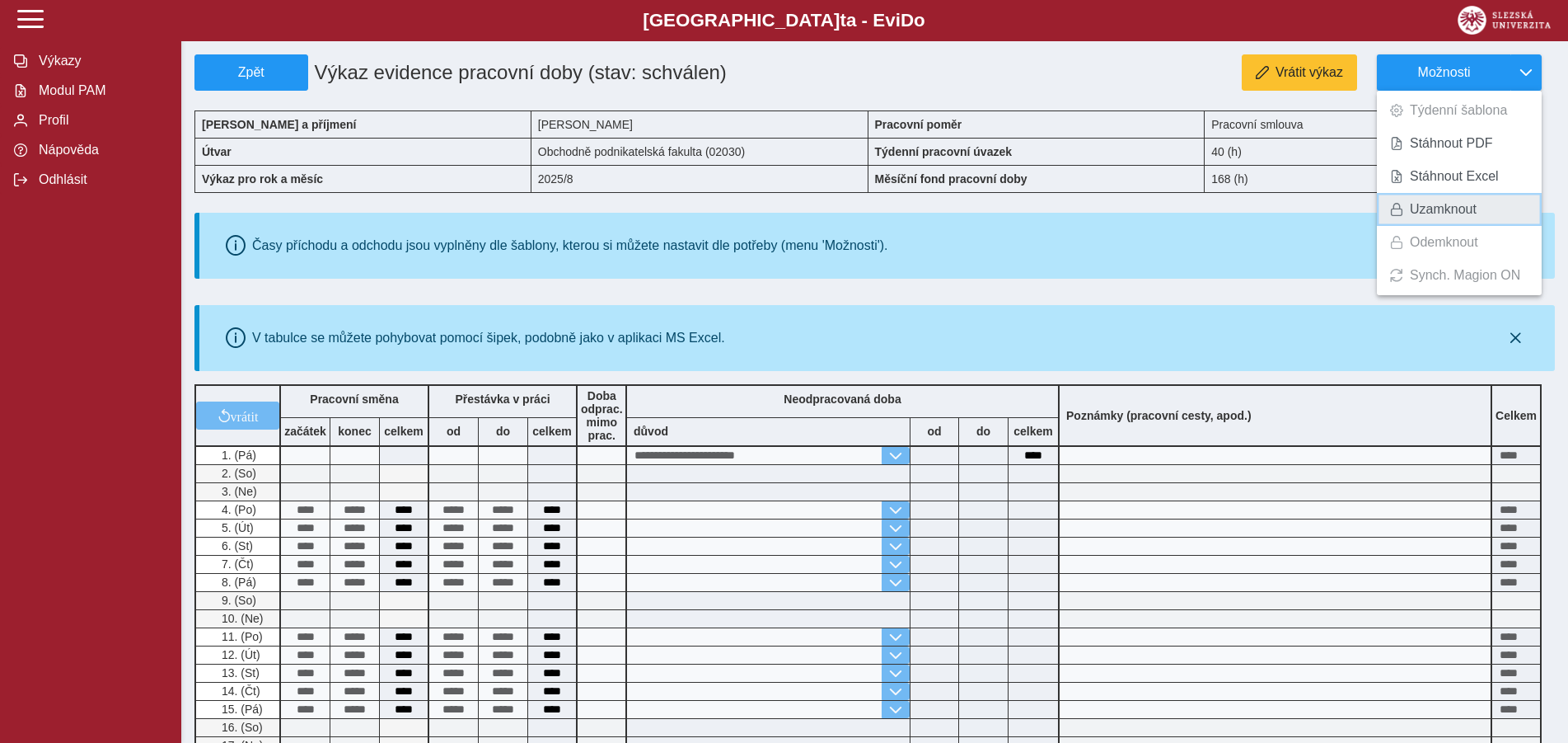
click at [1438, 206] on span "Uzamknout" at bounding box center [1443, 209] width 66 height 13
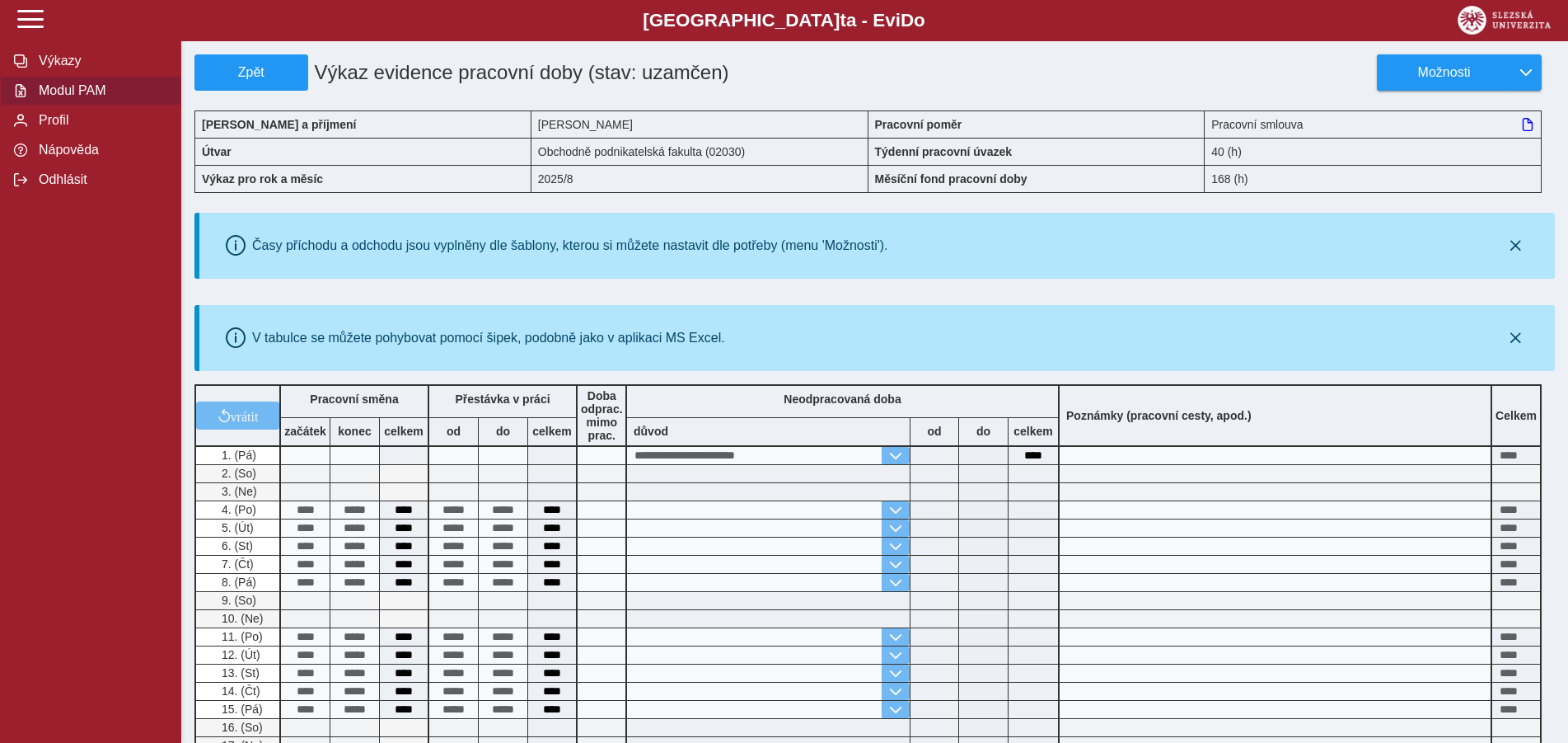
click at [90, 98] on span "Modul PAM" at bounding box center [100, 91] width 134 height 15
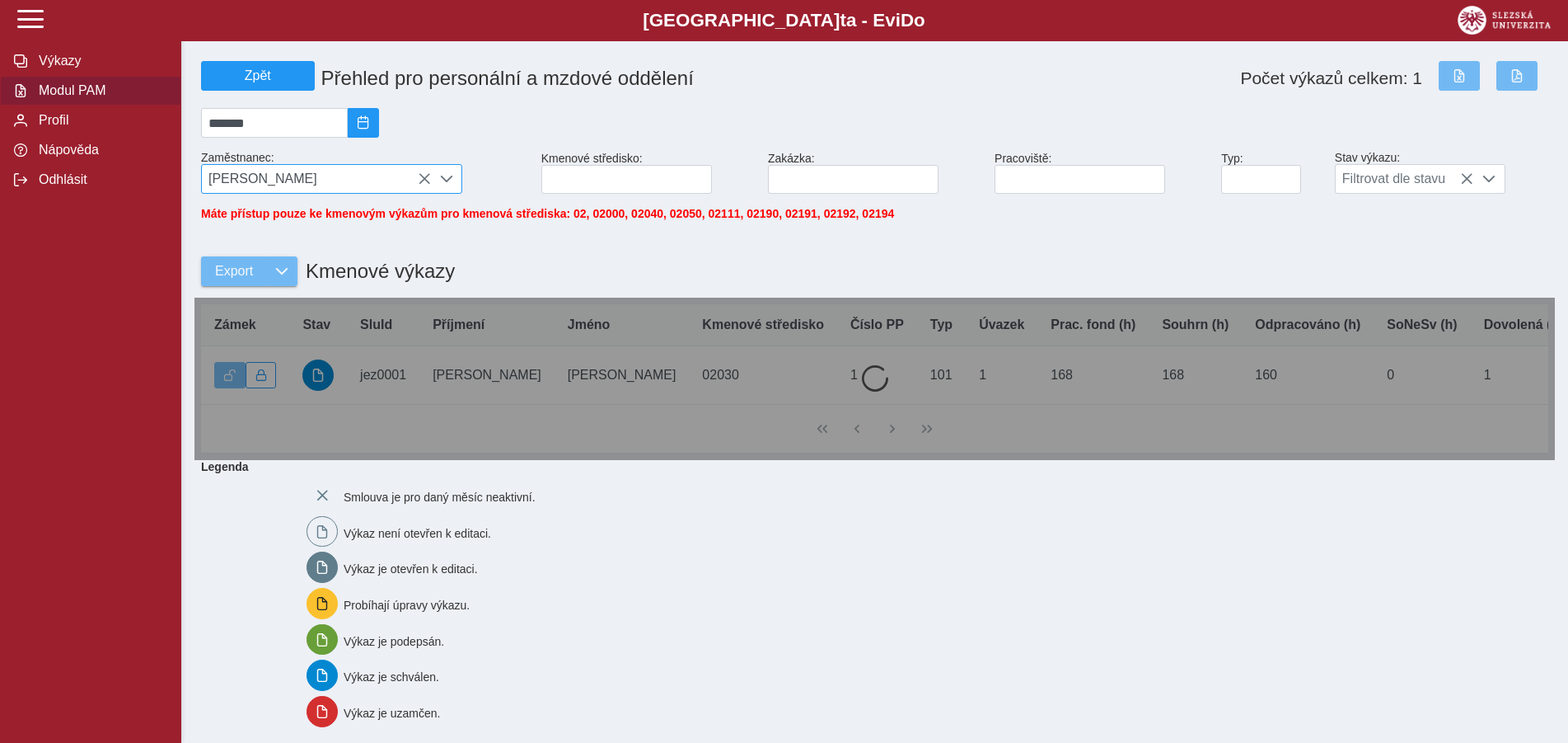
click at [420, 179] on icon at bounding box center [424, 179] width 13 height 13
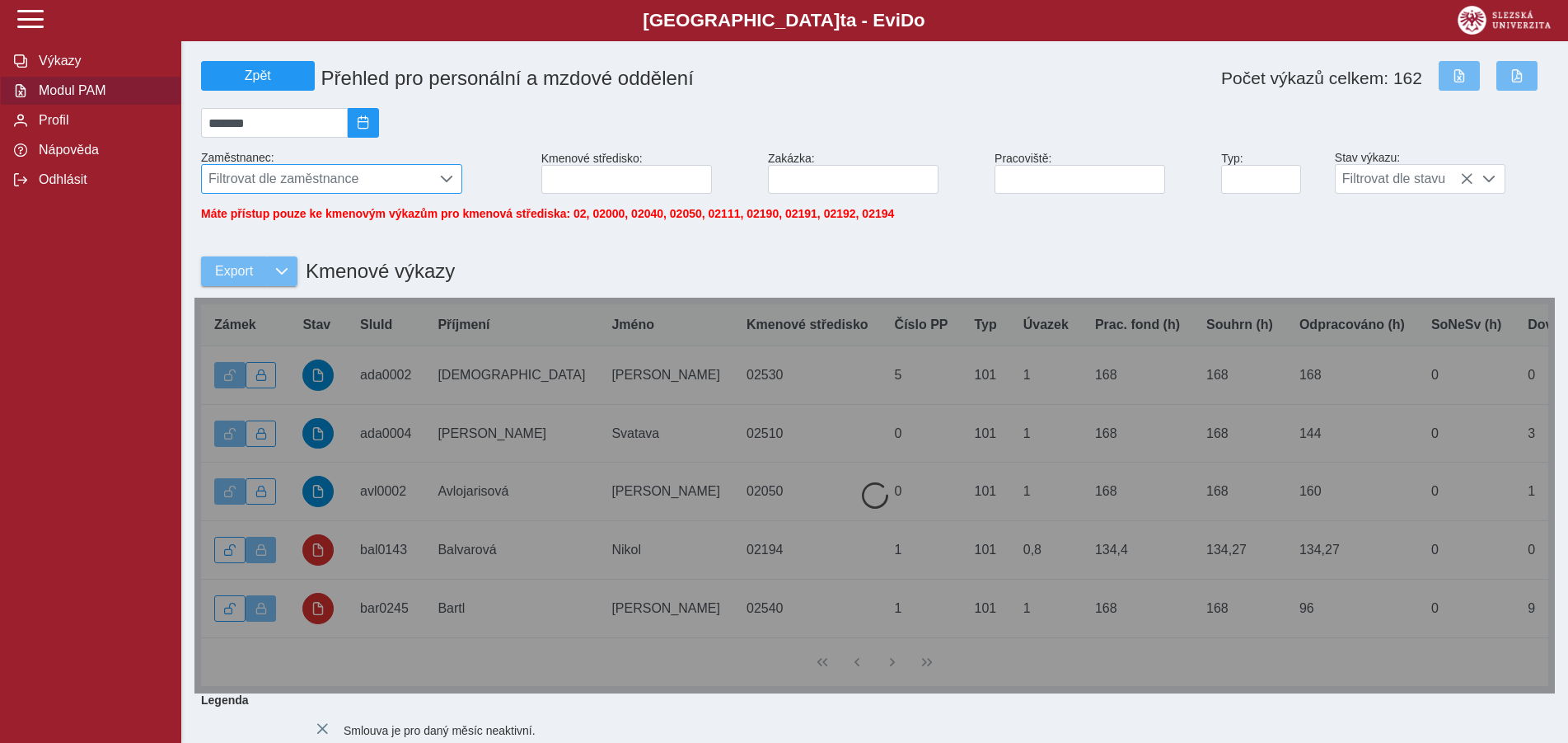
click at [251, 184] on span "Filtrovat dle zaměstnance" at bounding box center [316, 179] width 229 height 28
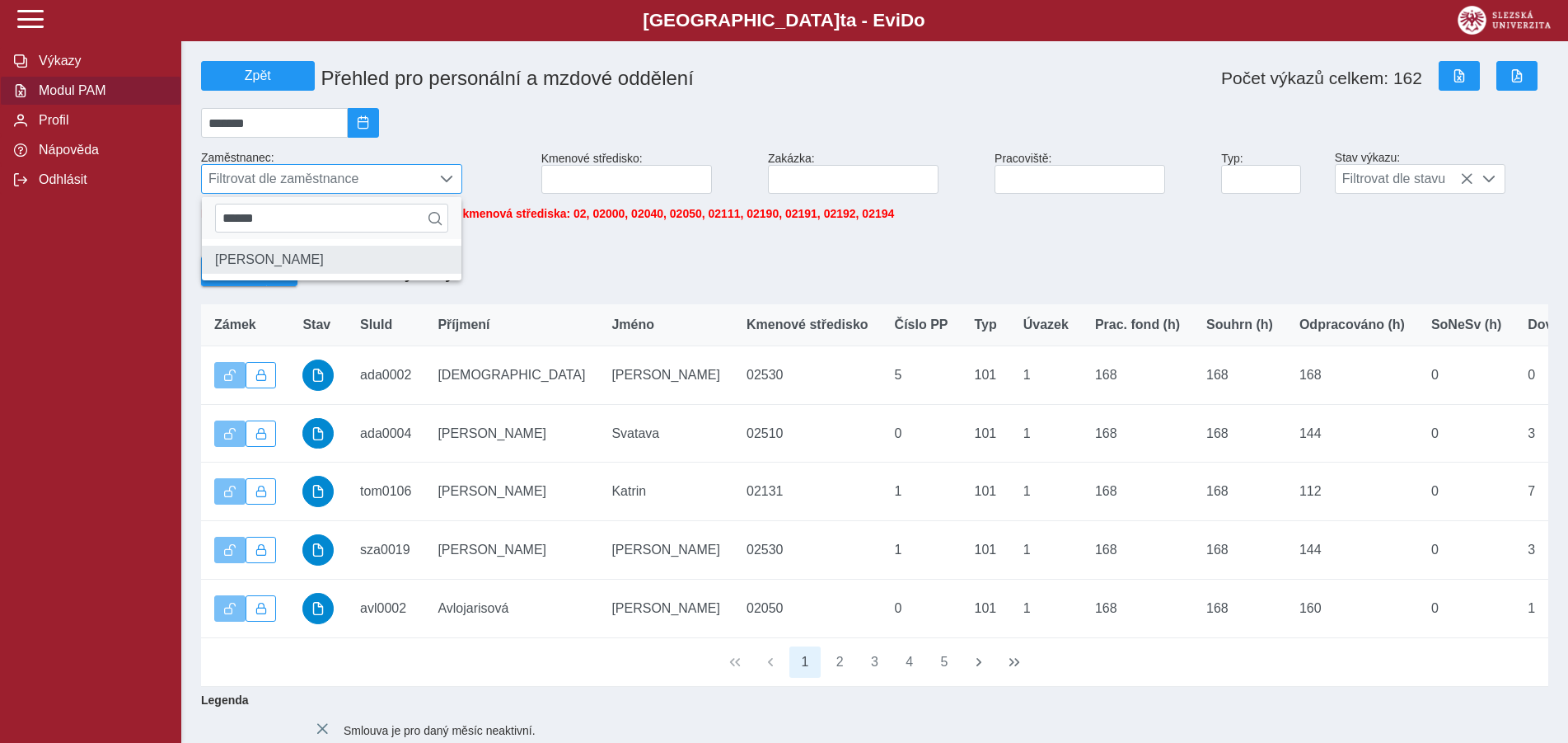
type input "******"
click at [270, 270] on li "[PERSON_NAME]" at bounding box center [331, 259] width 259 height 28
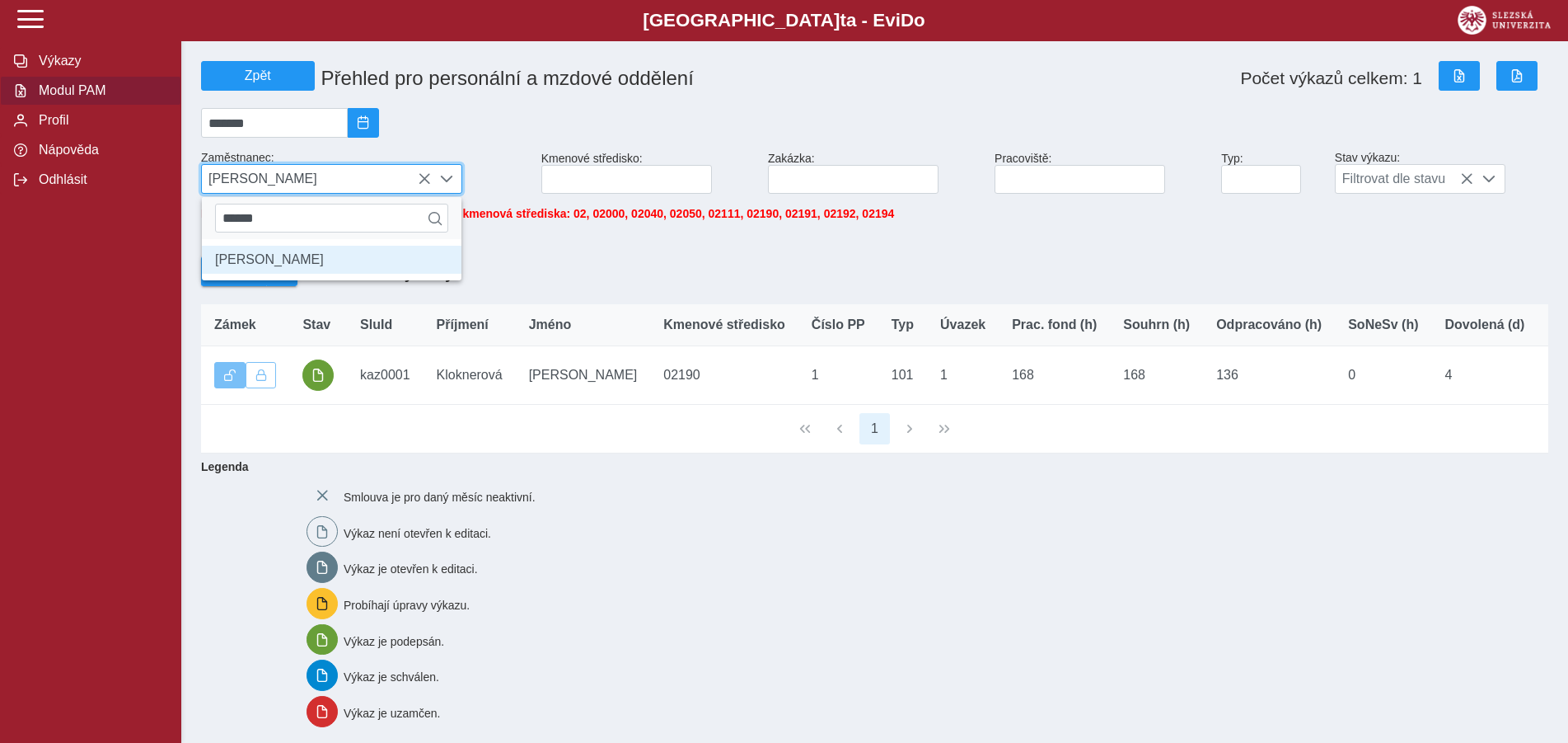
scroll to position [9, 67]
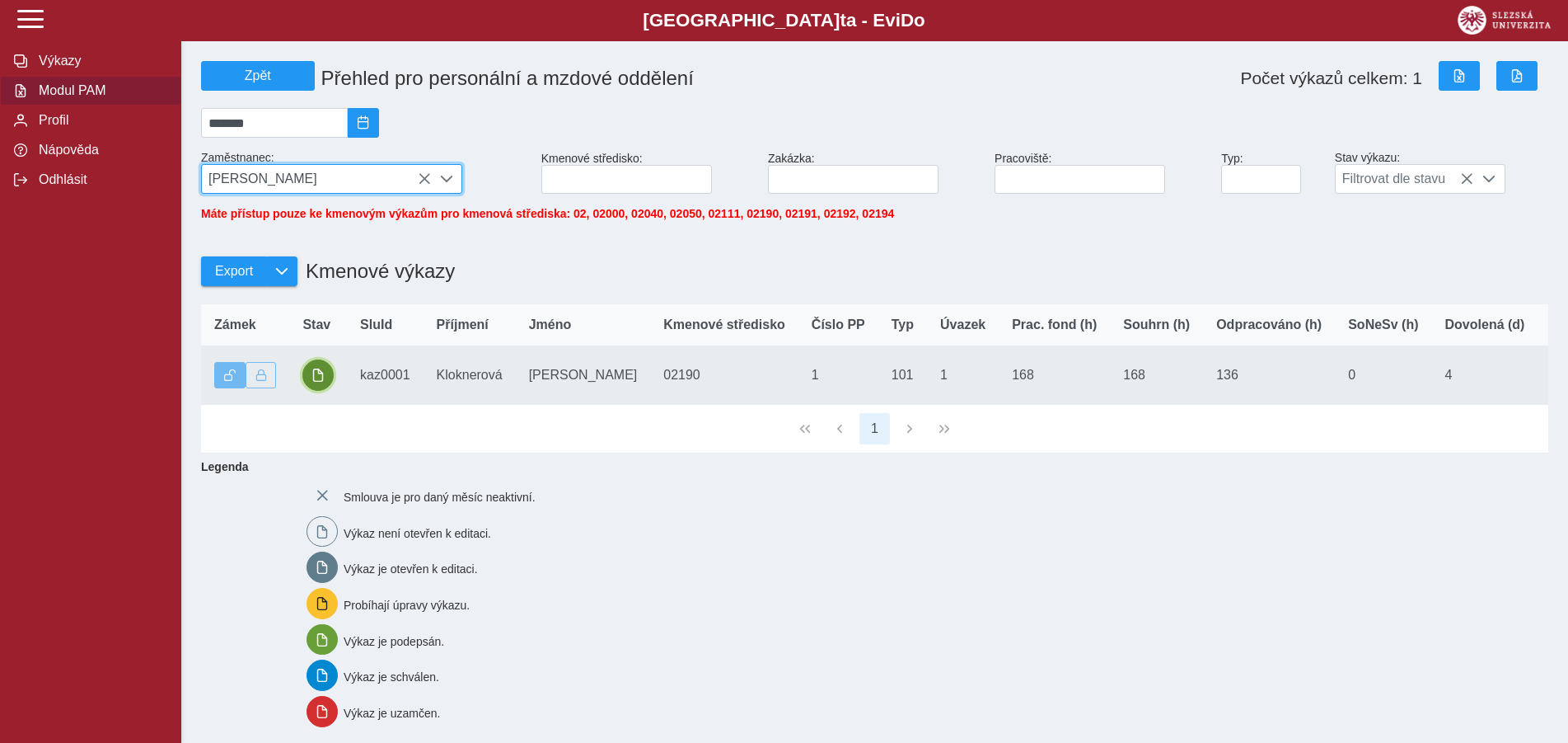
click at [314, 381] on span "button" at bounding box center [318, 375] width 13 height 13
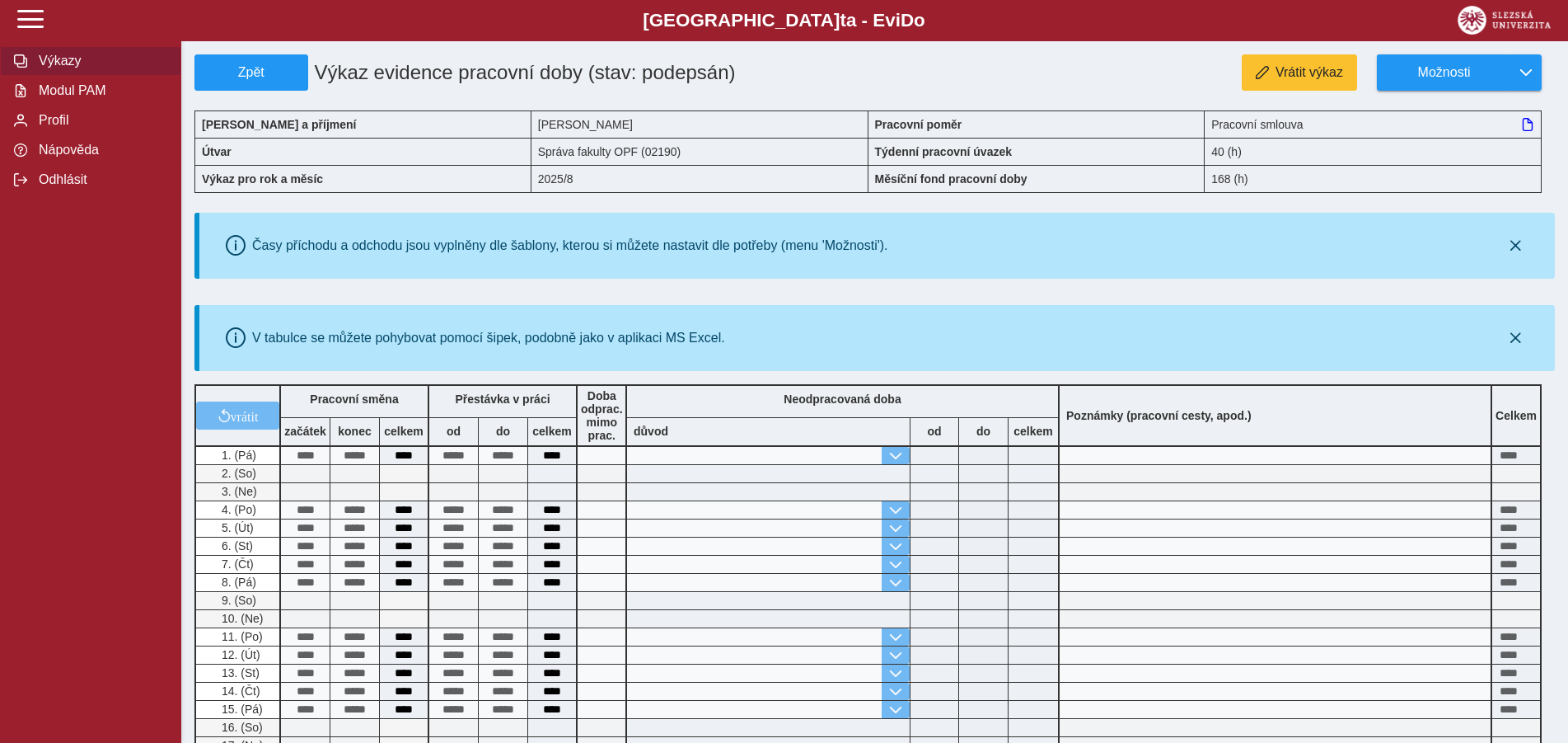
click at [65, 68] on span "Výkazy" at bounding box center [100, 61] width 134 height 15
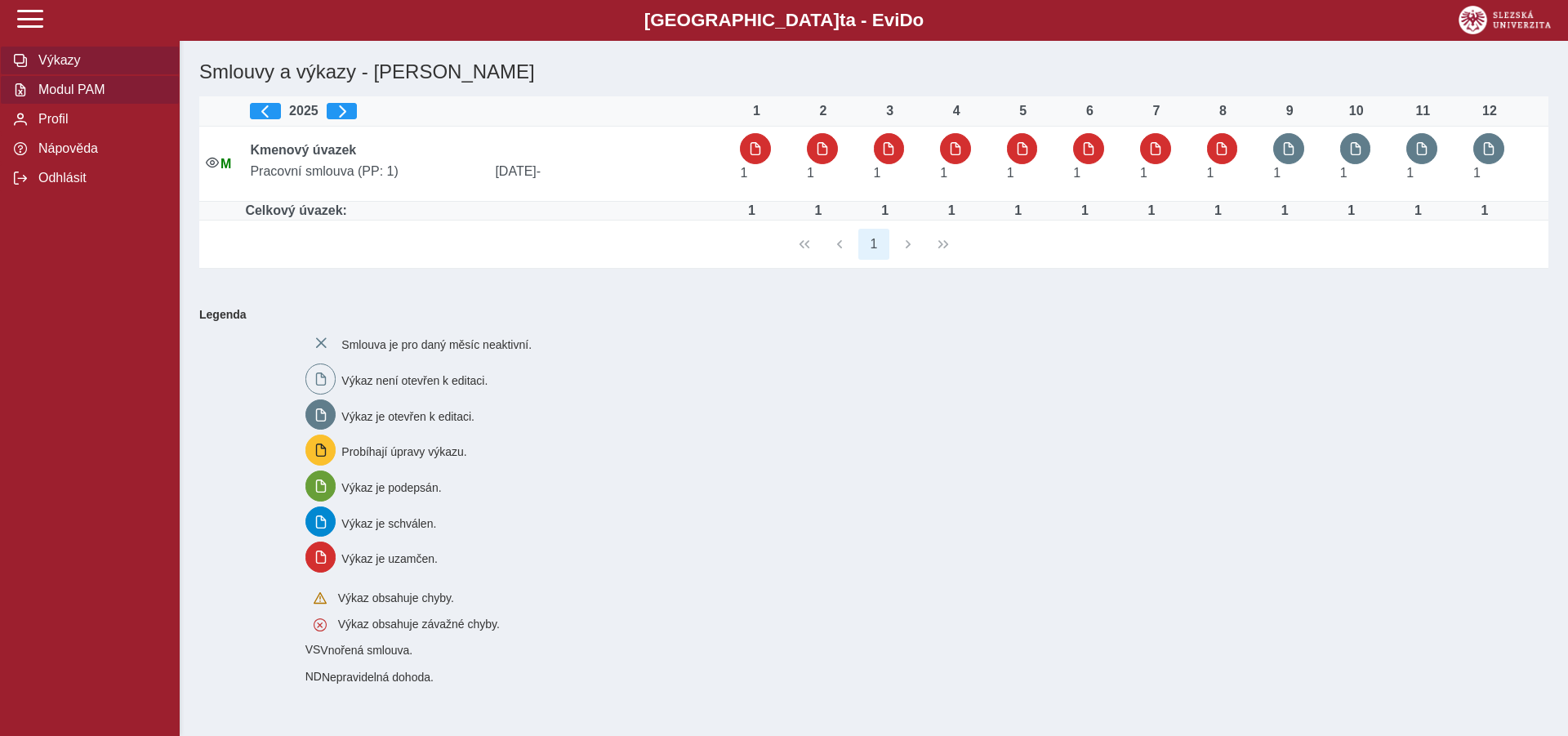
click at [99, 97] on span "Modul PAM" at bounding box center [100, 90] width 132 height 15
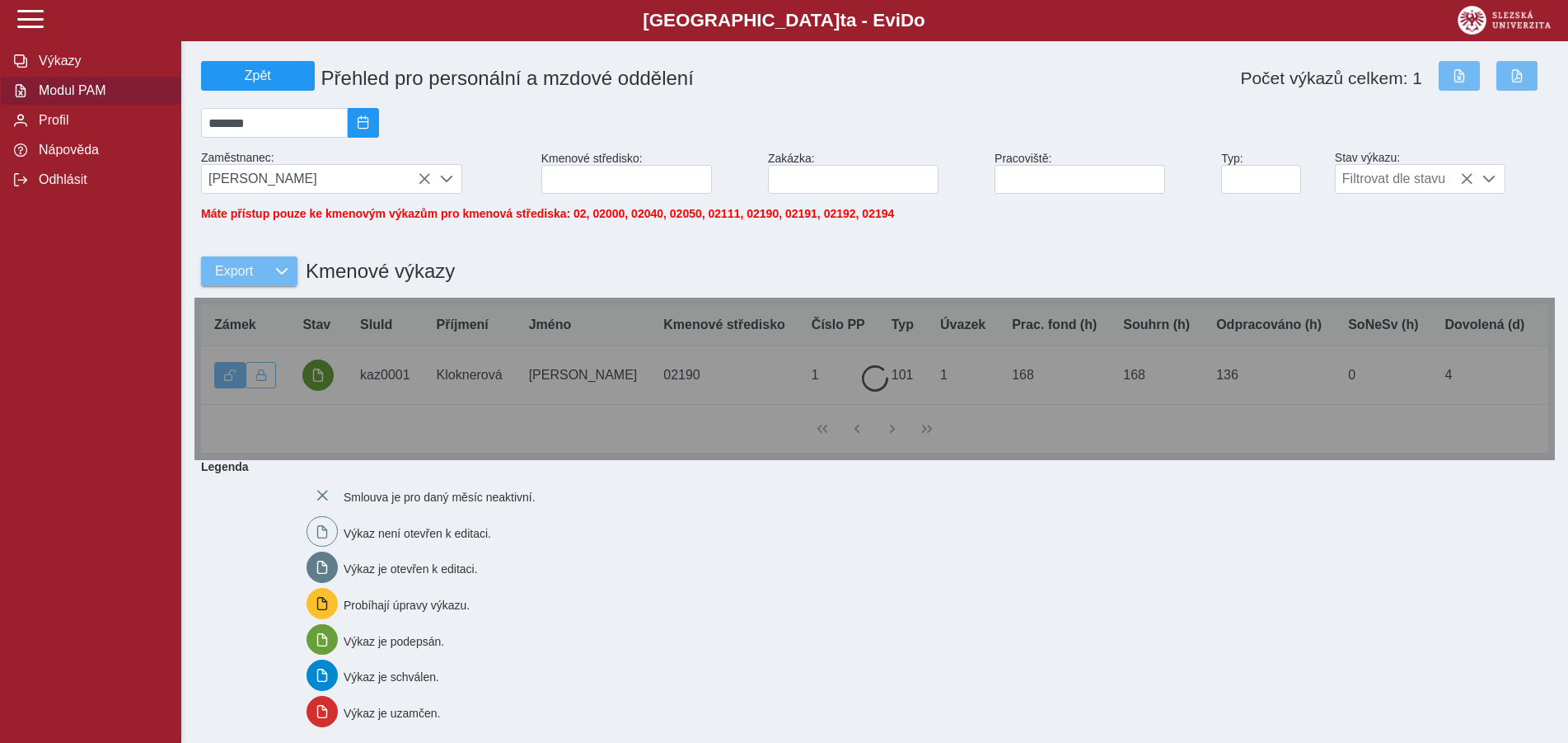
click at [318, 380] on div at bounding box center [875, 379] width 1361 height 162
click at [374, 185] on span "[PERSON_NAME]" at bounding box center [316, 179] width 229 height 28
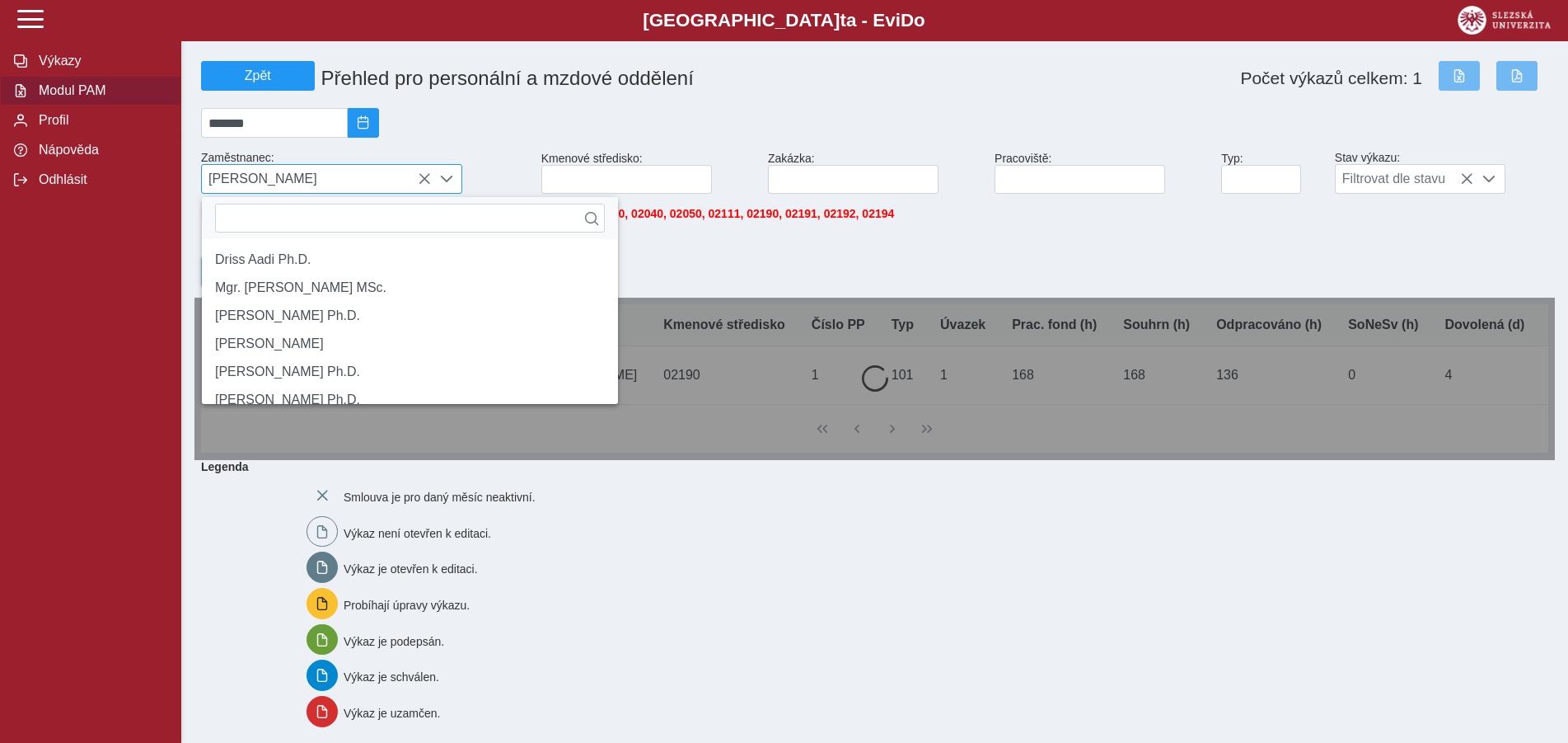
click at [374, 185] on span "[PERSON_NAME]" at bounding box center [316, 179] width 229 height 28
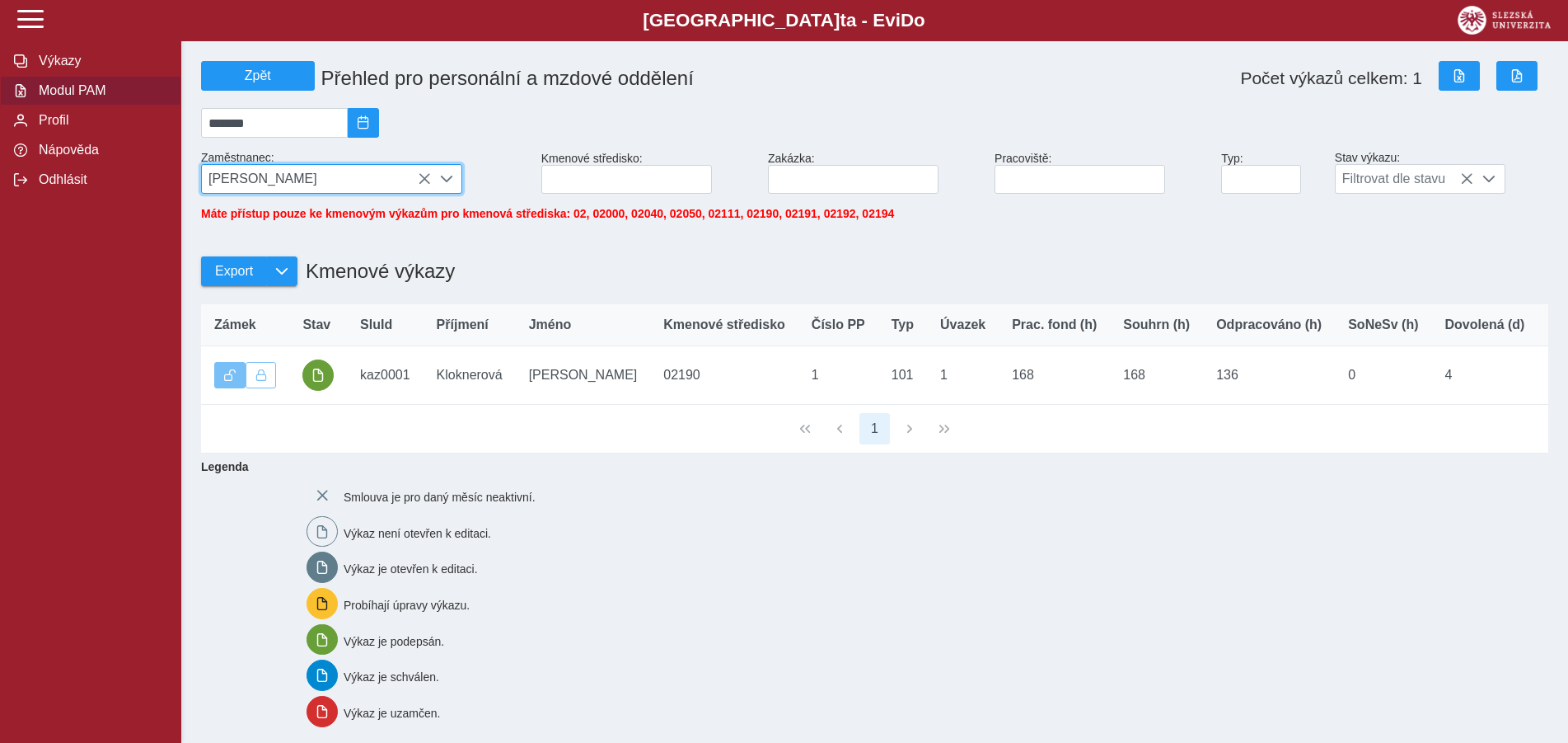
click at [448, 177] on div at bounding box center [446, 179] width 31 height 28
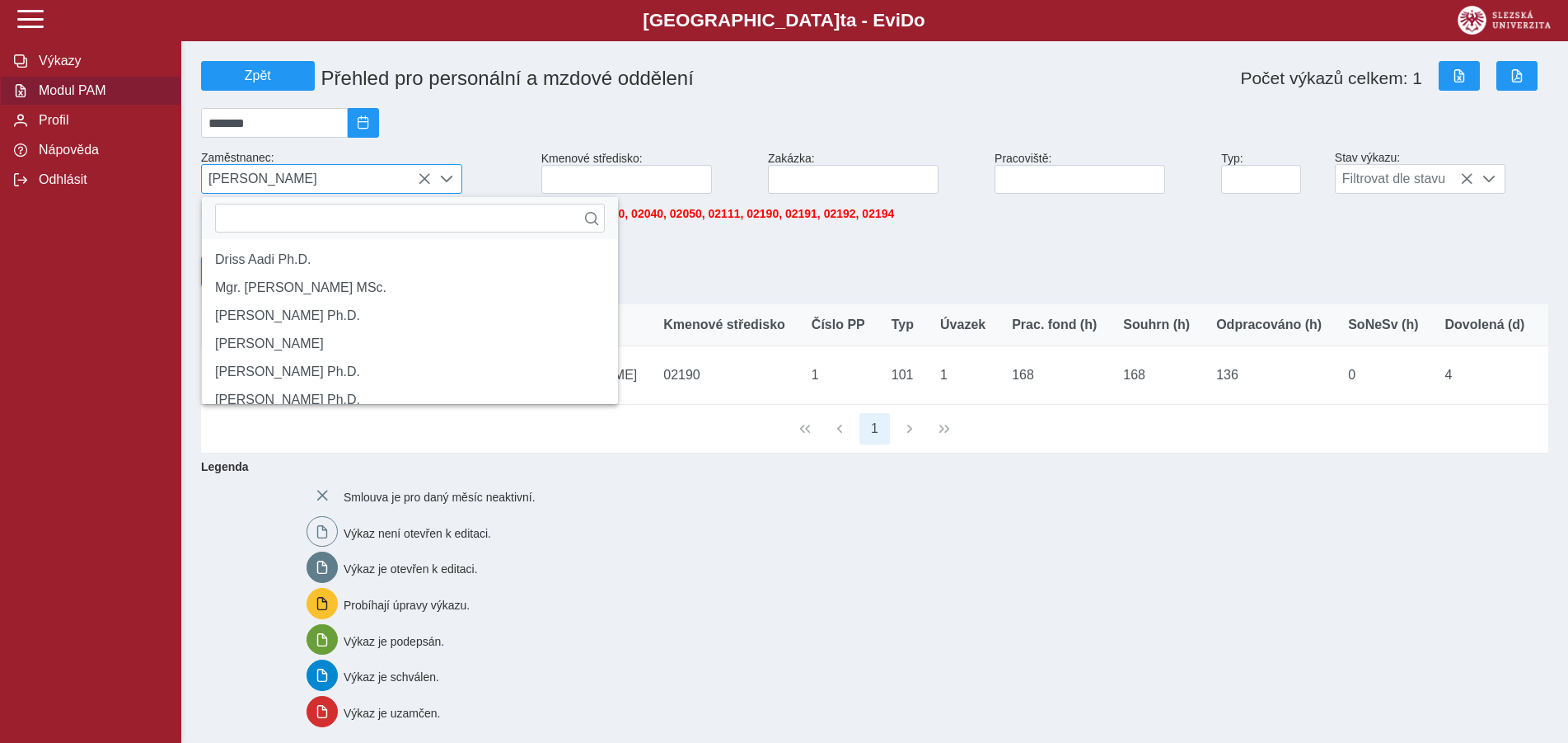
click at [448, 177] on div at bounding box center [446, 179] width 31 height 28
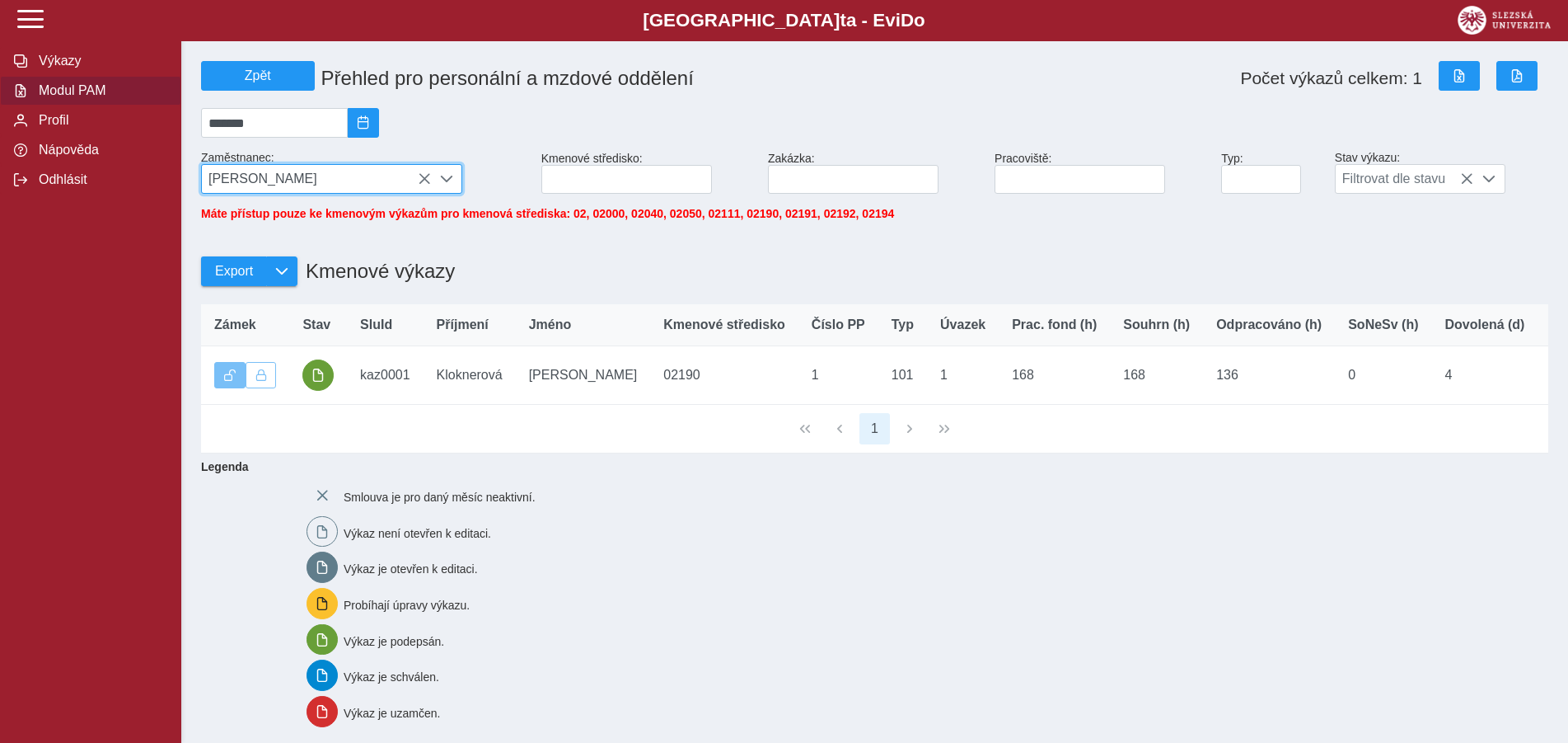
scroll to position [9, 67]
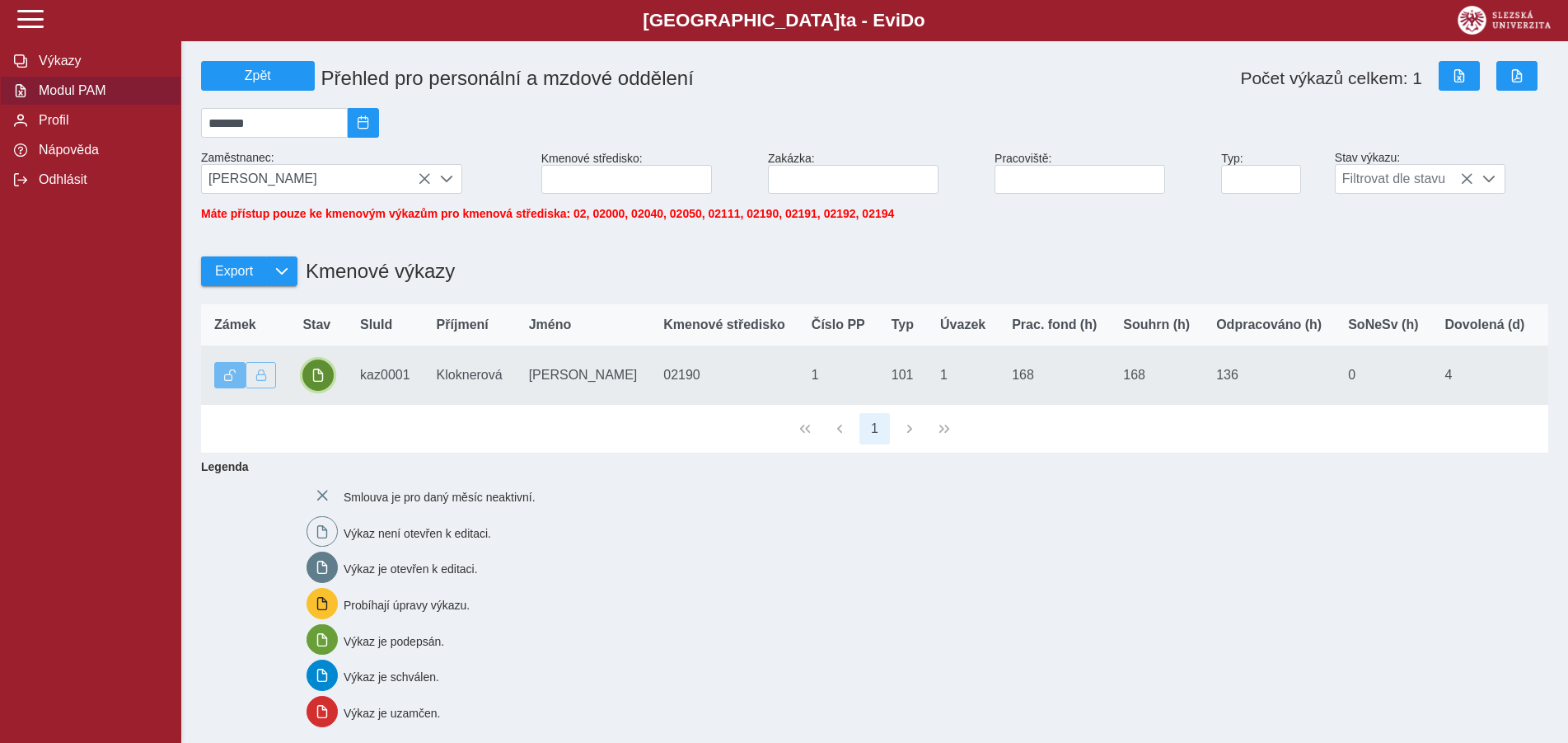
click at [328, 379] on button "button" at bounding box center [318, 374] width 31 height 31
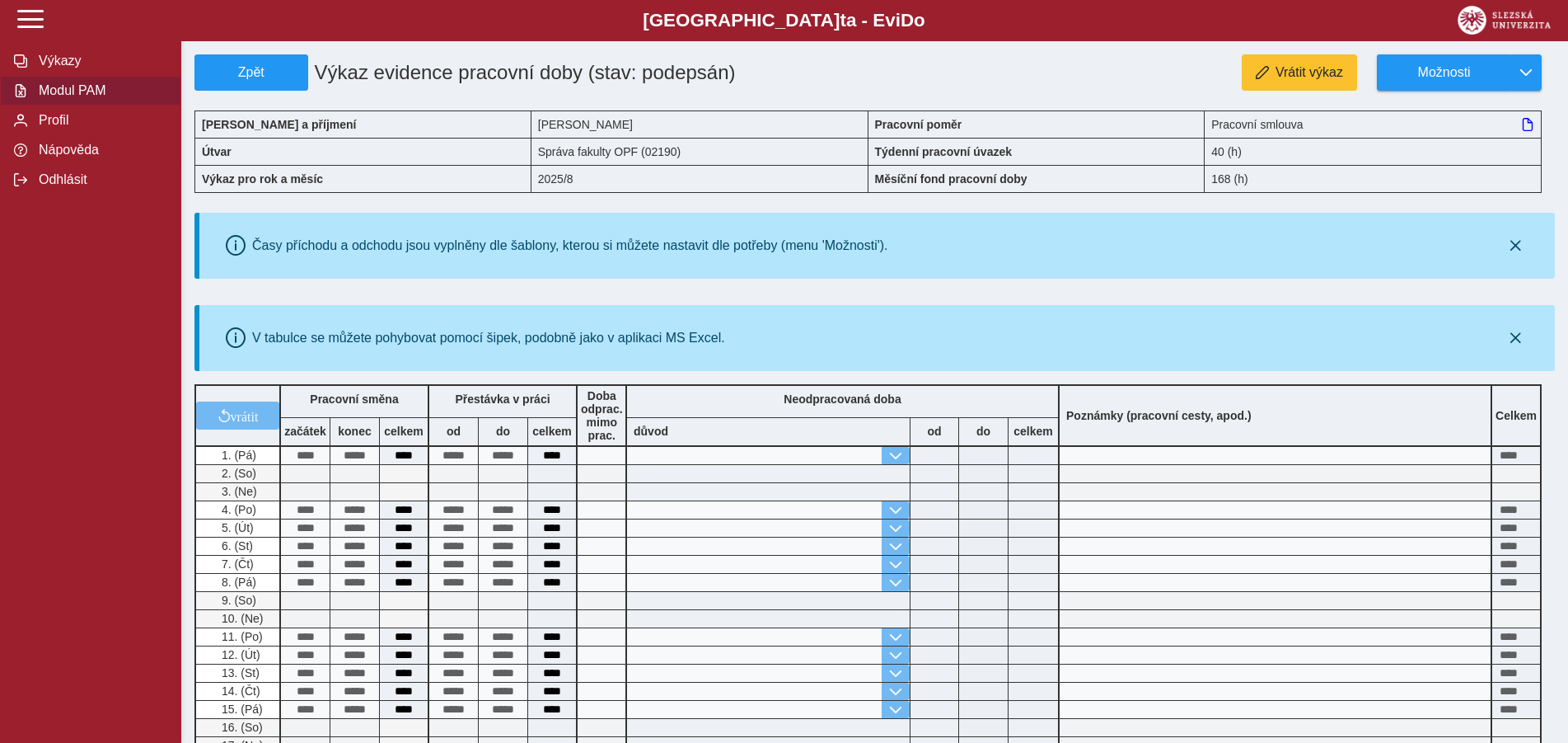
click at [90, 98] on span "Modul PAM" at bounding box center [100, 91] width 134 height 15
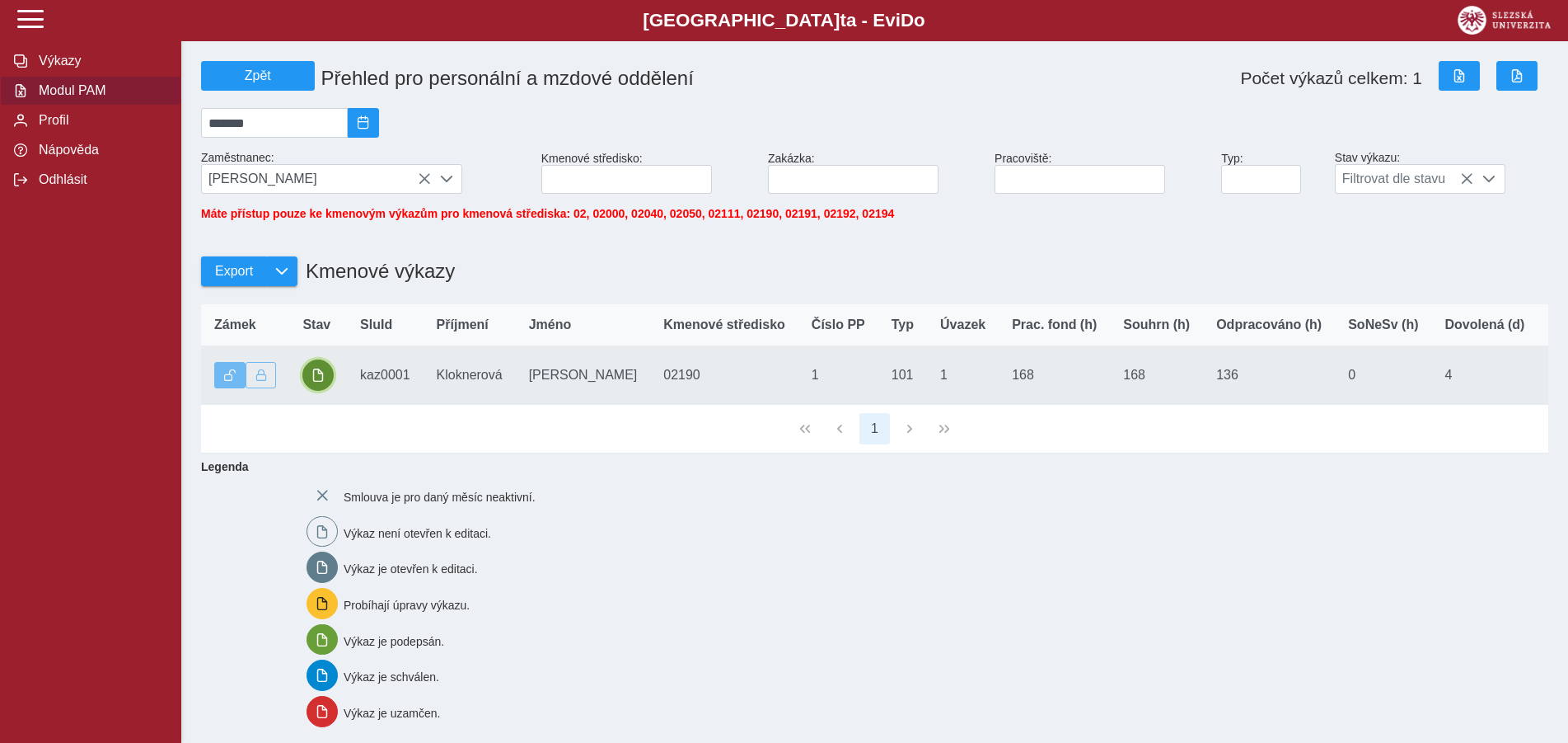
click at [329, 383] on button "button" at bounding box center [318, 374] width 31 height 31
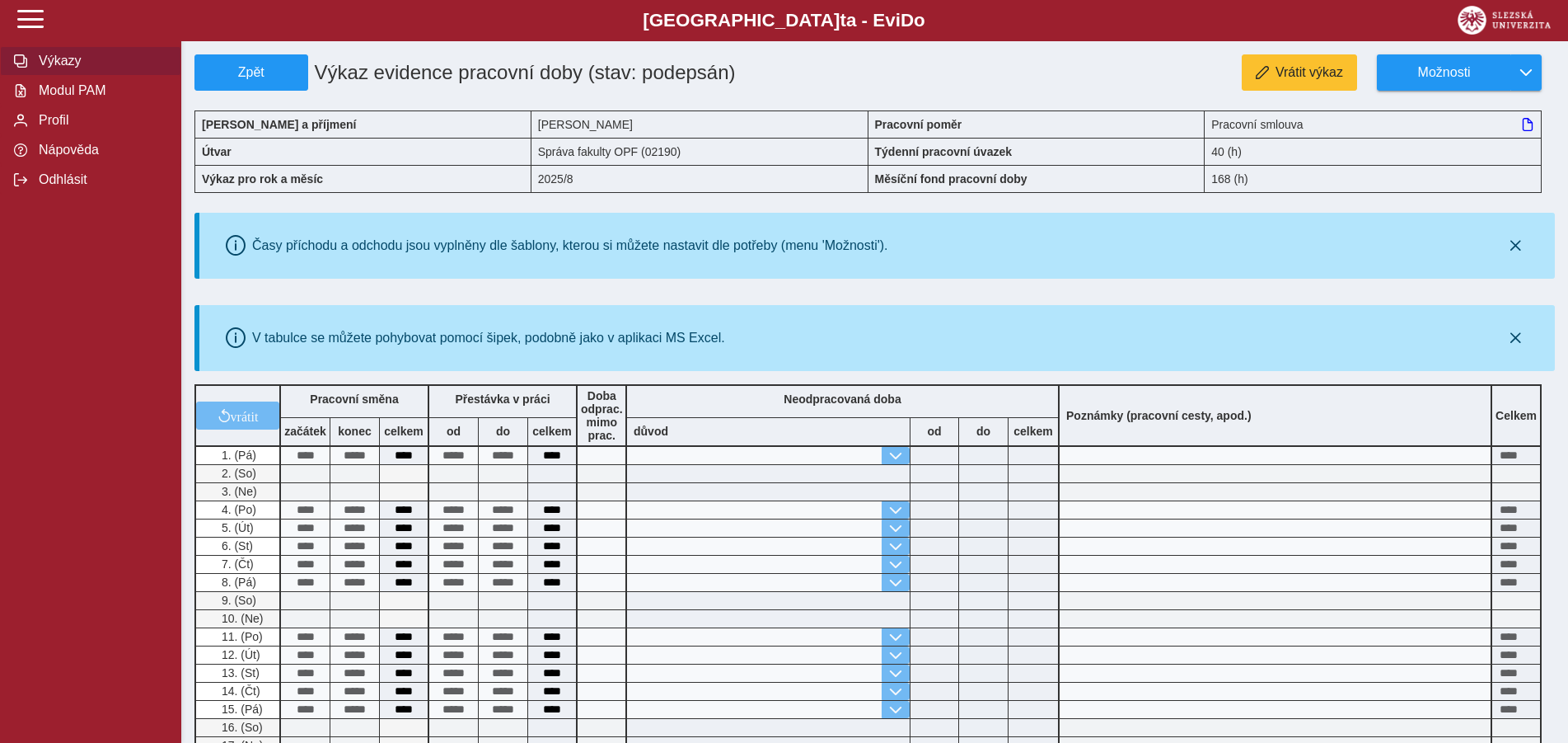
click at [65, 76] on button "Výkazy" at bounding box center [91, 60] width 181 height 30
